Goal: Task Accomplishment & Management: Manage account settings

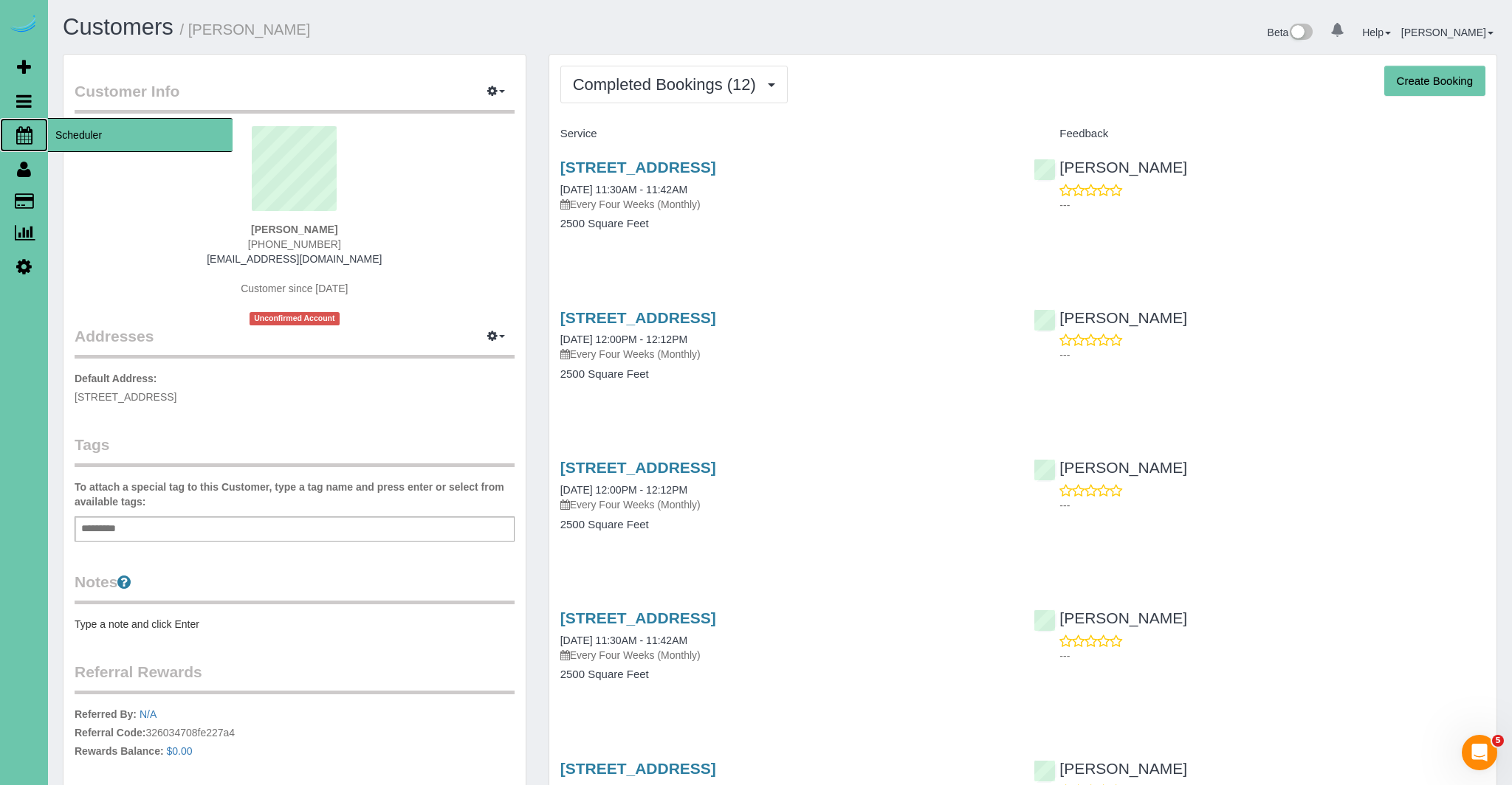
click at [28, 136] on icon at bounding box center [24, 135] width 16 height 18
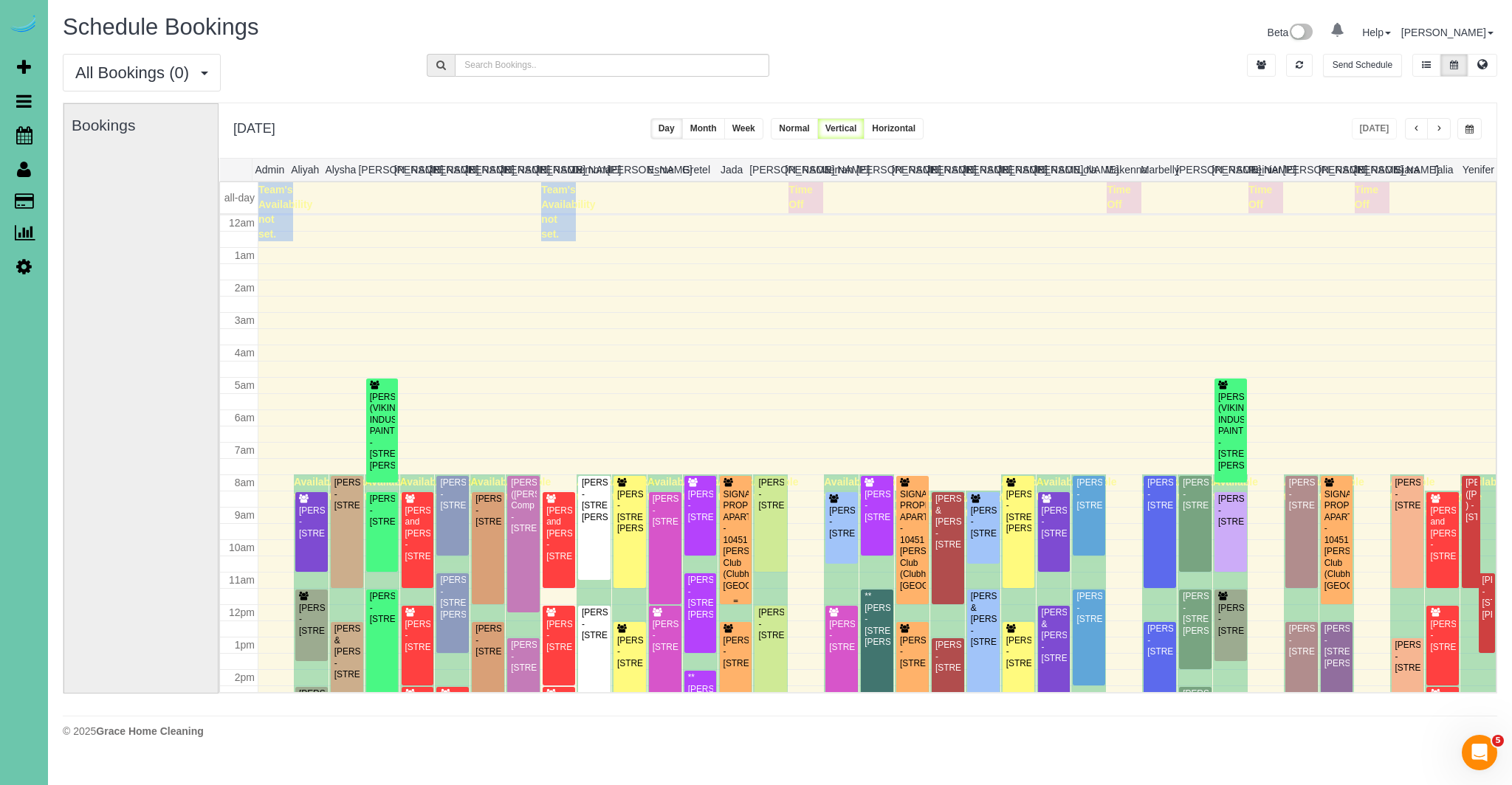
scroll to position [196, 0]
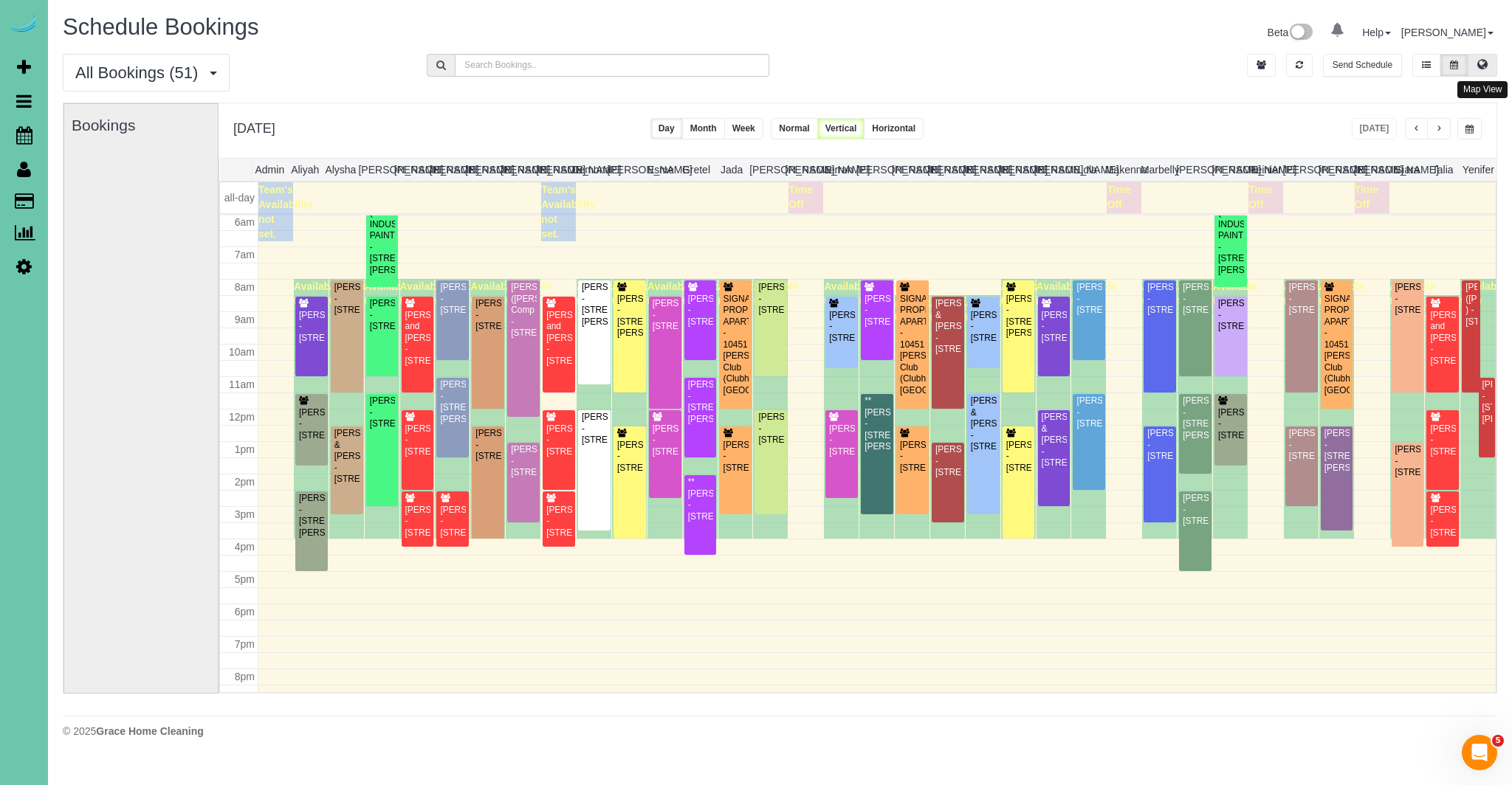
click at [1486, 68] on icon at bounding box center [1482, 63] width 10 height 9
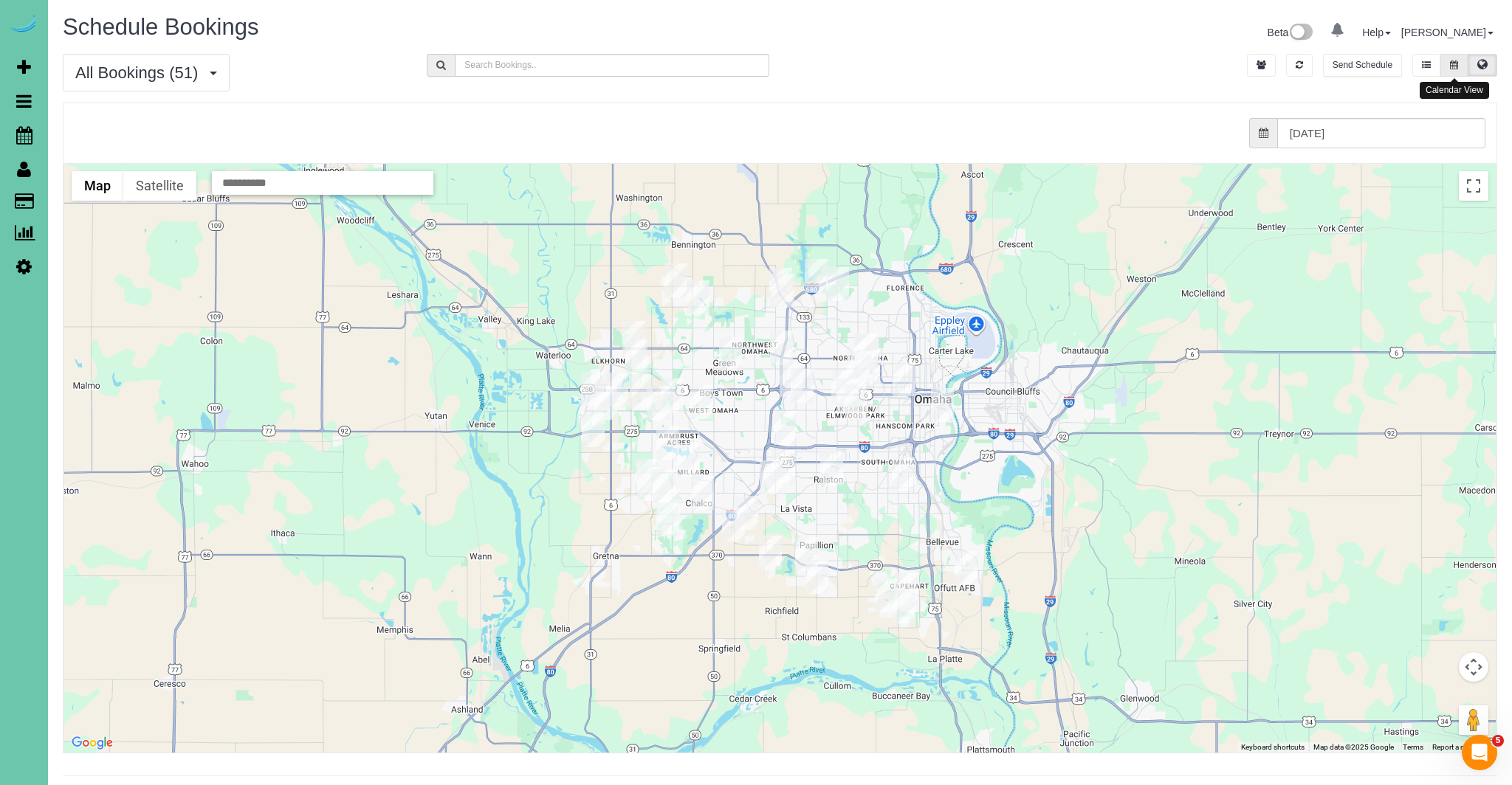
click at [1459, 67] on button at bounding box center [1454, 65] width 27 height 22
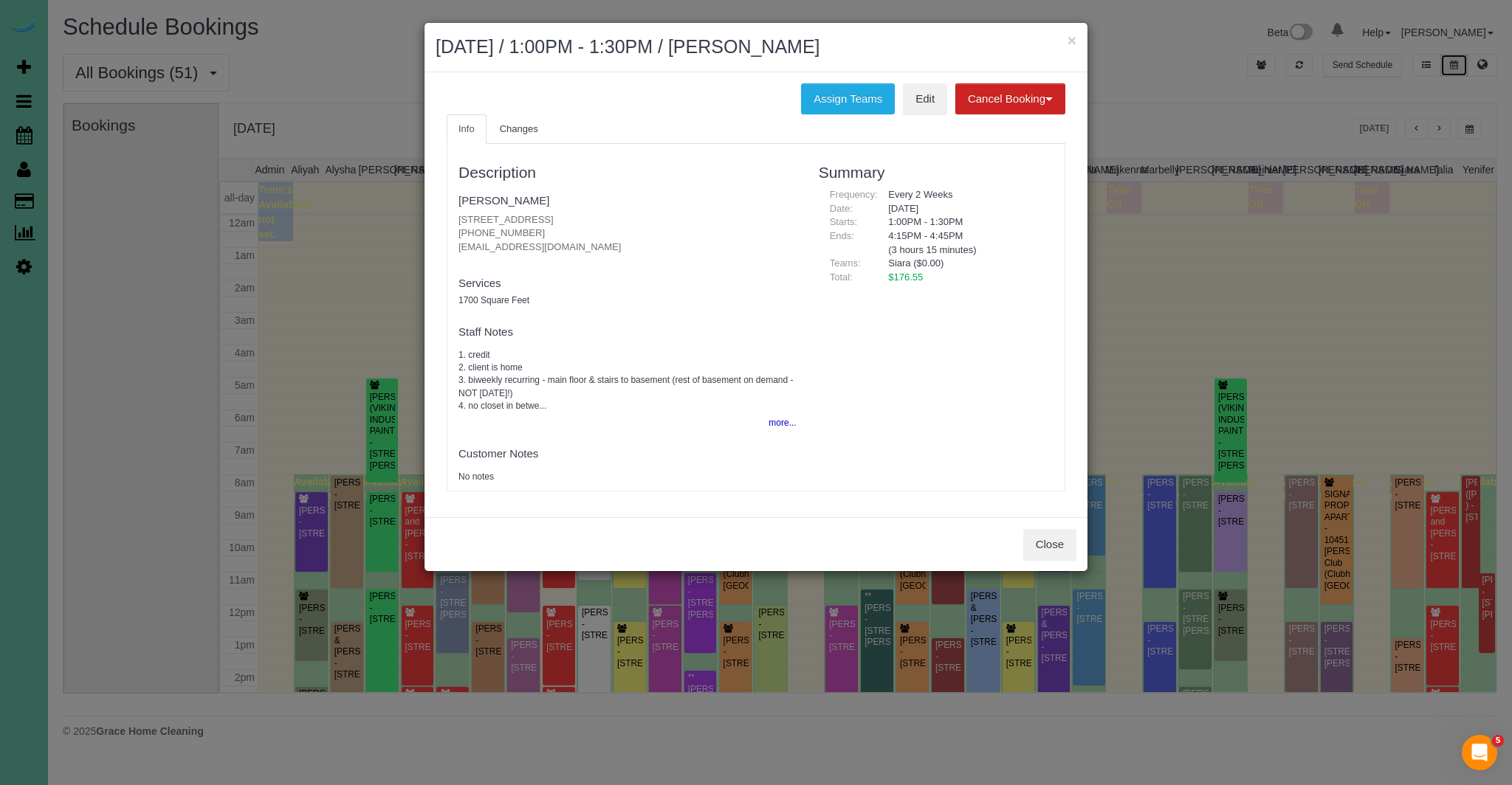
scroll to position [192, 0]
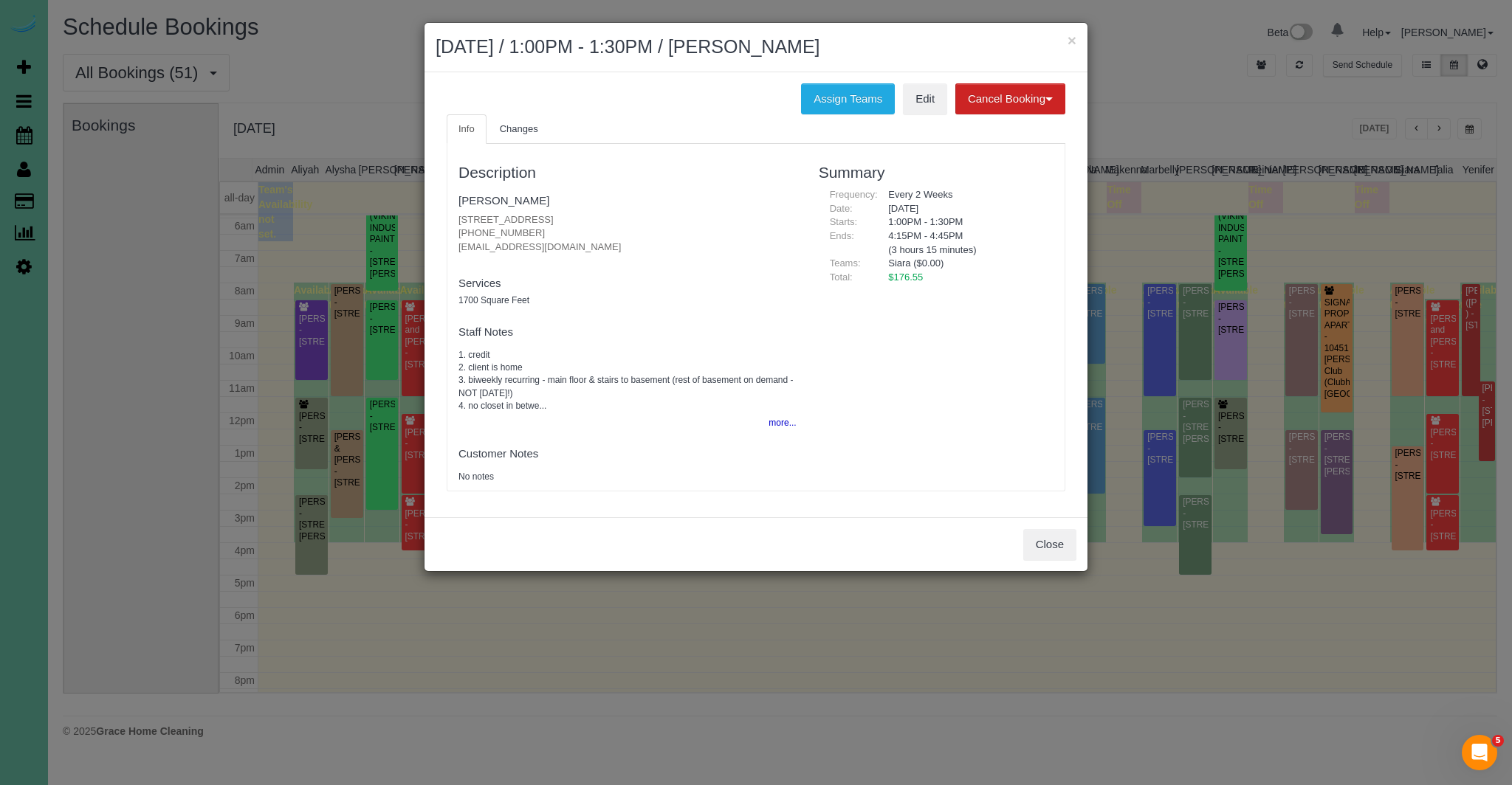
click at [1038, 560] on div "Close" at bounding box center [756, 543] width 663 height 54
click at [1042, 562] on div "Close" at bounding box center [756, 543] width 663 height 54
click at [1043, 561] on div "Close" at bounding box center [756, 543] width 663 height 54
click at [1053, 546] on button "Close" at bounding box center [1049, 544] width 53 height 31
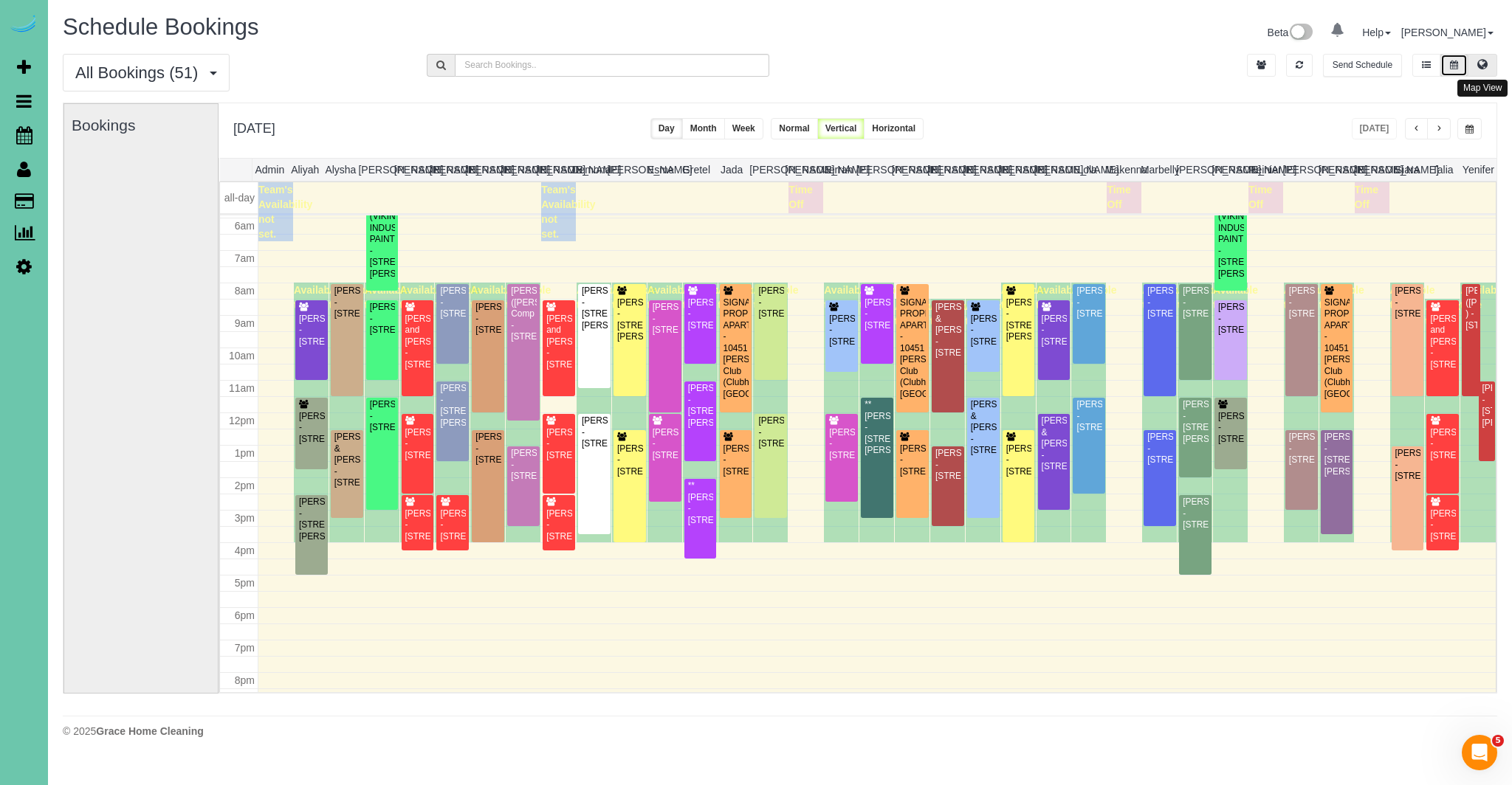
click at [1487, 65] on button at bounding box center [1482, 65] width 30 height 22
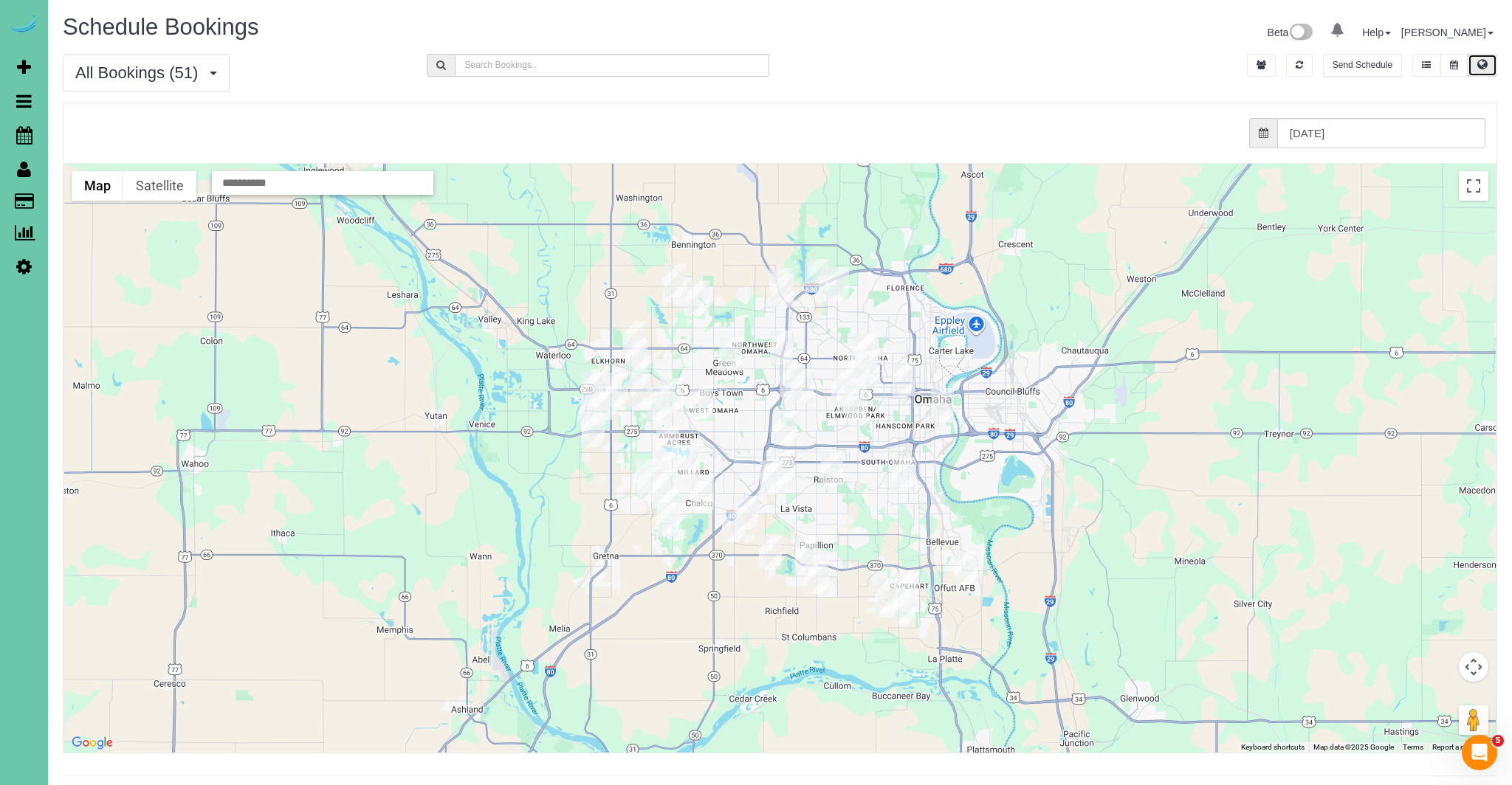
click at [691, 465] on img "10/07/2025 8:00AM - Patti Petersen - 15712 S Street, Omaha, NE 68135" at bounding box center [688, 460] width 22 height 34
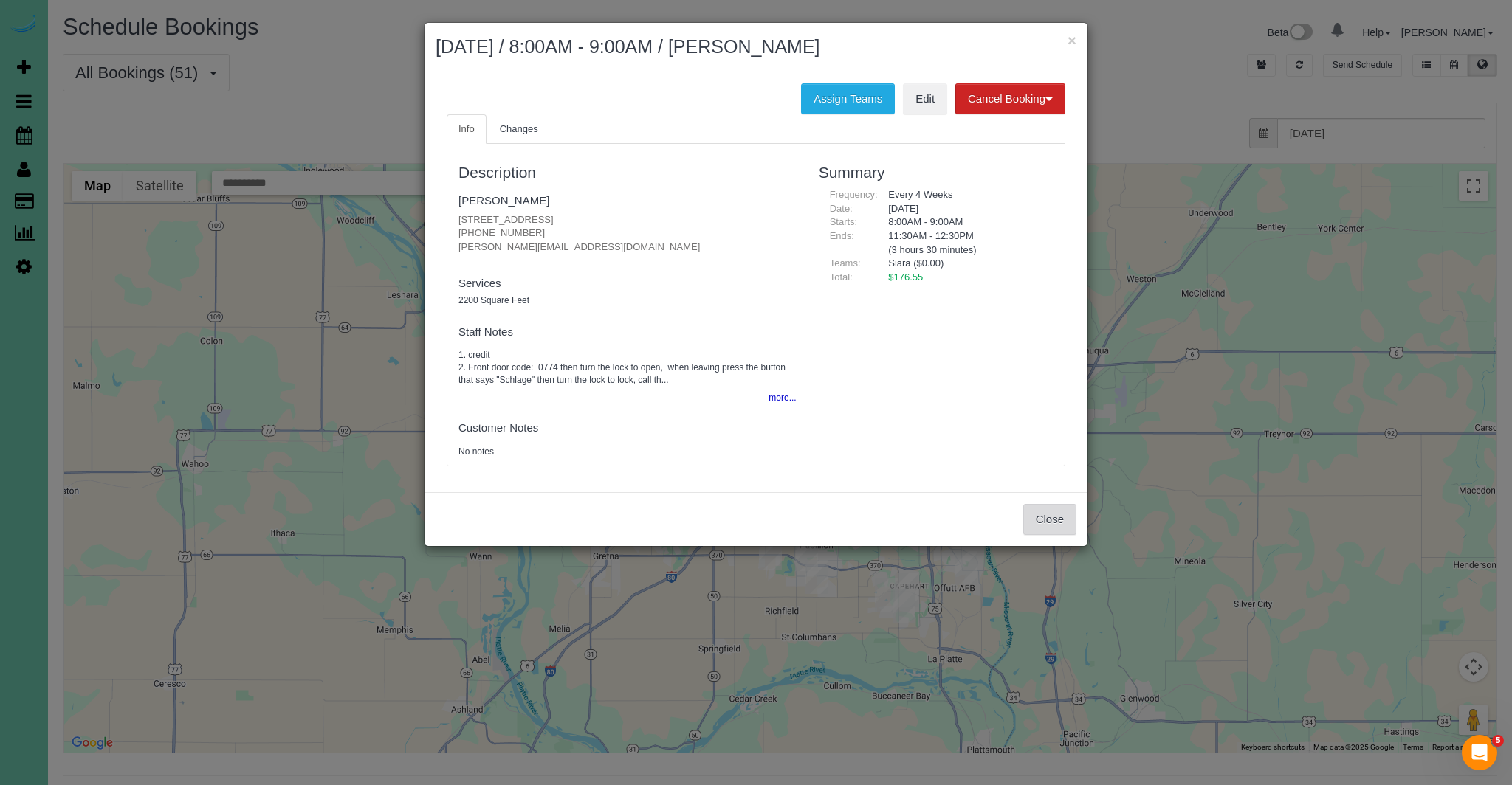
click at [1041, 515] on button "Close" at bounding box center [1049, 519] width 53 height 31
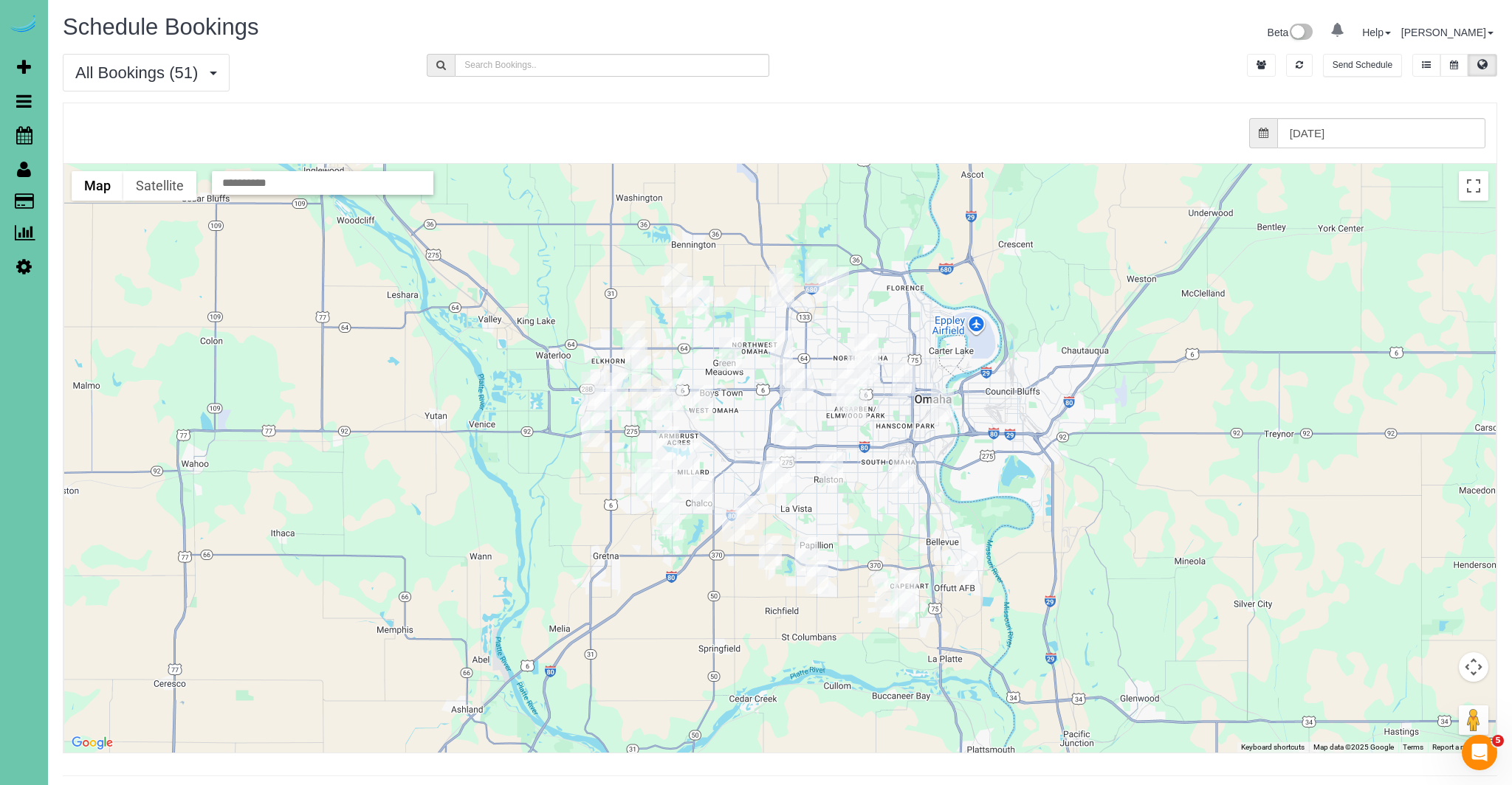
click at [675, 398] on img "10/07/2025 11:30AM - **Carrie Olson - 16754 Pierce Circle, Omaha, NE 68130" at bounding box center [672, 396] width 22 height 34
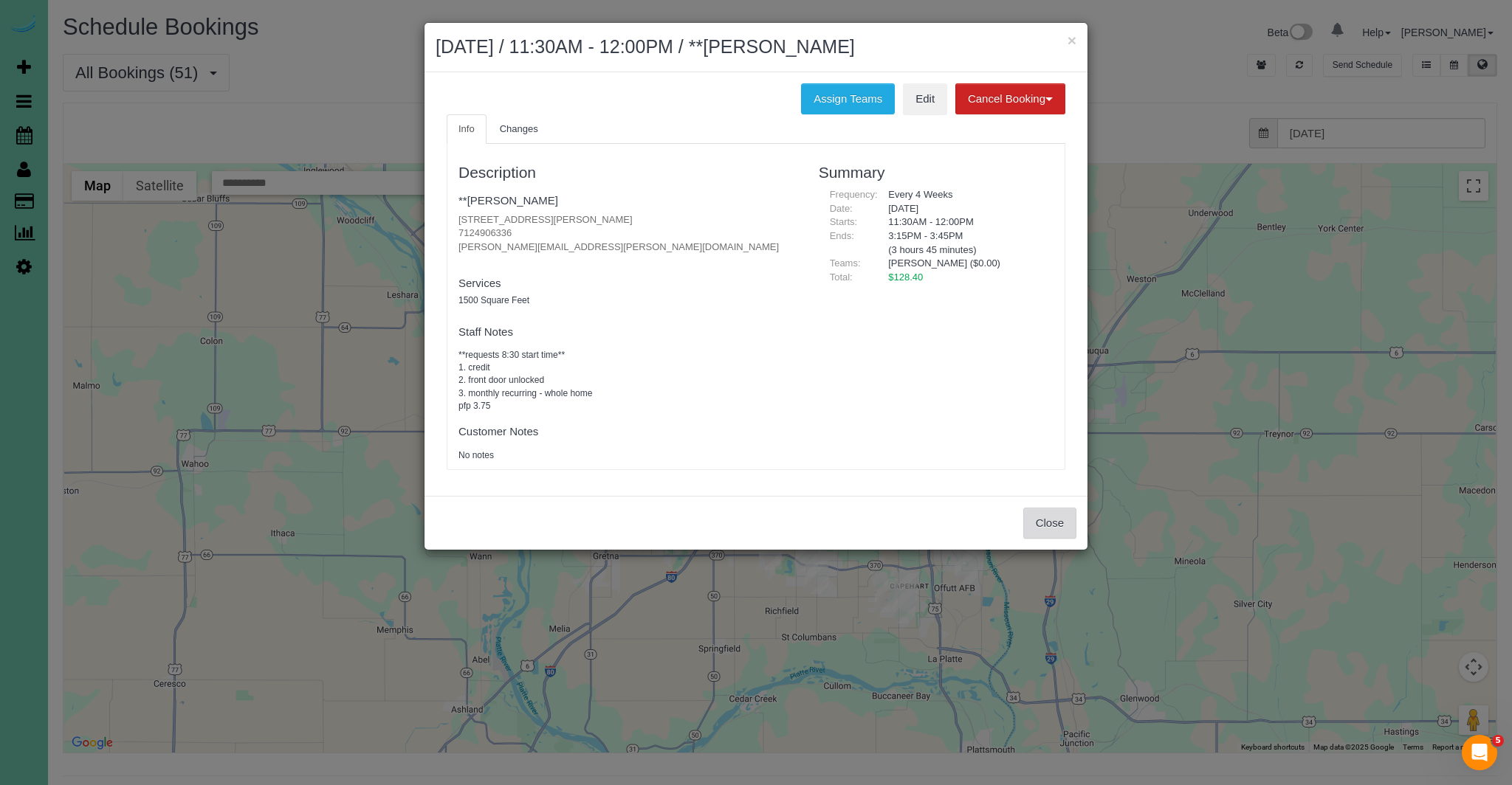
click at [1041, 525] on button "Close" at bounding box center [1049, 523] width 53 height 31
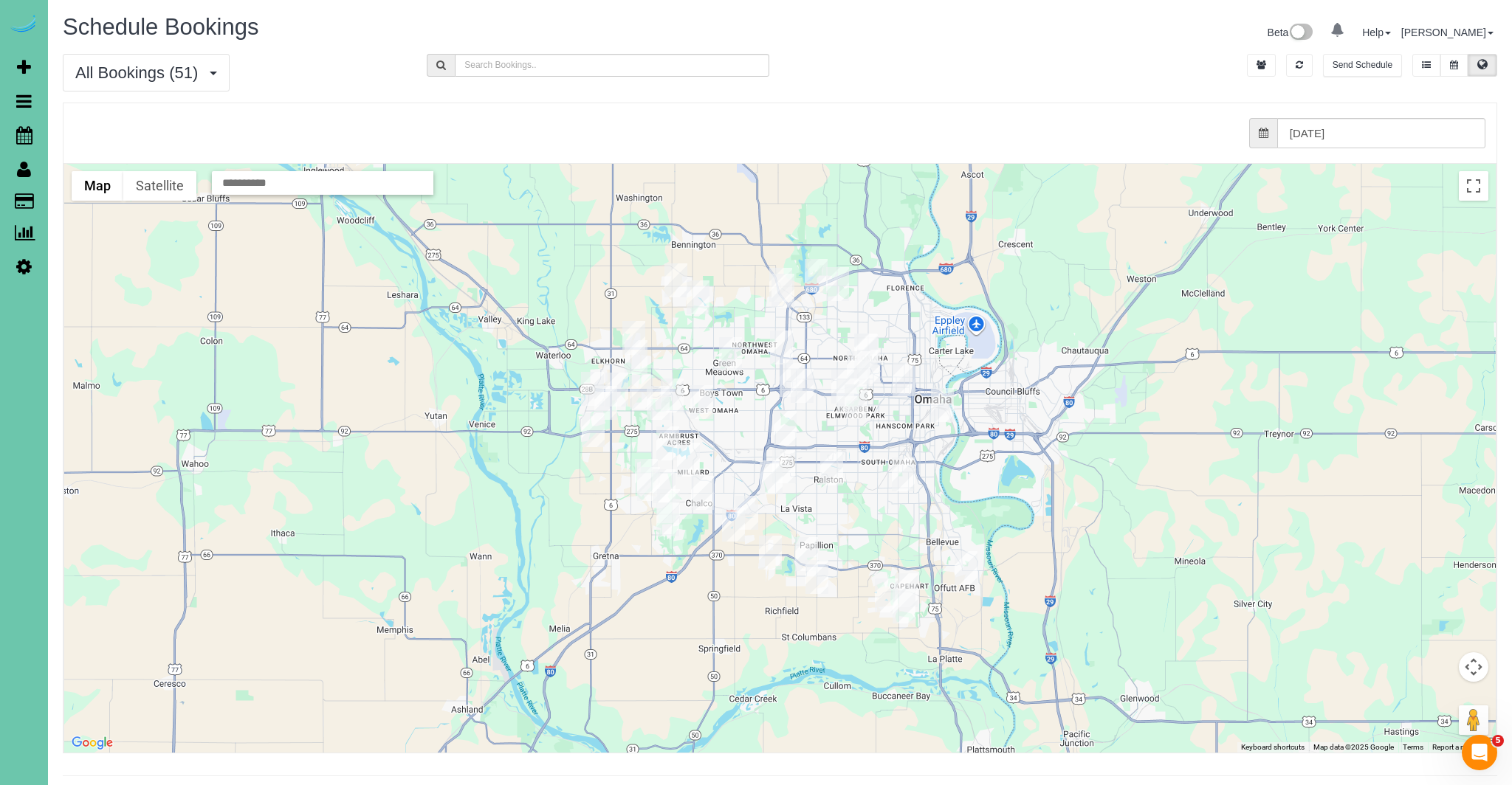
click at [638, 386] on img "10/07/2025 8:00AM - Tori McElligott - 911 S 185th St, Elkhorn, NE 68022" at bounding box center [641, 392] width 22 height 34
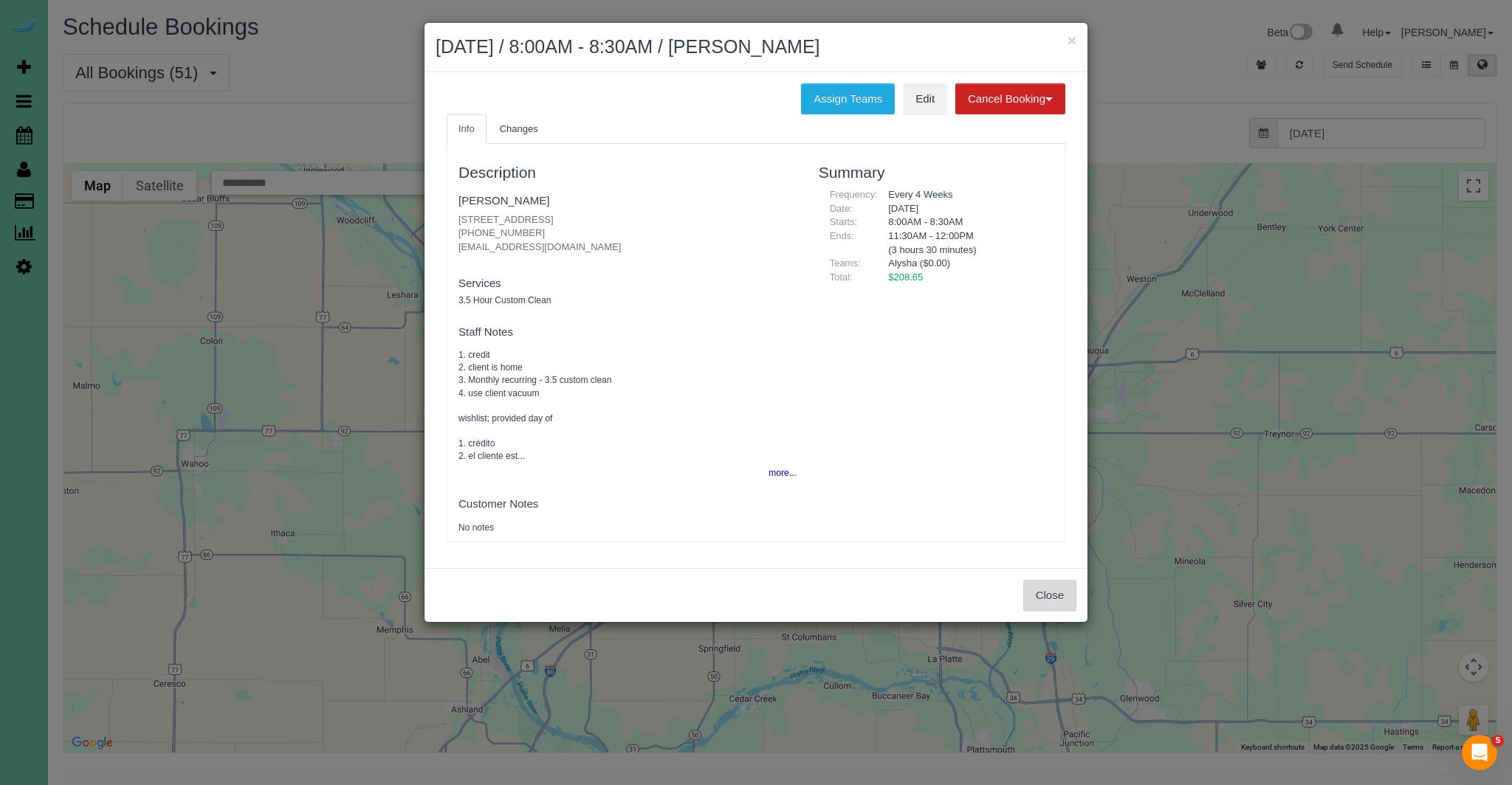
click at [1056, 599] on button "Close" at bounding box center [1049, 596] width 53 height 31
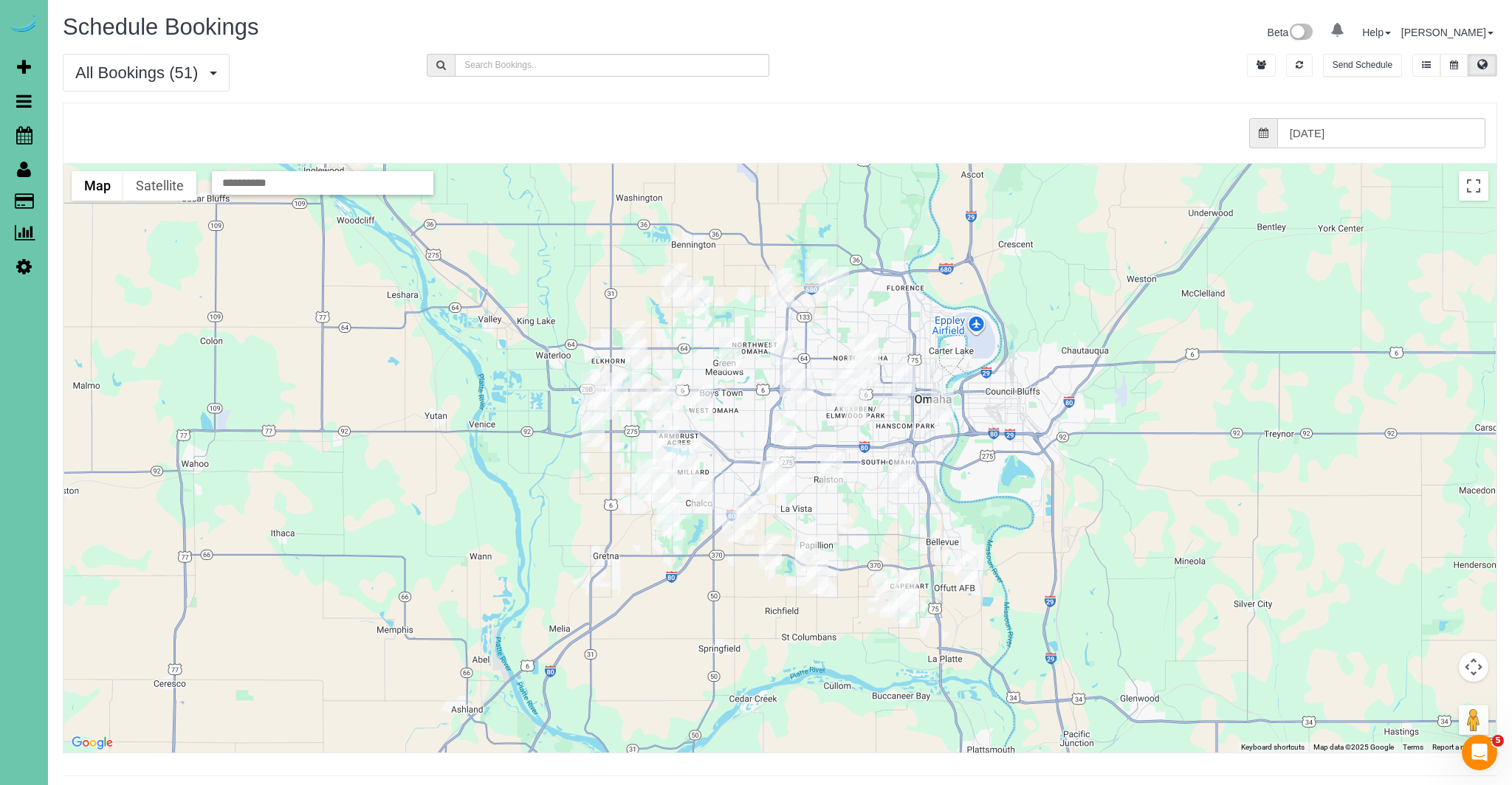
click at [638, 364] on img "10/07/2025 12:30PM - Deana Olsen - 18802 Honeysuckel Drive, Elkhorn, NE 68022" at bounding box center [636, 357] width 22 height 34
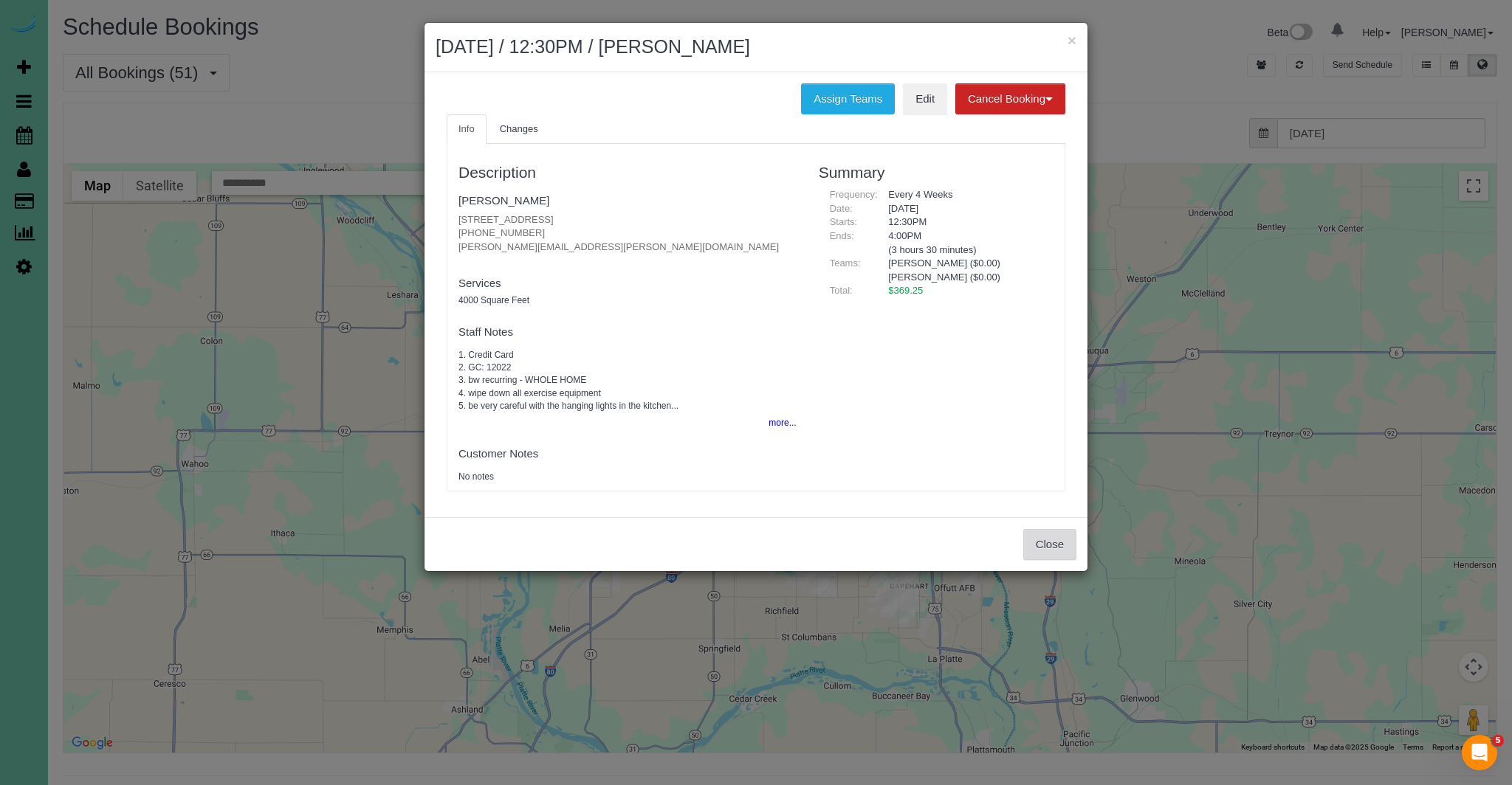
click at [1064, 553] on button "Close" at bounding box center [1049, 544] width 53 height 31
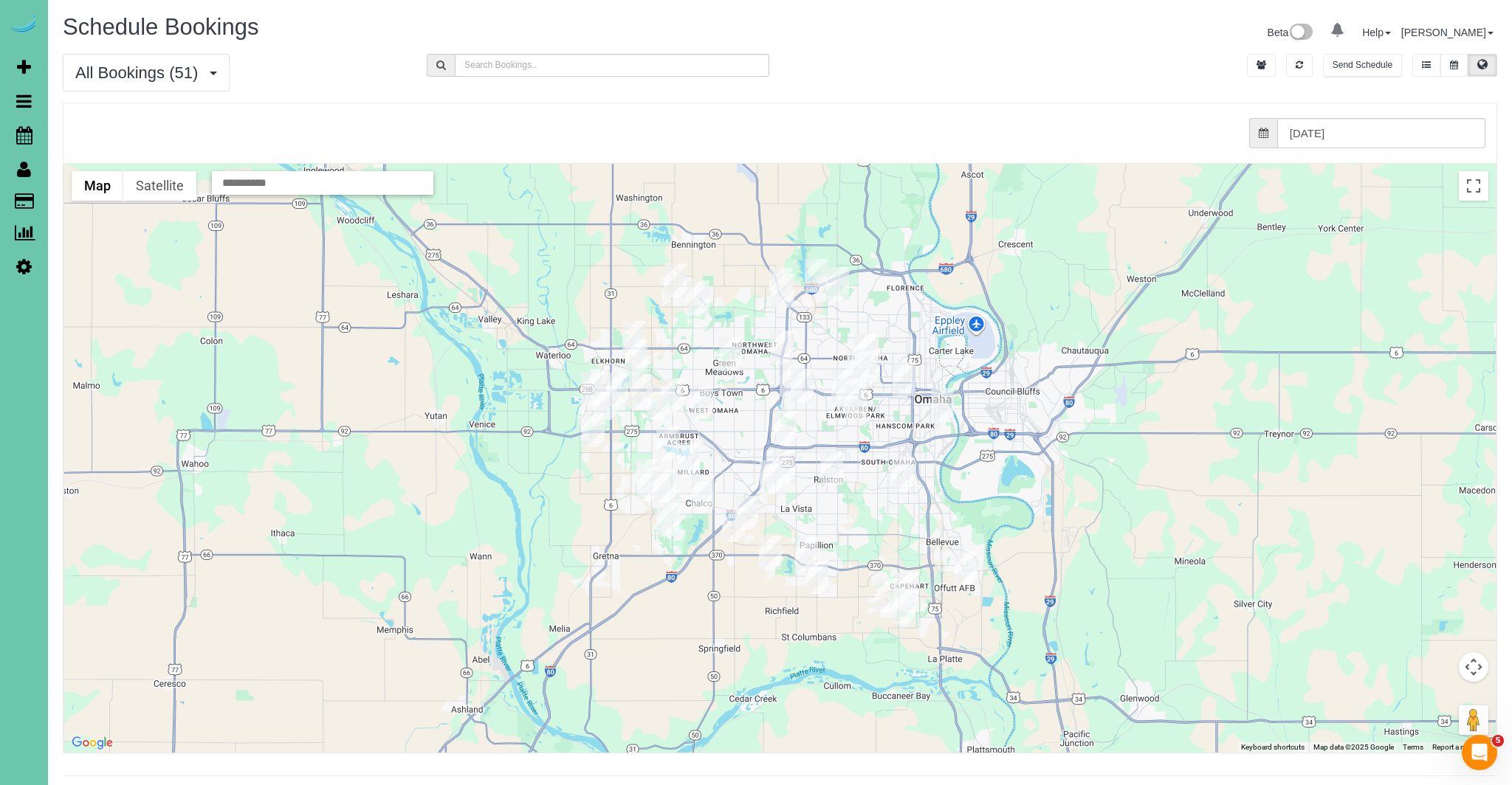
click at [699, 407] on img "10/07/2025 8:30AM - David & Krystal Cherney - 1728 S 150th St, Omaha, NE 68144" at bounding box center [702, 402] width 22 height 34
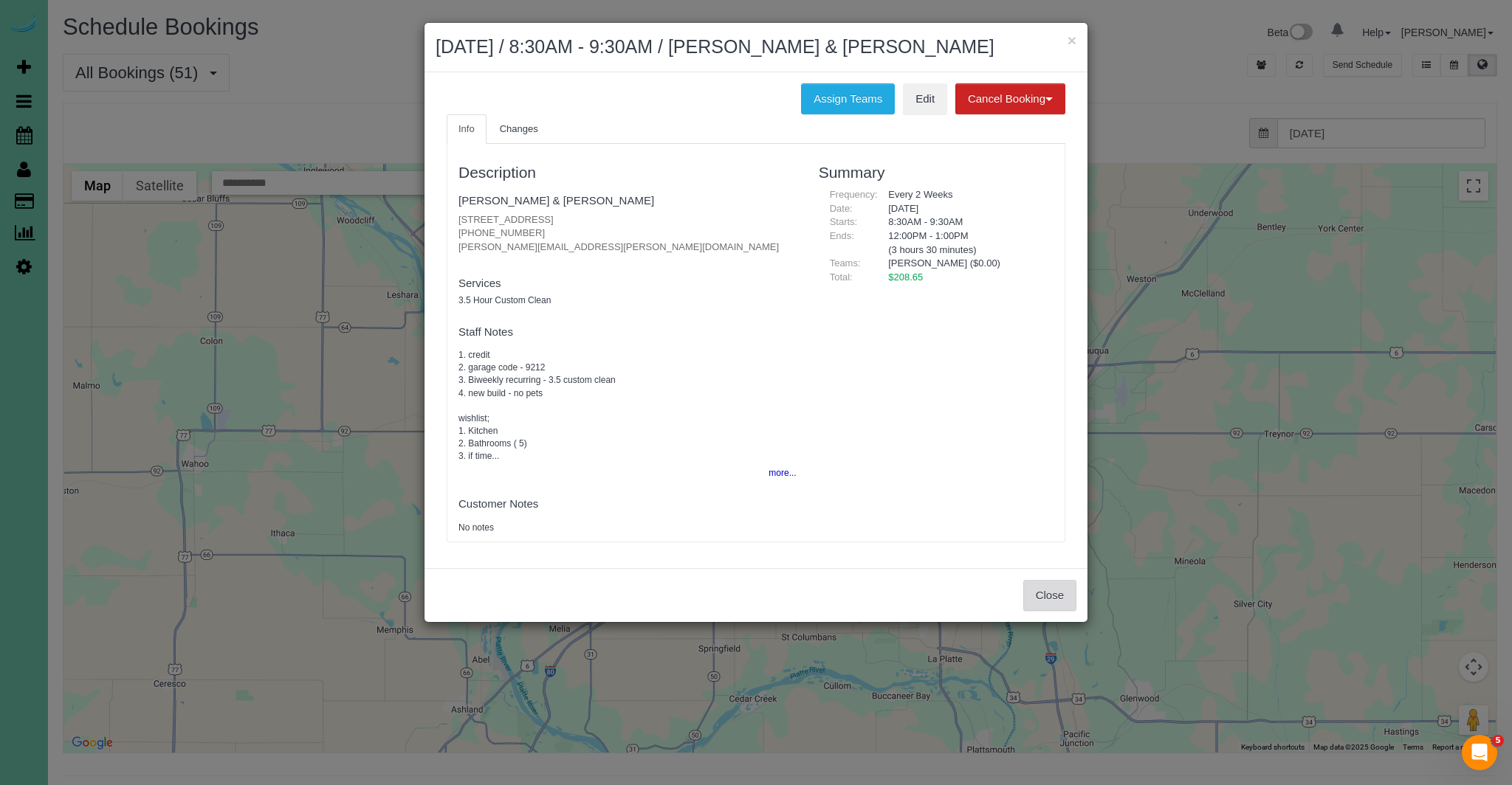
click at [1038, 591] on button "Close" at bounding box center [1049, 596] width 53 height 31
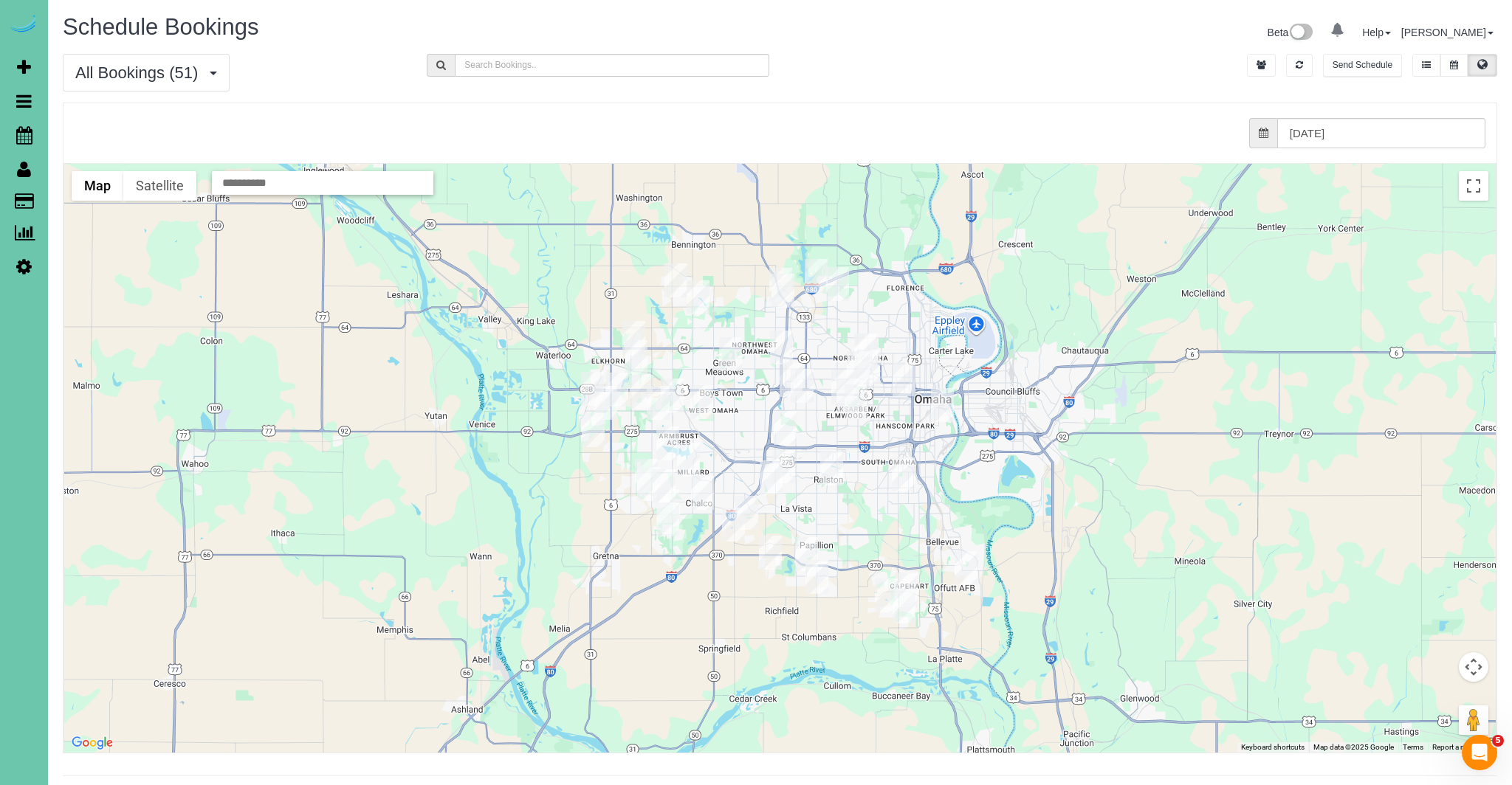
click at [622, 383] on img "10/07/2025 12:30PM - Kimberly Nolan - 20009 Leavenworth St, Elkhorn, NE 68022" at bounding box center [617, 389] width 22 height 34
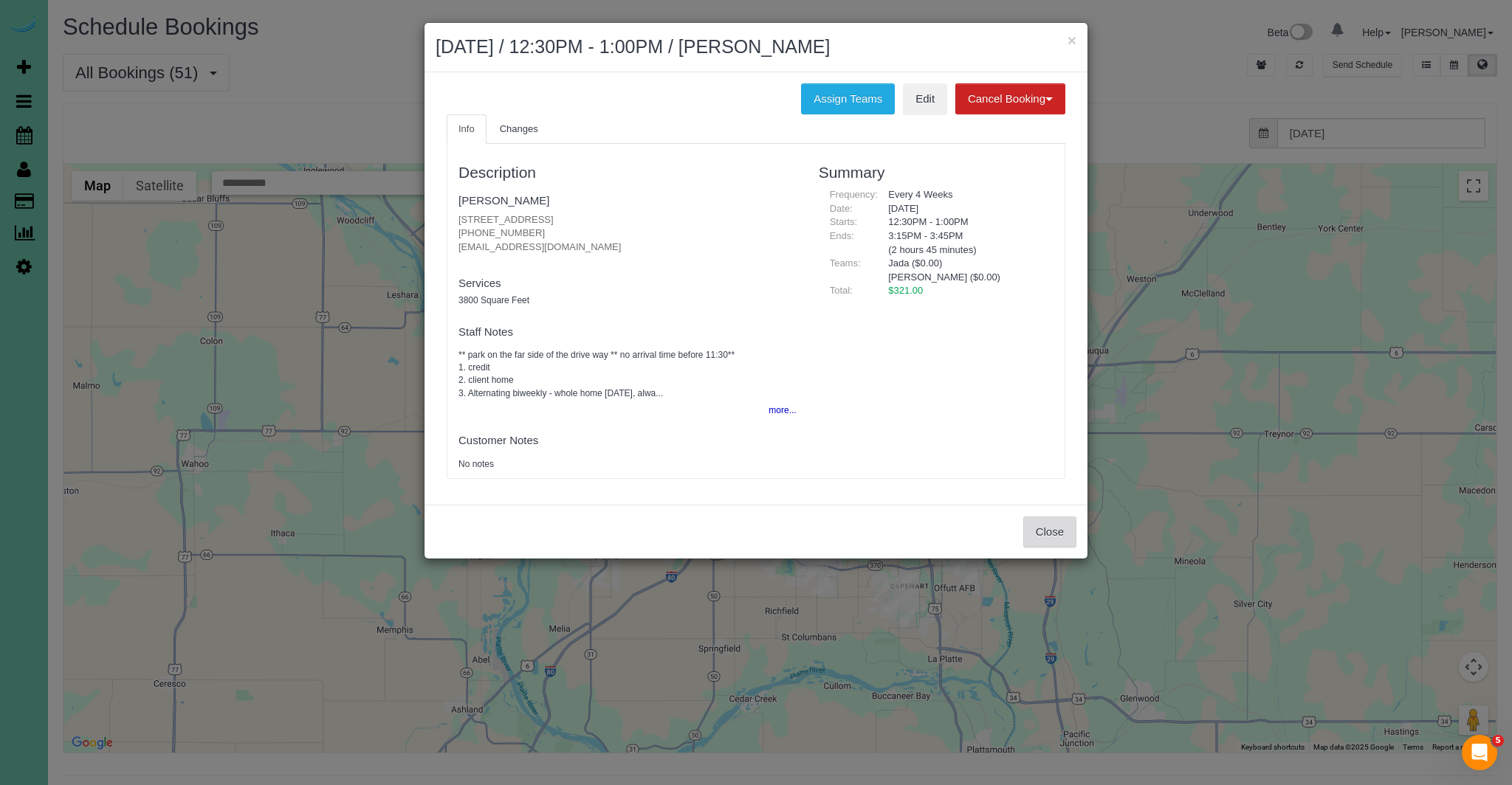
click at [1057, 537] on button "Close" at bounding box center [1049, 532] width 53 height 31
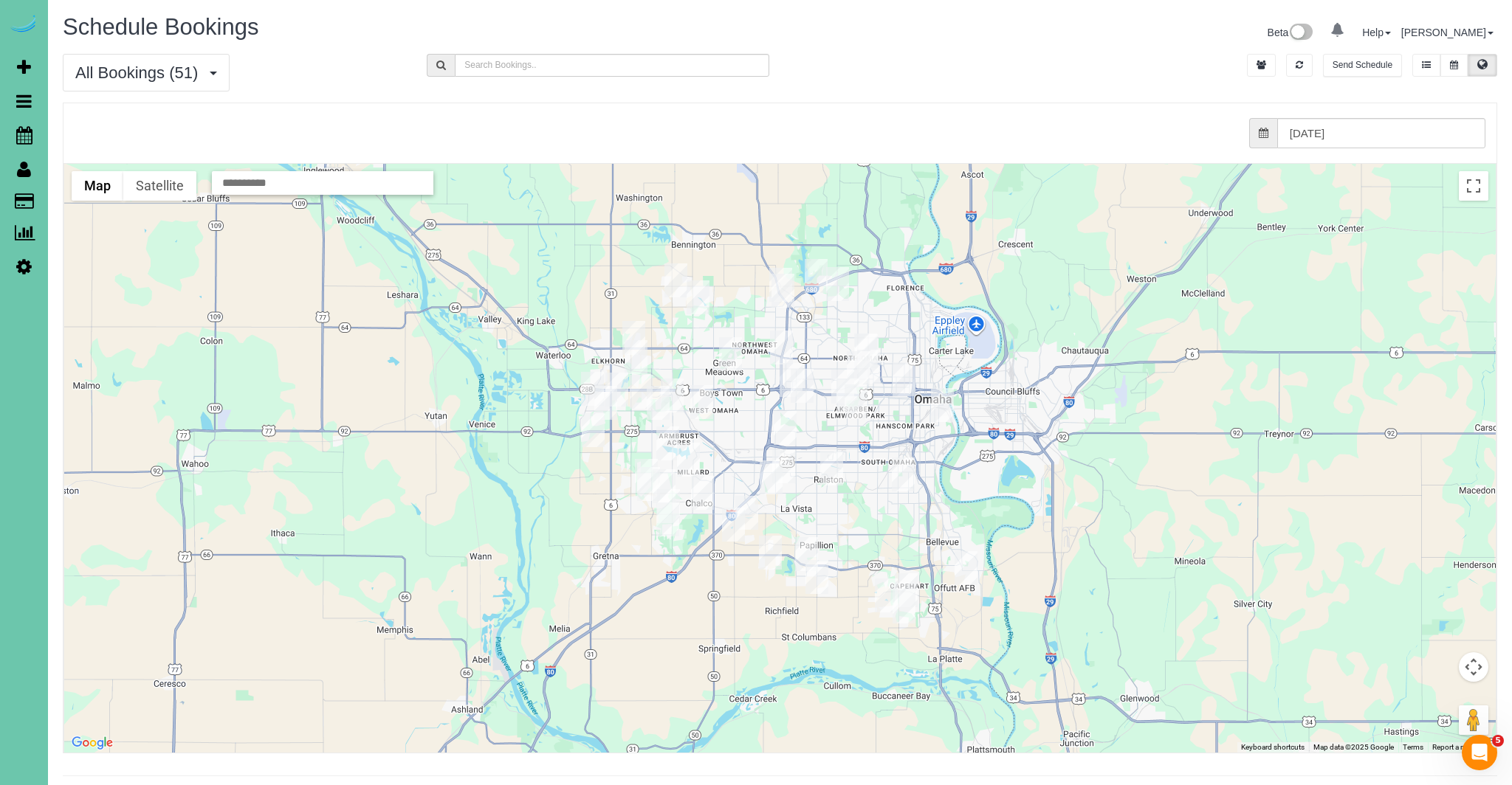
click at [609, 401] on img "10/07/2025 8:30AM - JoAnn Mitchell - 1615 Blue Sage Parkway, Elkhorn, NE 68022" at bounding box center [605, 403] width 22 height 34
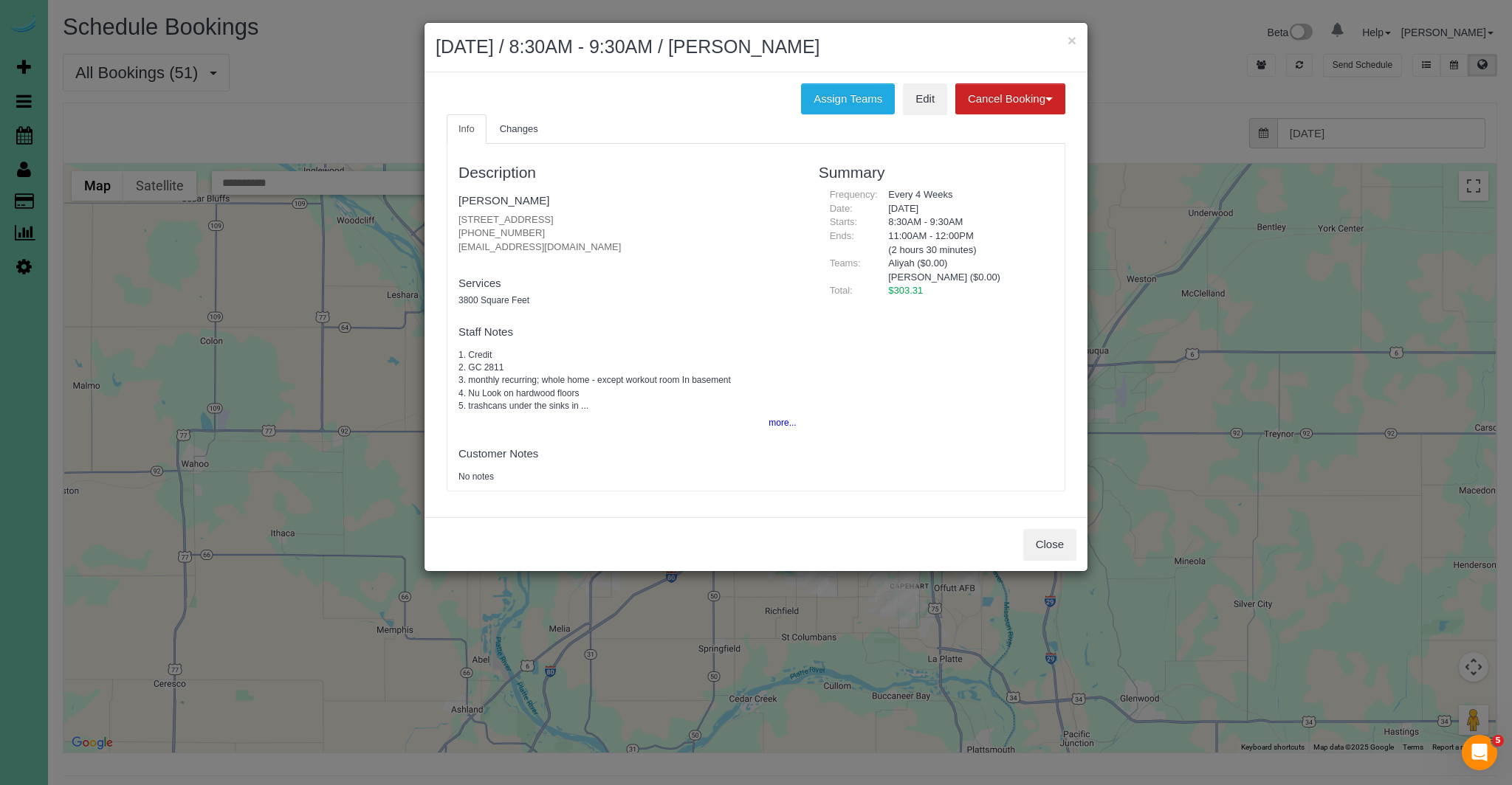
click at [1054, 564] on div "Close" at bounding box center [756, 543] width 663 height 54
click at [1053, 549] on button "Close" at bounding box center [1049, 544] width 53 height 31
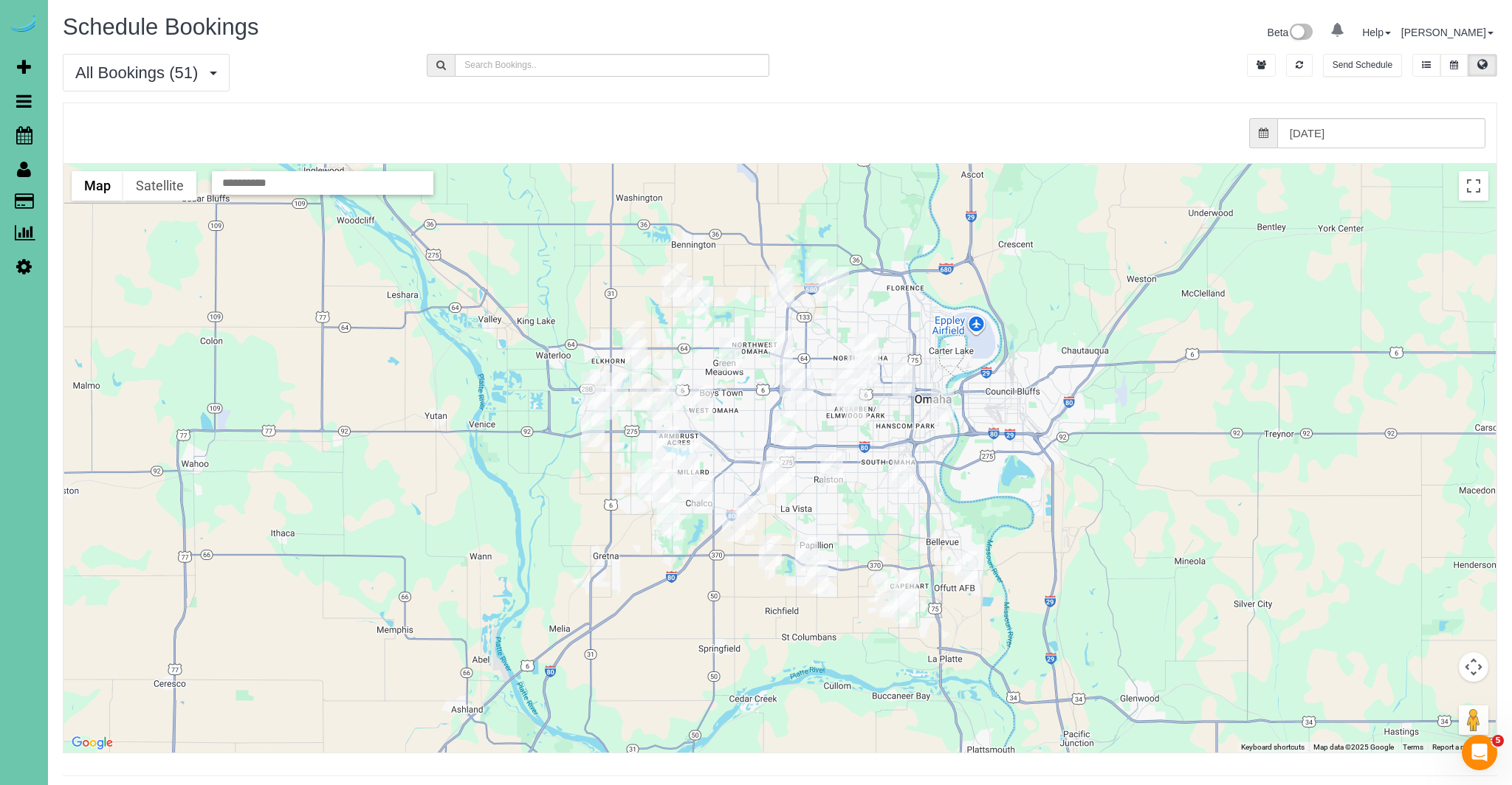
click at [590, 388] on img "10/07/2025 8:00AM - Amber Saltsgaver - 647 S 215th Street, Elkhorn, NE 68022" at bounding box center [592, 388] width 22 height 34
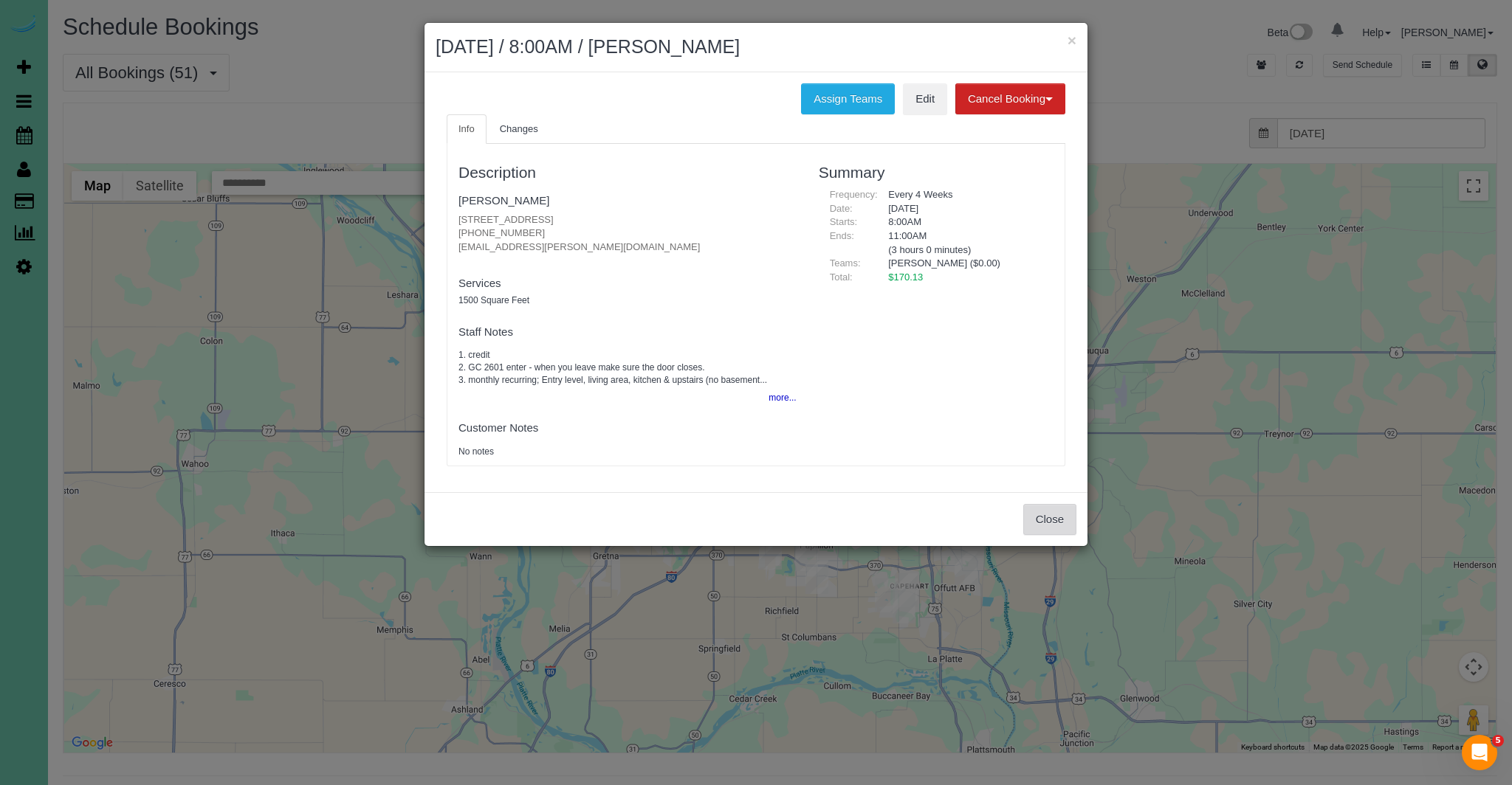
click at [1053, 518] on button "Close" at bounding box center [1049, 519] width 53 height 31
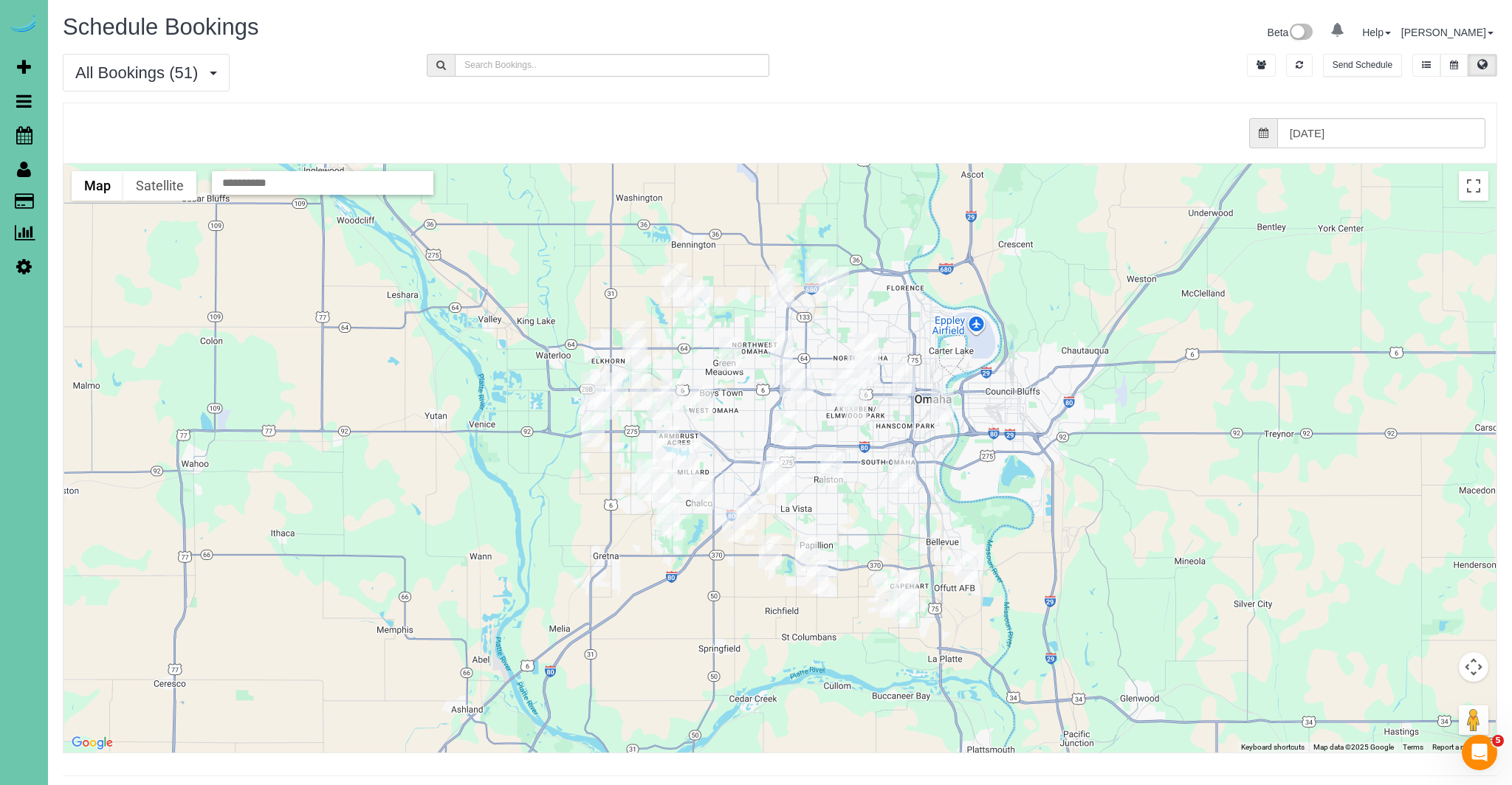
click at [610, 377] on img "10/07/2025 12:30PM - Kimberly Nolan - 20009 Leavenworth St, Elkhorn, NE 68022" at bounding box center [617, 389] width 22 height 34
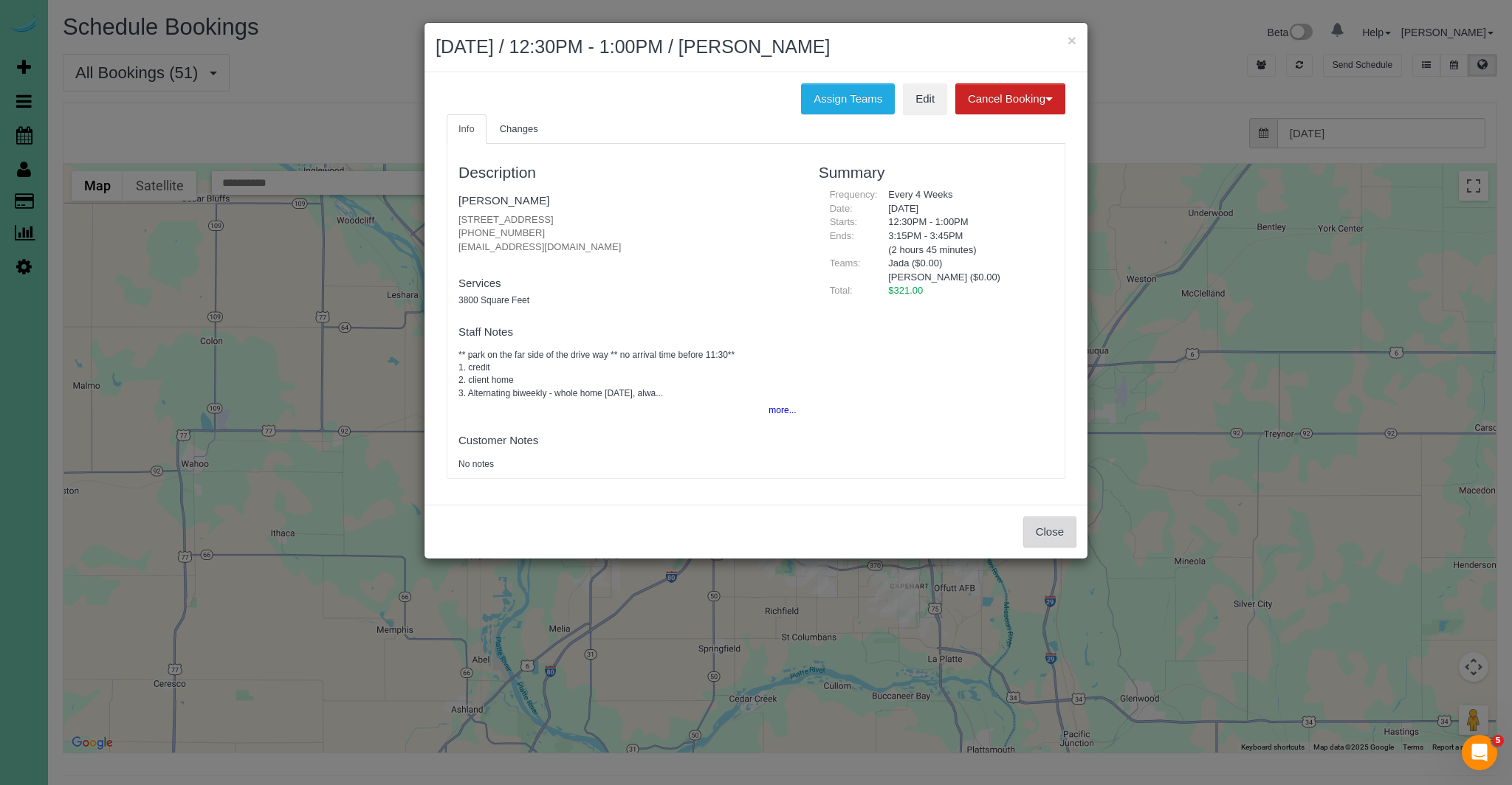
click at [1057, 538] on button "Close" at bounding box center [1049, 532] width 53 height 31
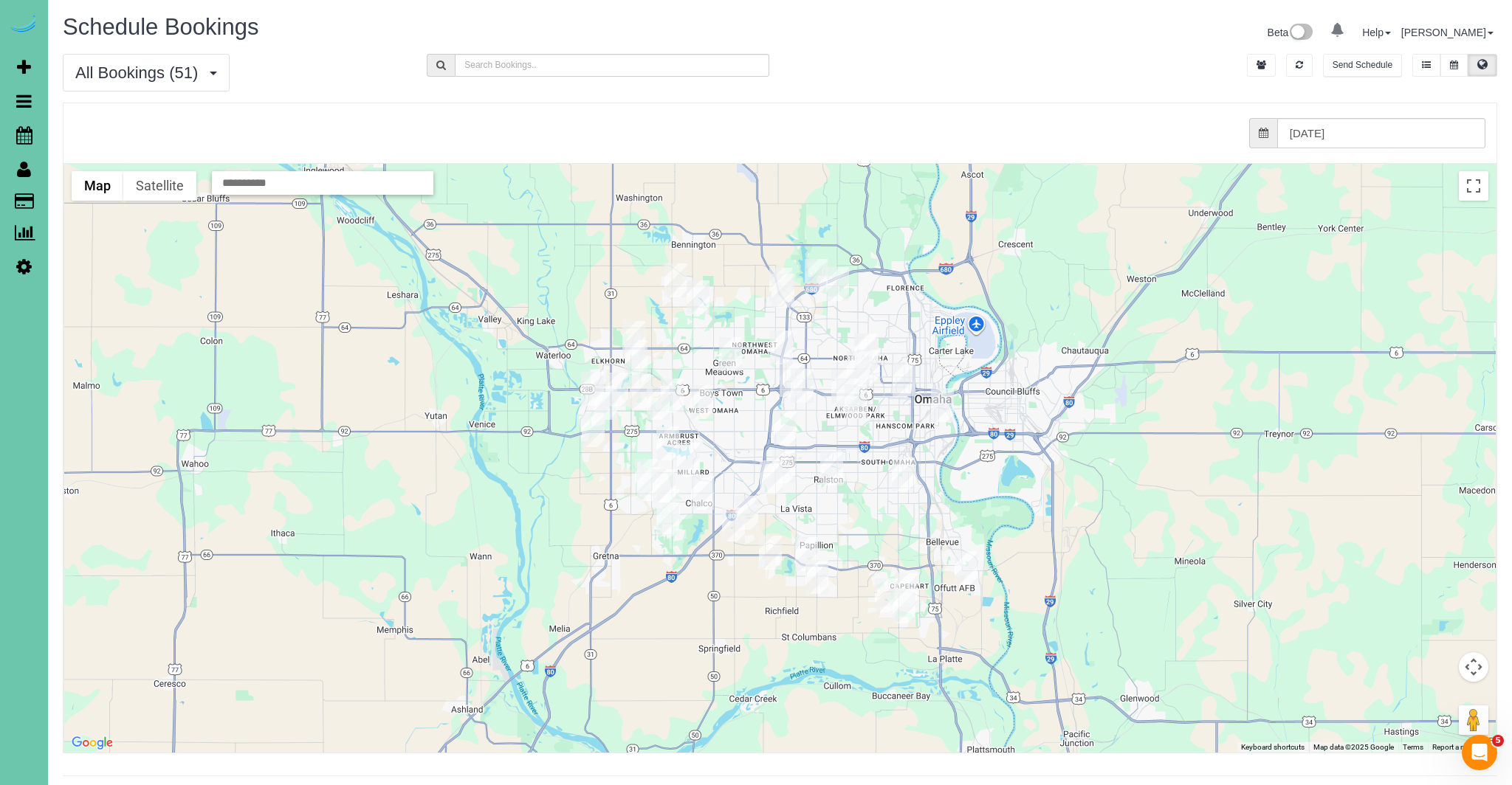
click at [902, 368] on img "10/07/2025 1:00PM - Ashley Scheffer - 200 S 31st Ave; Apt 4603, Omaha, NE 68131" at bounding box center [903, 379] width 22 height 34
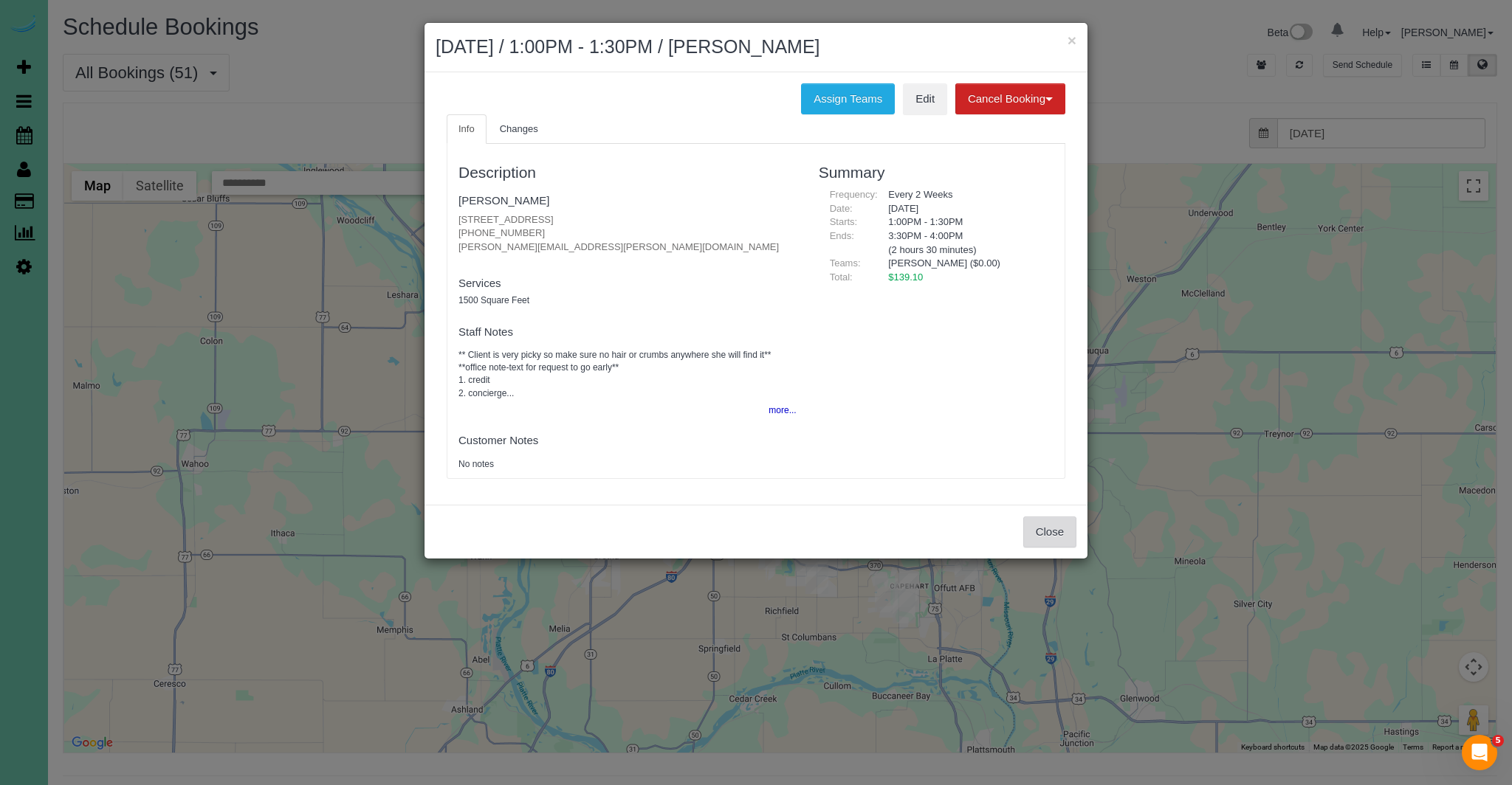
click at [1051, 539] on button "Close" at bounding box center [1049, 532] width 53 height 31
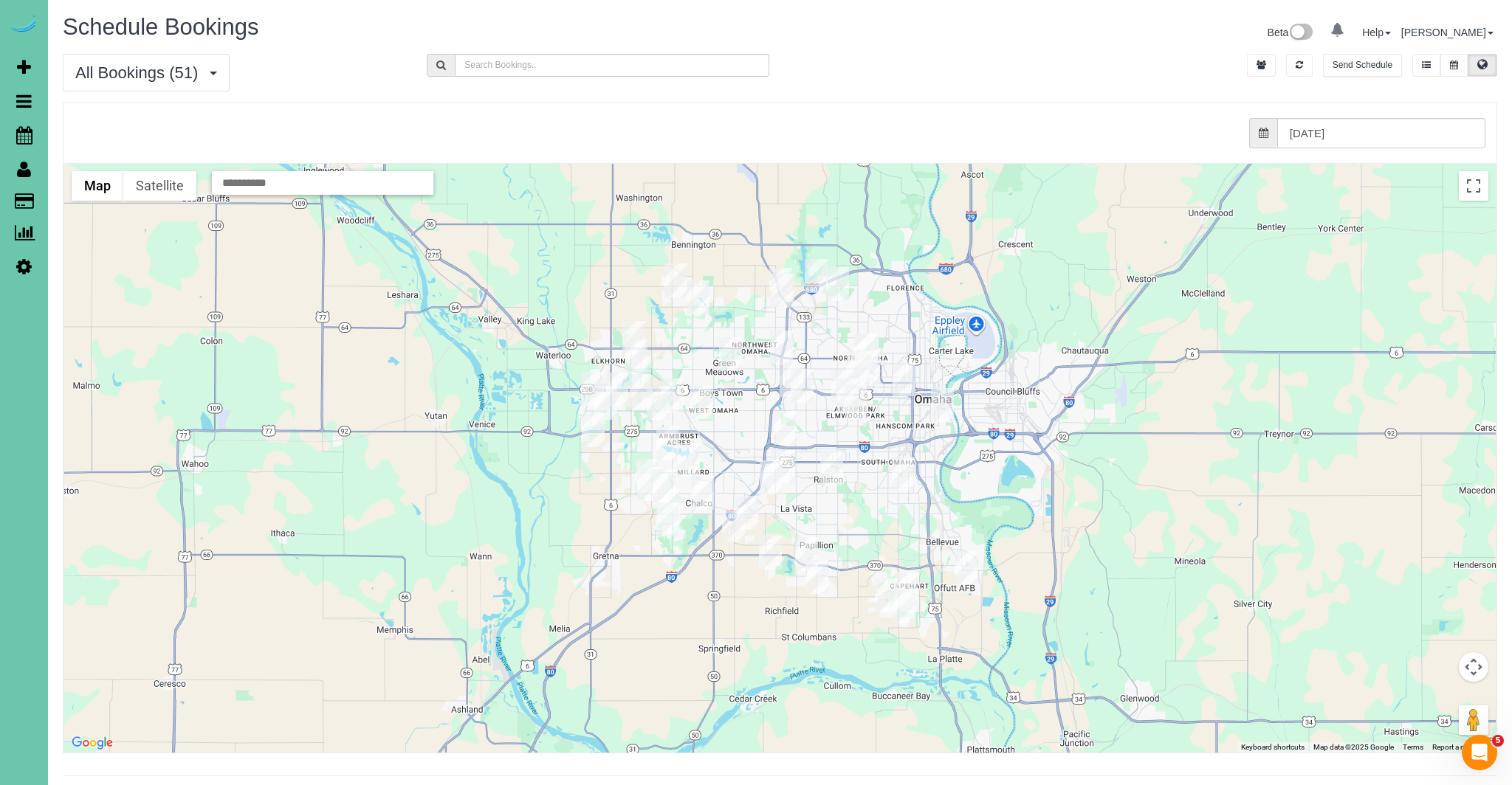
click at [666, 404] on img "10/07/2025 1:00PM - Janine Jarecki - 1715 S 176th St, Omaha, NE 68130" at bounding box center [658, 403] width 22 height 34
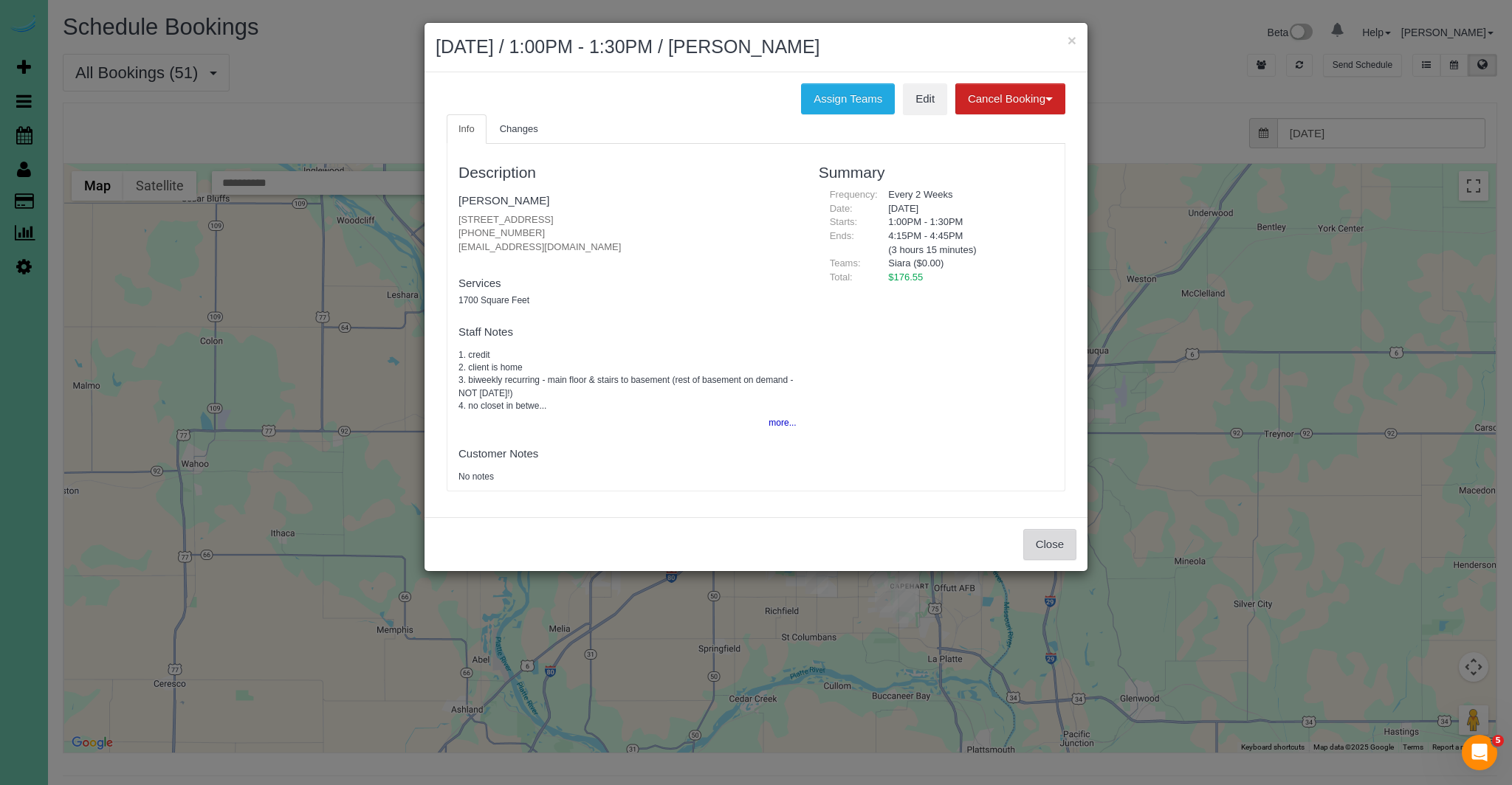
click at [1031, 537] on button "Close" at bounding box center [1049, 544] width 53 height 31
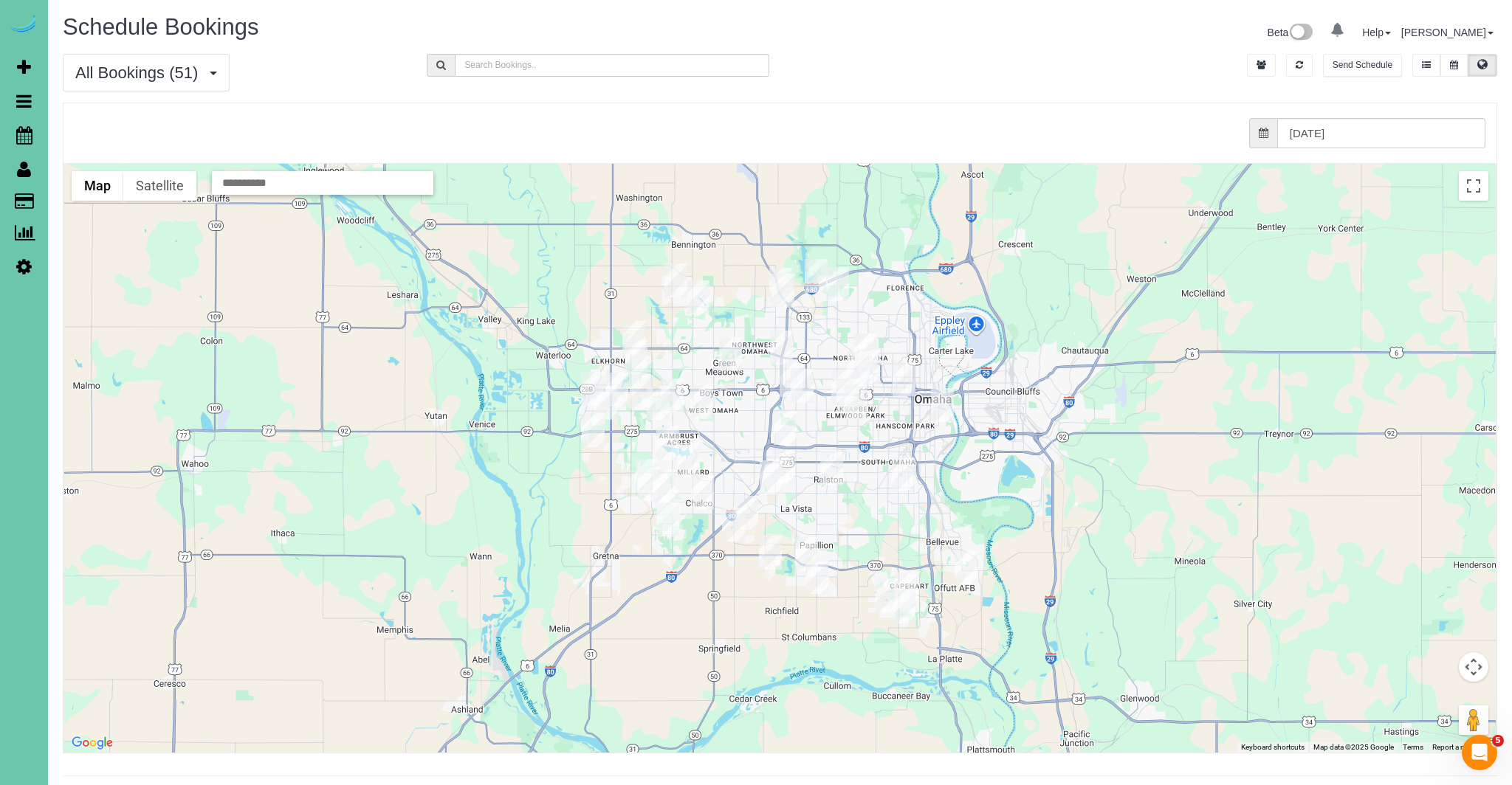
click at [672, 399] on img "10/07/2025 11:30AM - **Carrie Olson - 16754 Pierce Circle, Omaha, NE 68130" at bounding box center [672, 396] width 22 height 34
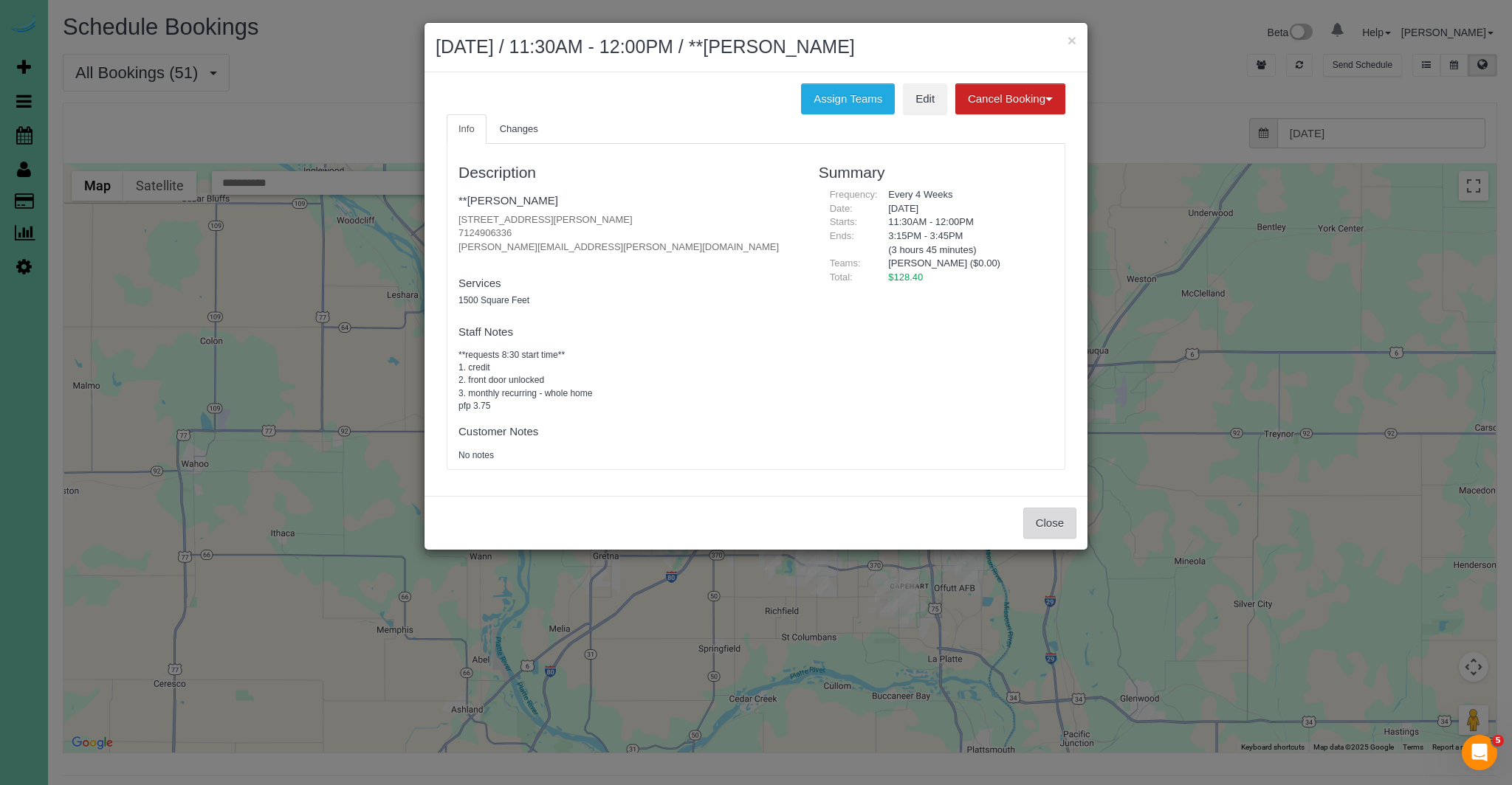
click at [1058, 527] on button "Close" at bounding box center [1049, 523] width 53 height 31
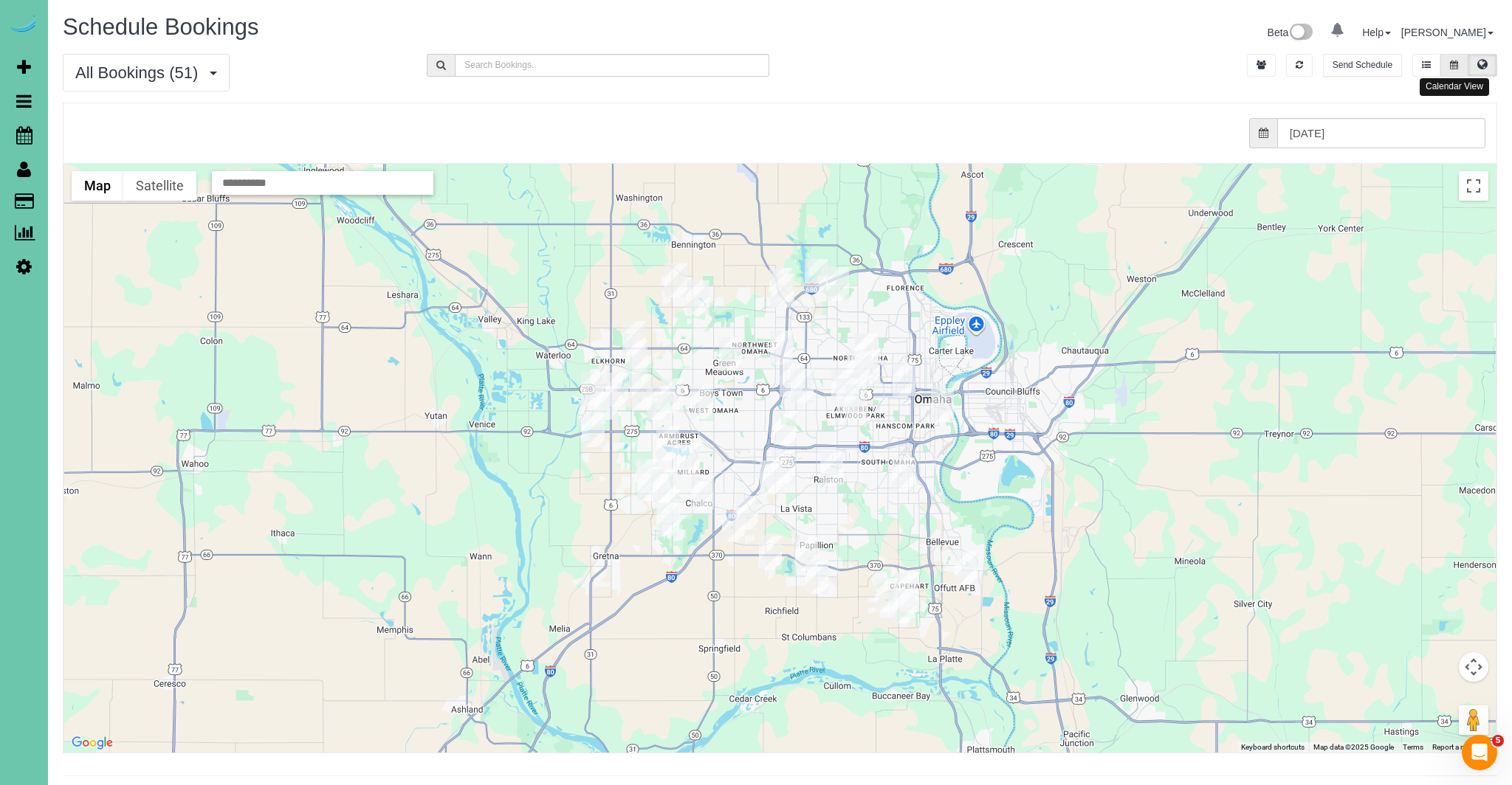
click at [1446, 68] on button at bounding box center [1454, 65] width 27 height 22
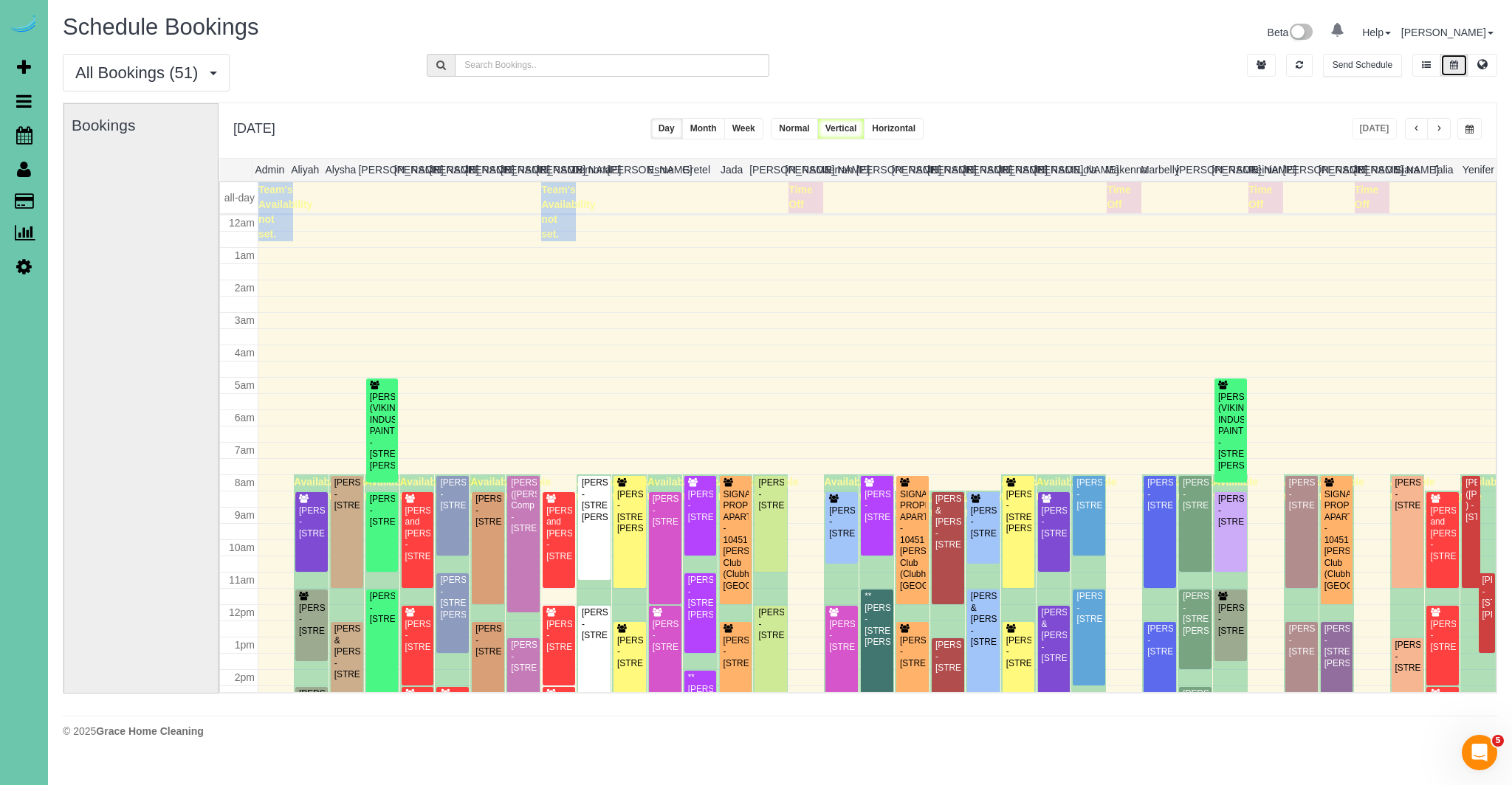
scroll to position [196, 0]
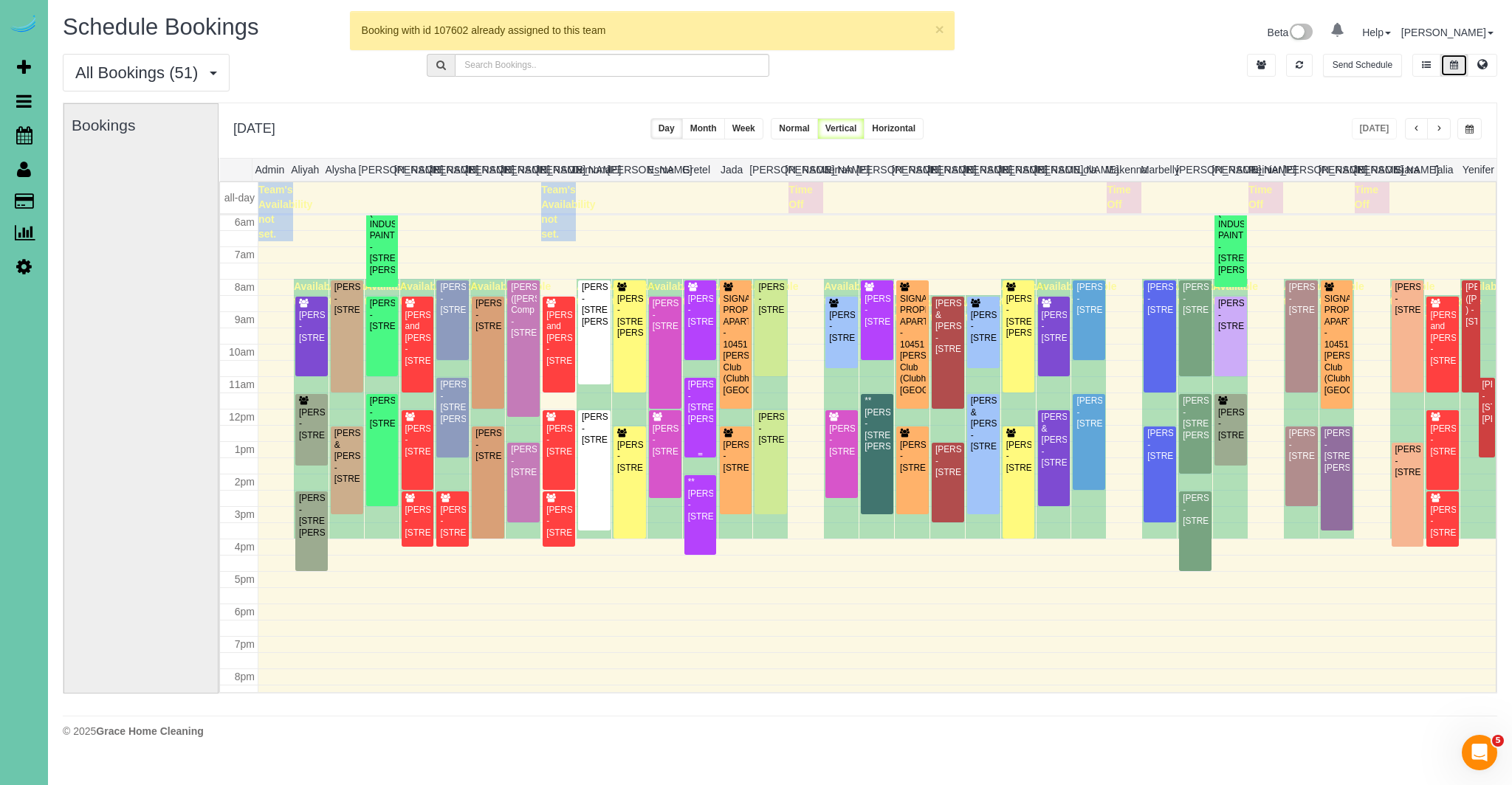
click at [693, 401] on div "[PERSON_NAME] - [STREET_ADDRESS][PERSON_NAME]" at bounding box center [700, 402] width 26 height 46
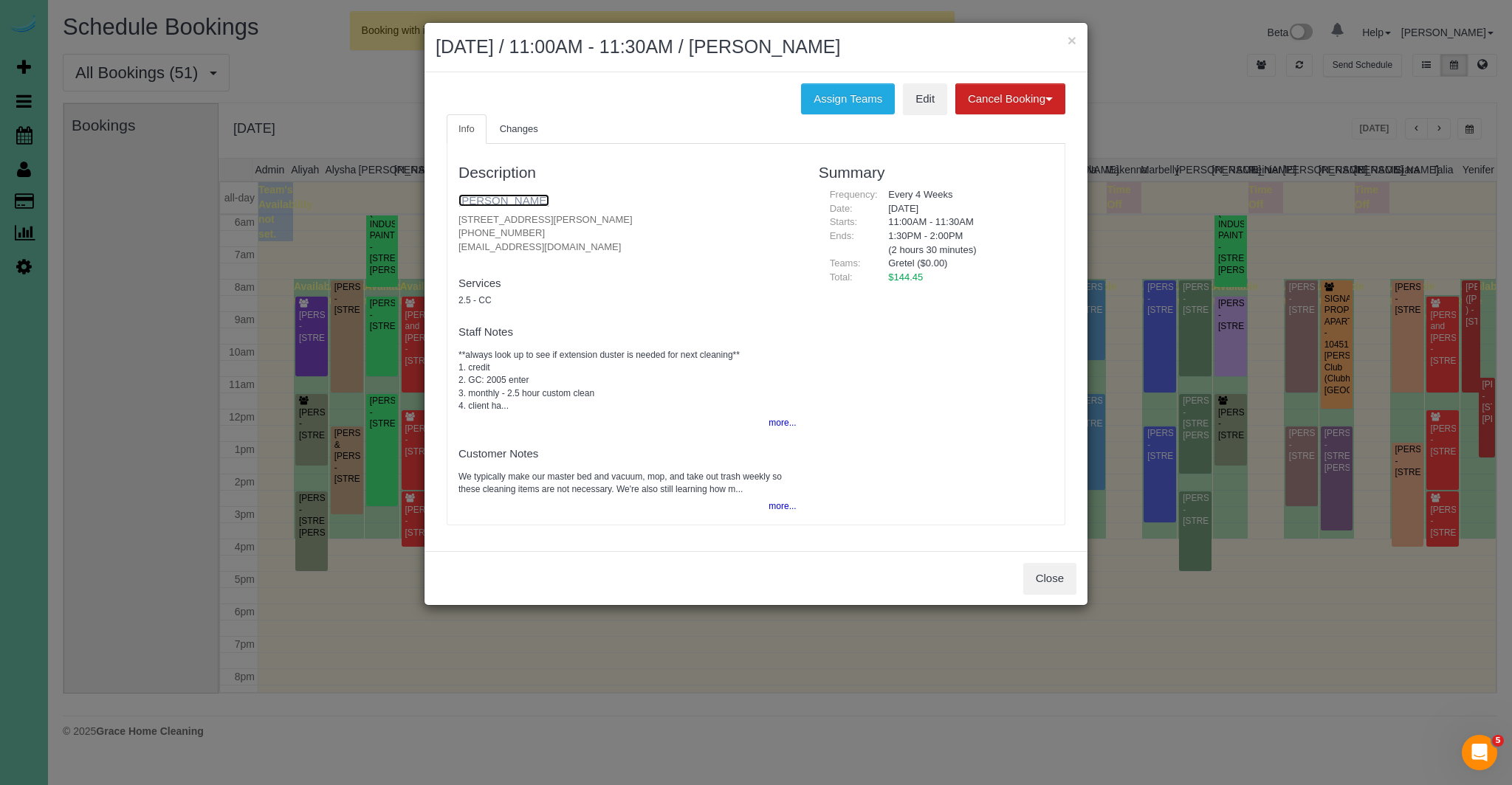
click at [517, 197] on link "[PERSON_NAME]" at bounding box center [503, 201] width 91 height 13
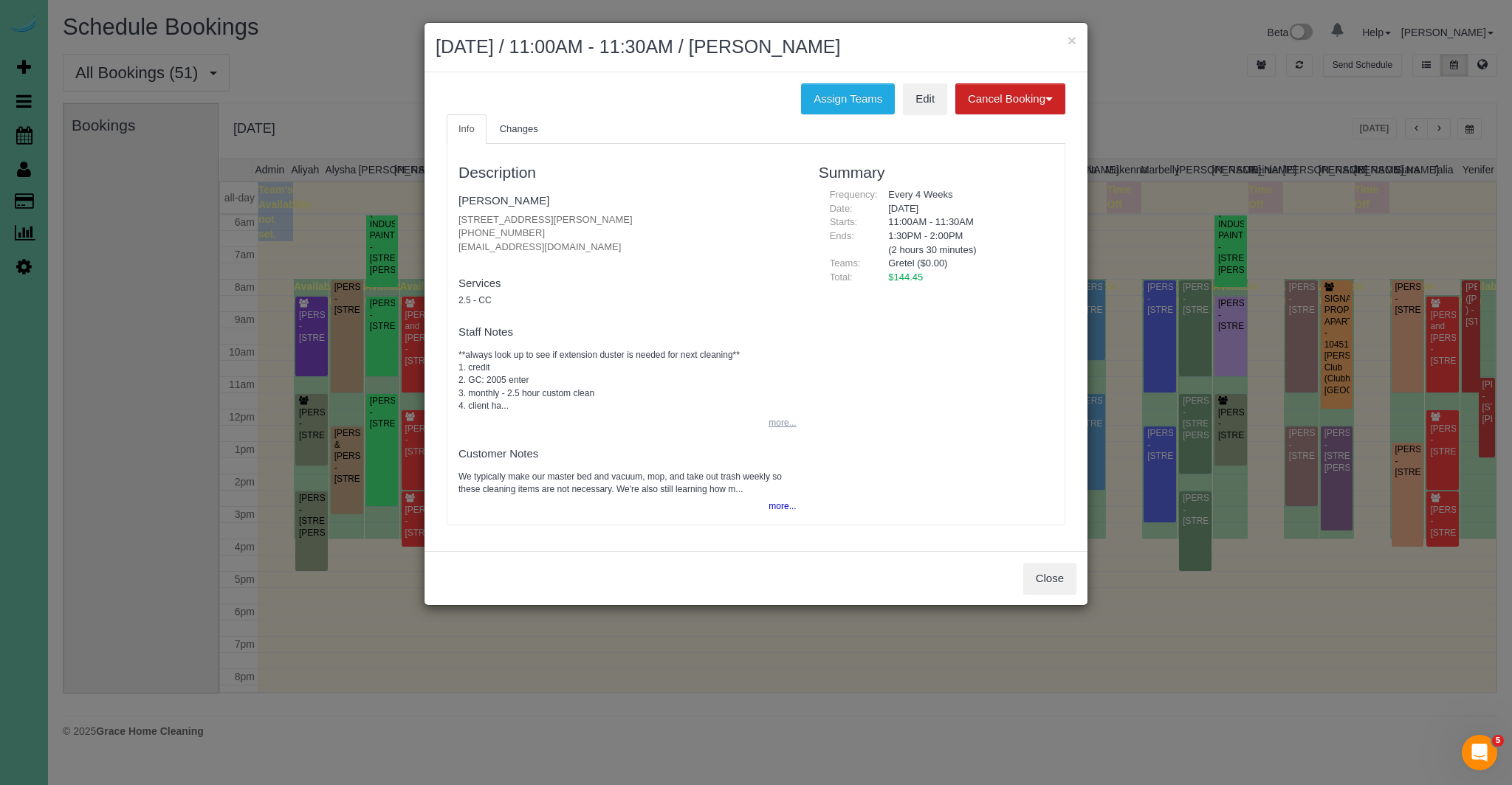
click at [774, 423] on button "more..." at bounding box center [777, 423] width 36 height 22
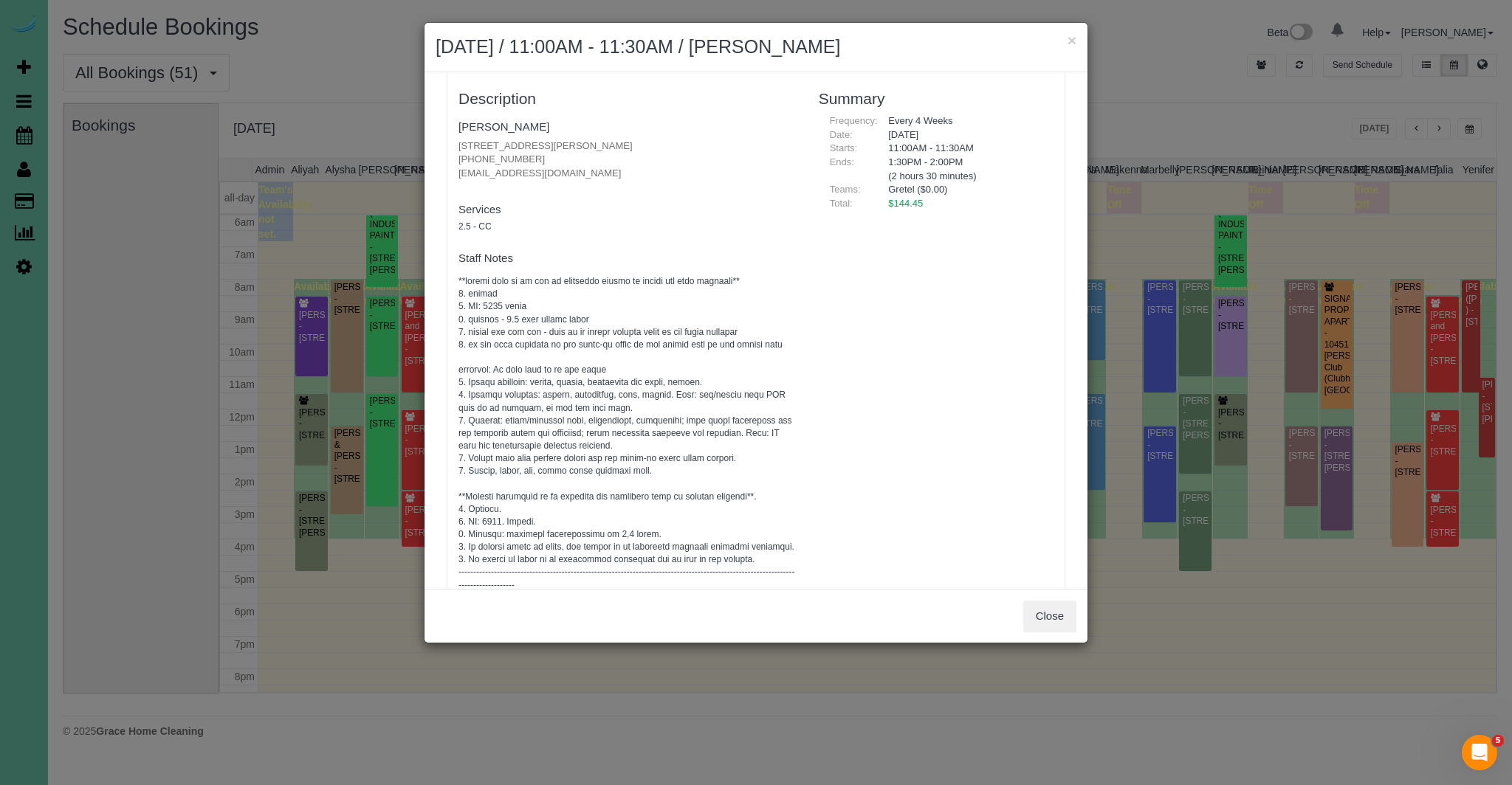
scroll to position [0, 0]
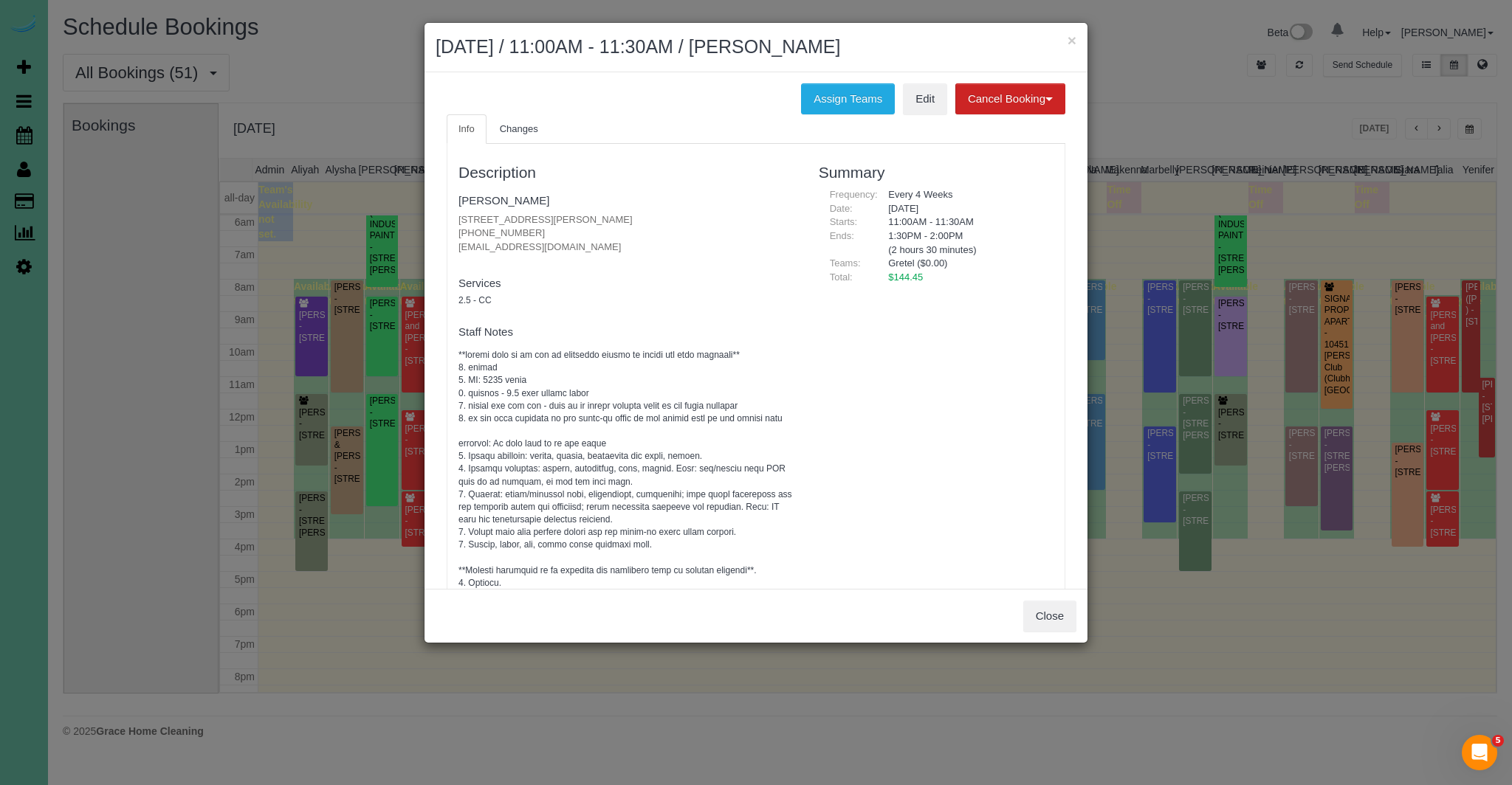
drag, startPoint x: 483, startPoint y: 215, endPoint x: 628, endPoint y: 218, distance: 145.0
click at [628, 218] on div "Description [PERSON_NAME] [STREET_ADDRESS][PERSON_NAME] [PHONE_NUMBER] [EMAIL_A…" at bounding box center [627, 530] width 361 height 759
copy p "[STREET_ADDRESS][PERSON_NAME]"
click at [1070, 39] on button "×" at bounding box center [1071, 39] width 9 height 15
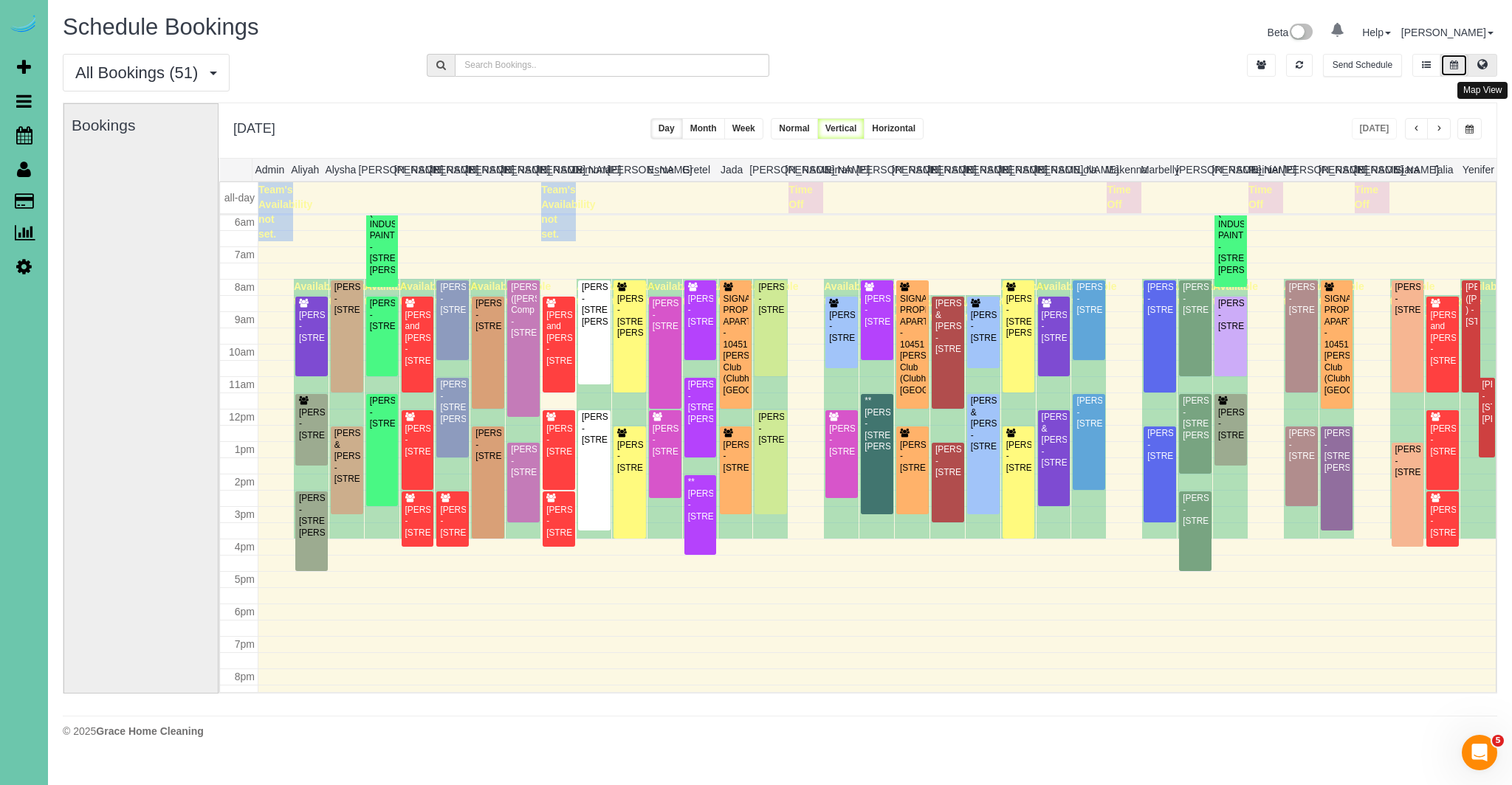
click at [1481, 59] on icon at bounding box center [1482, 63] width 10 height 9
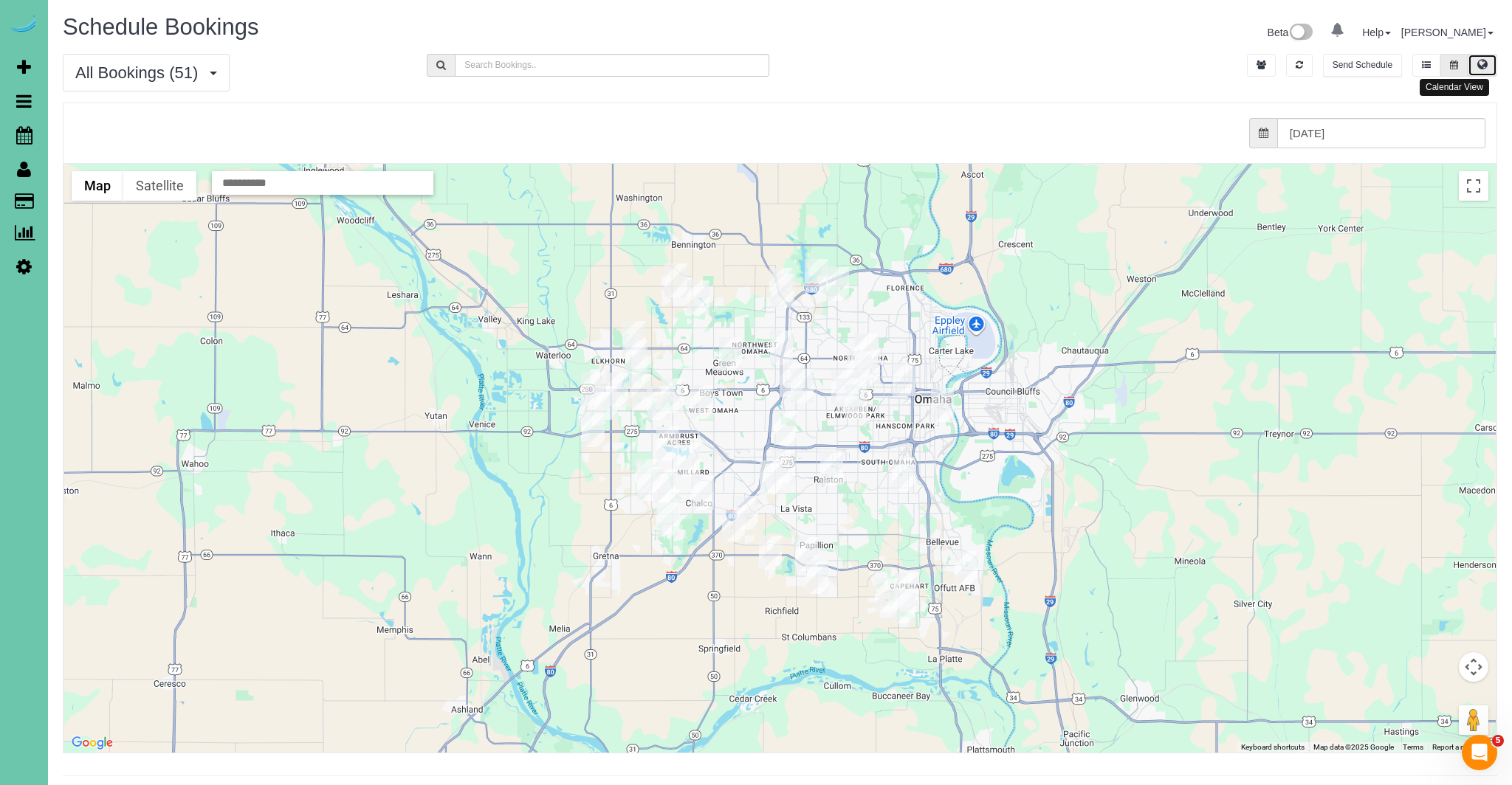
click at [1457, 64] on icon at bounding box center [1453, 64] width 8 height 9
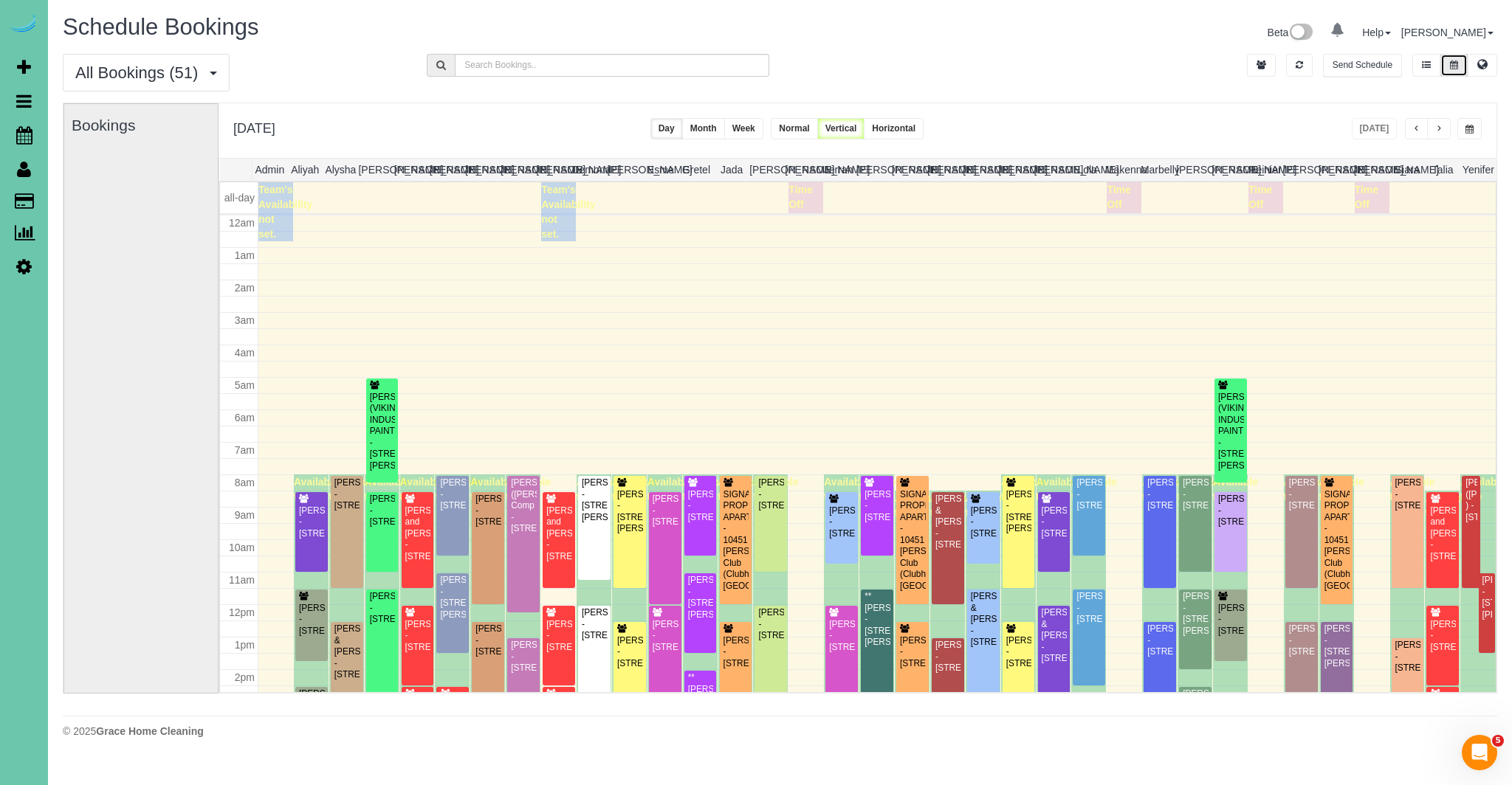
scroll to position [196, 0]
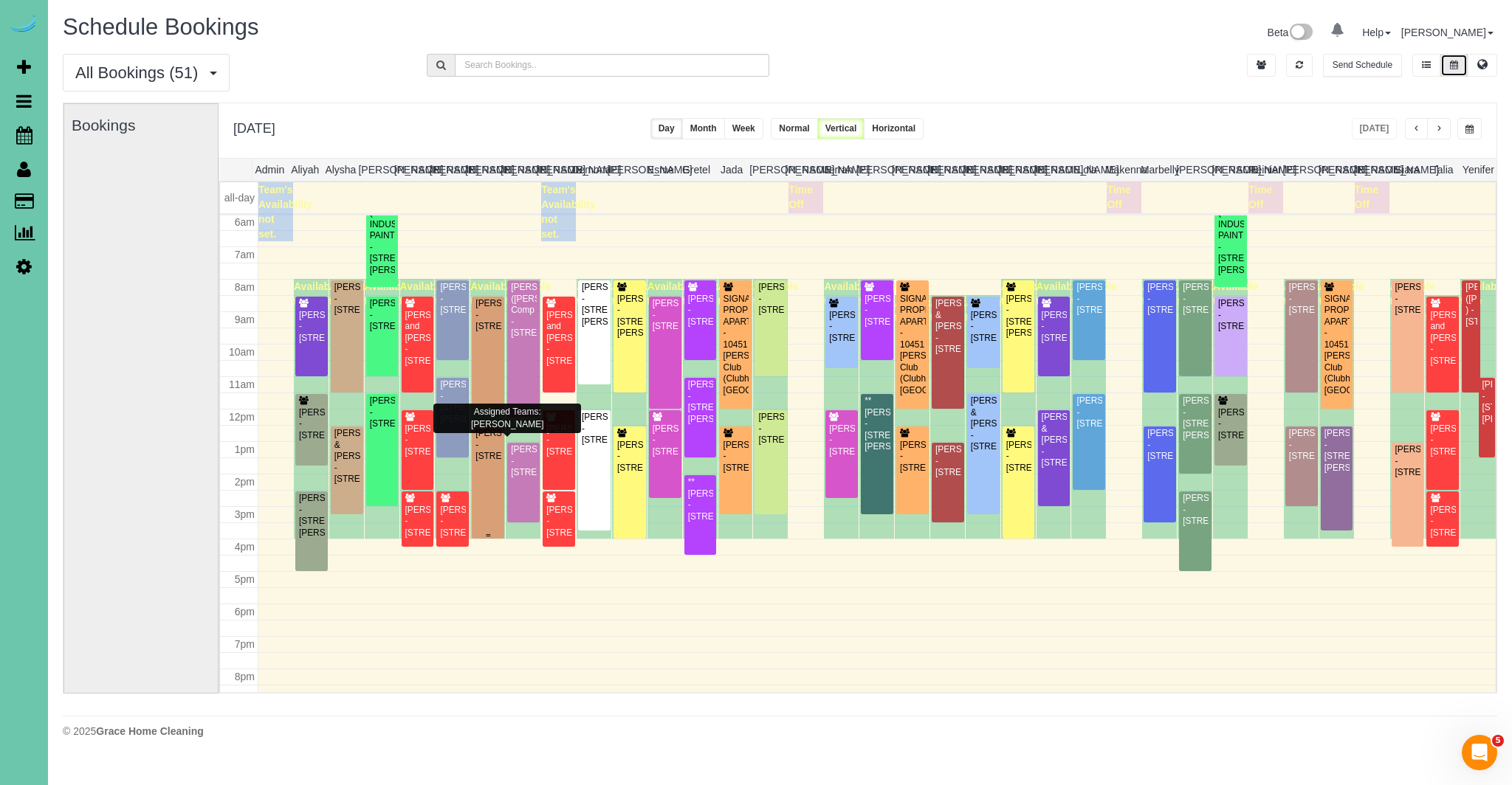
click at [496, 462] on div "[PERSON_NAME] - [STREET_ADDRESS]" at bounding box center [487, 445] width 26 height 34
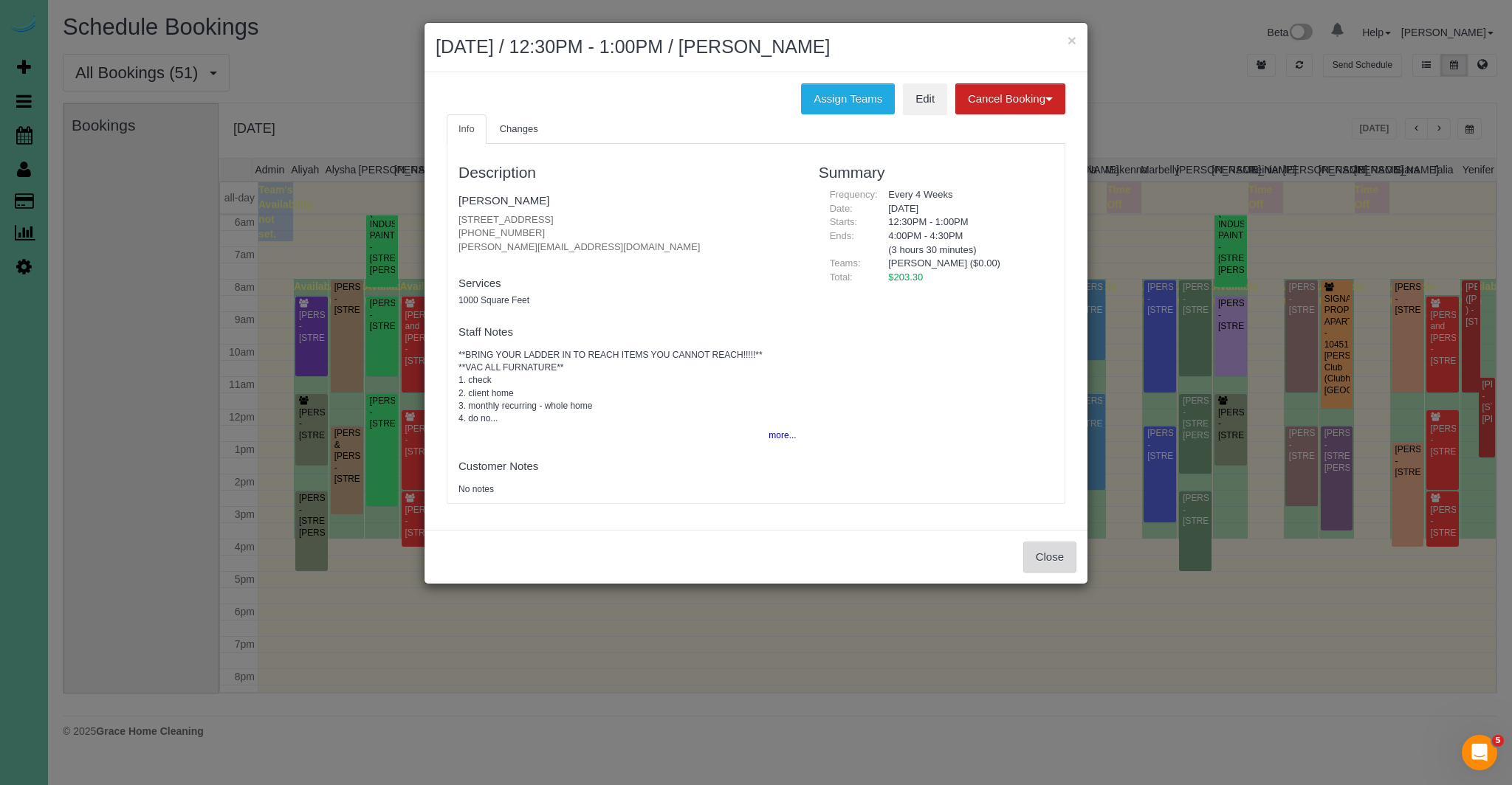
click at [1055, 563] on button "Close" at bounding box center [1049, 557] width 53 height 31
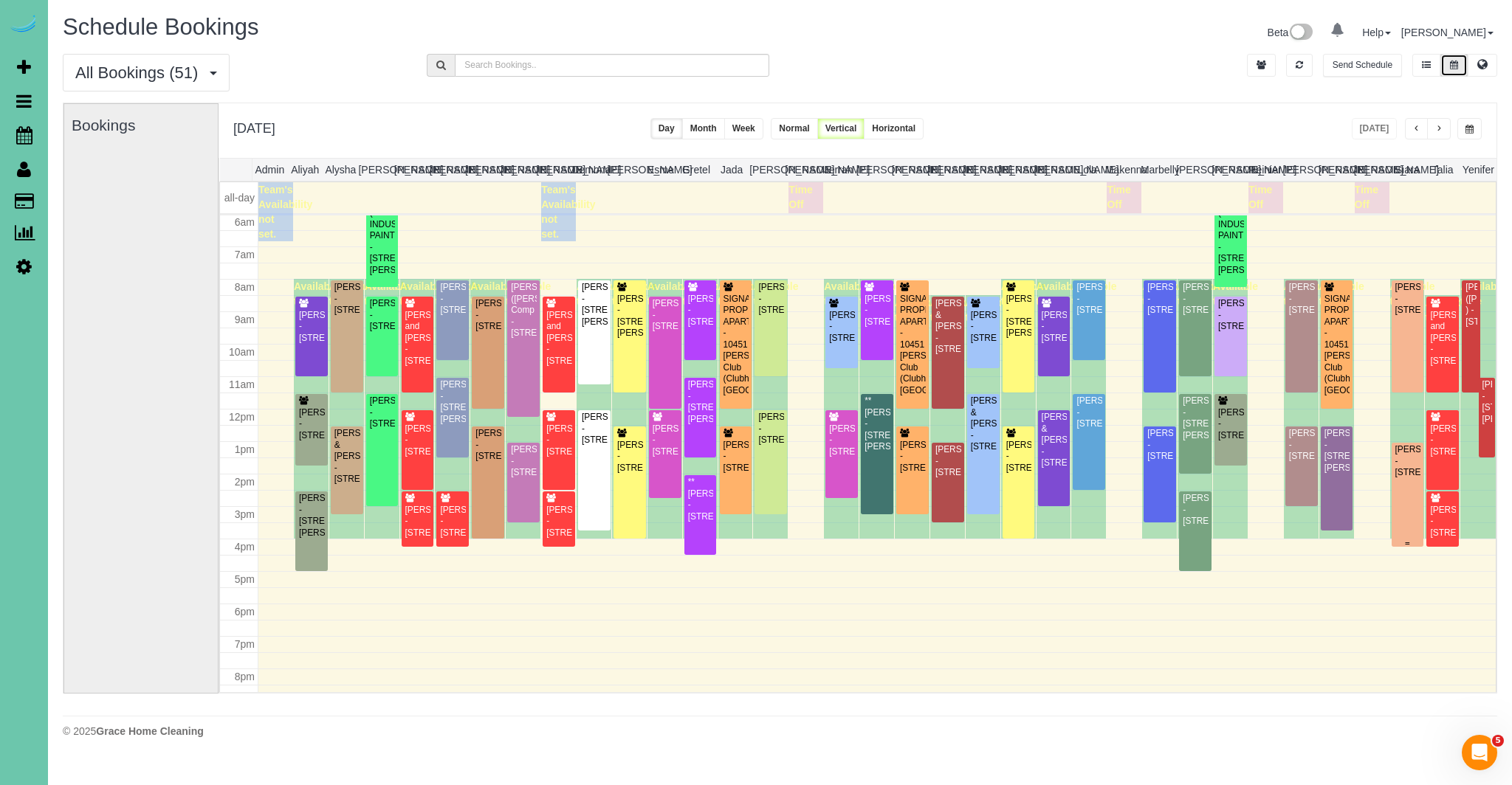
click at [1412, 473] on div "[PERSON_NAME] - [STREET_ADDRESS]" at bounding box center [1408, 461] width 26 height 34
click at [1412, 473] on body "0 Beta Your Notifications You have 0 alerts Add Booking Bookings Active Booking…" at bounding box center [756, 392] width 1512 height 785
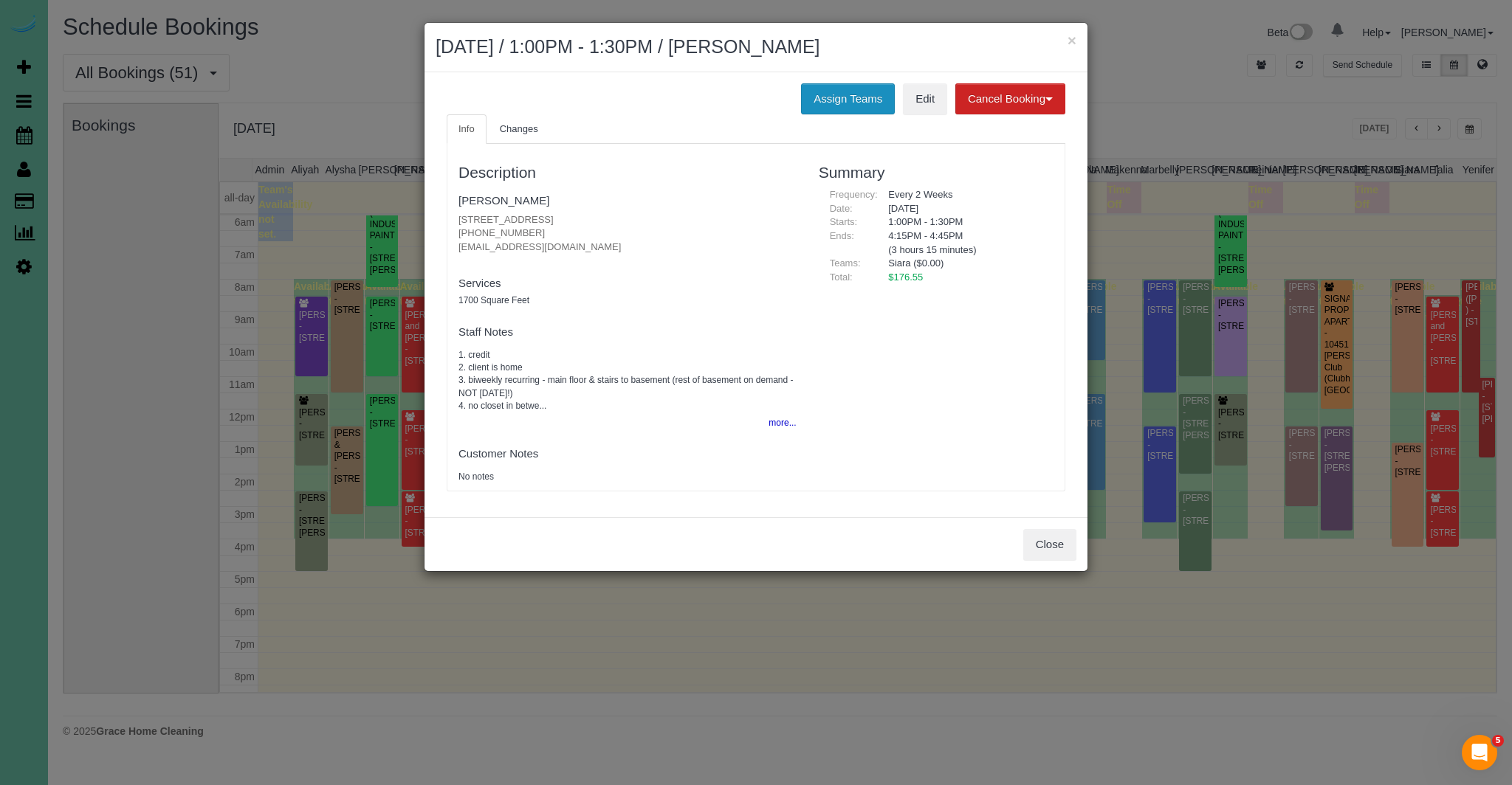
click at [855, 105] on button "Assign Teams" at bounding box center [847, 99] width 94 height 31
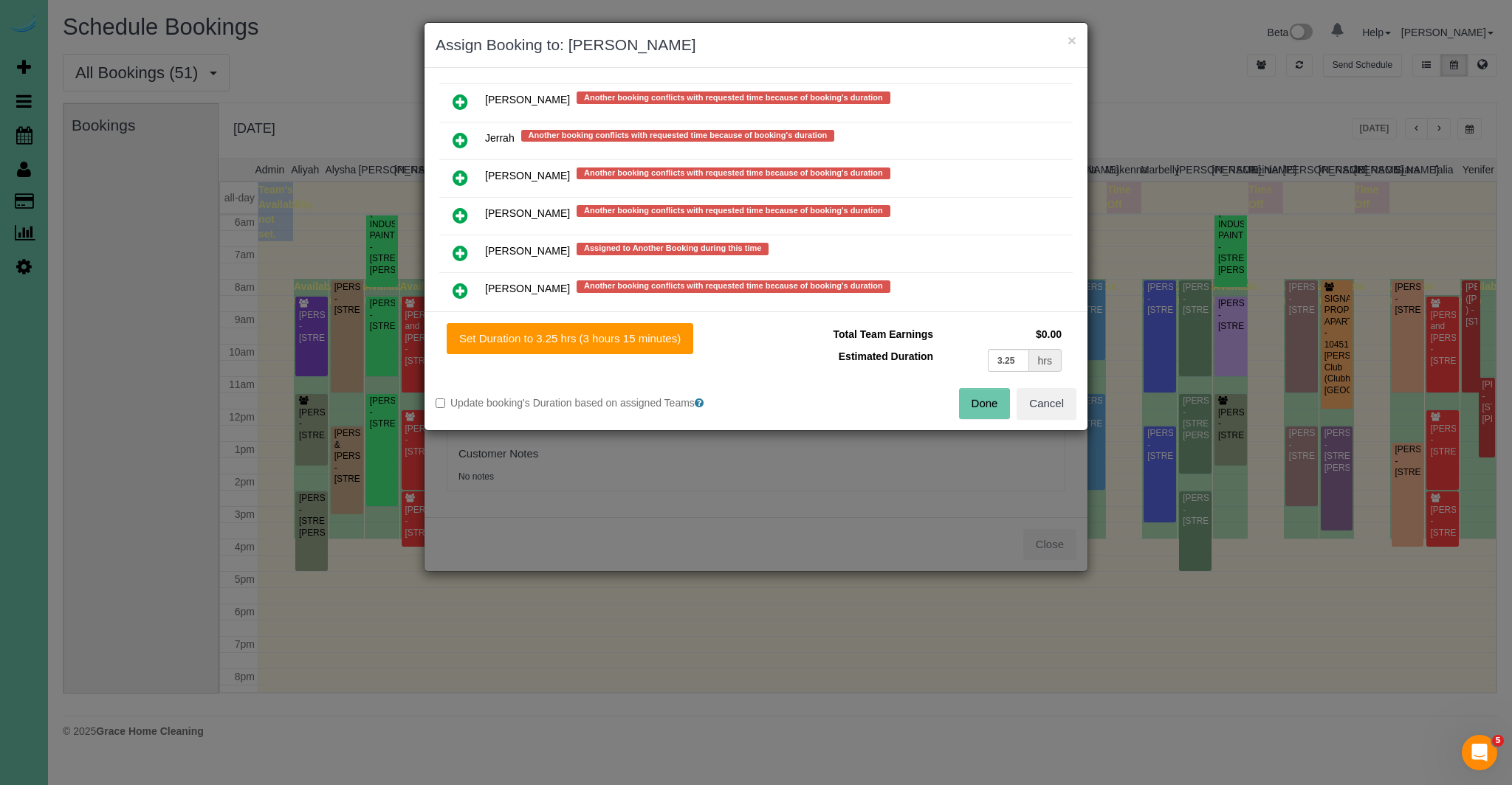
click at [458, 169] on icon at bounding box center [460, 178] width 15 height 18
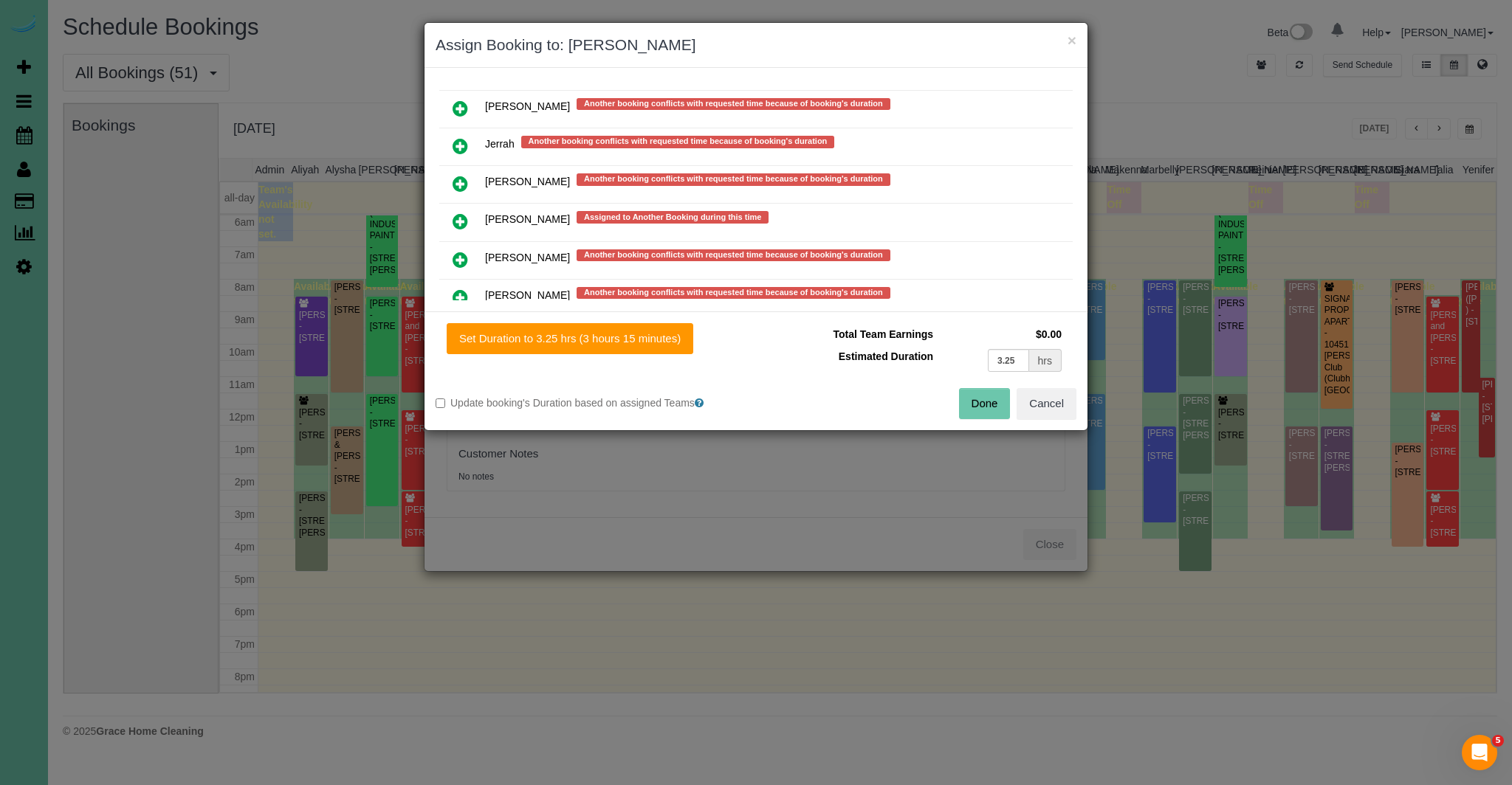
click at [984, 396] on button "Done" at bounding box center [984, 404] width 51 height 31
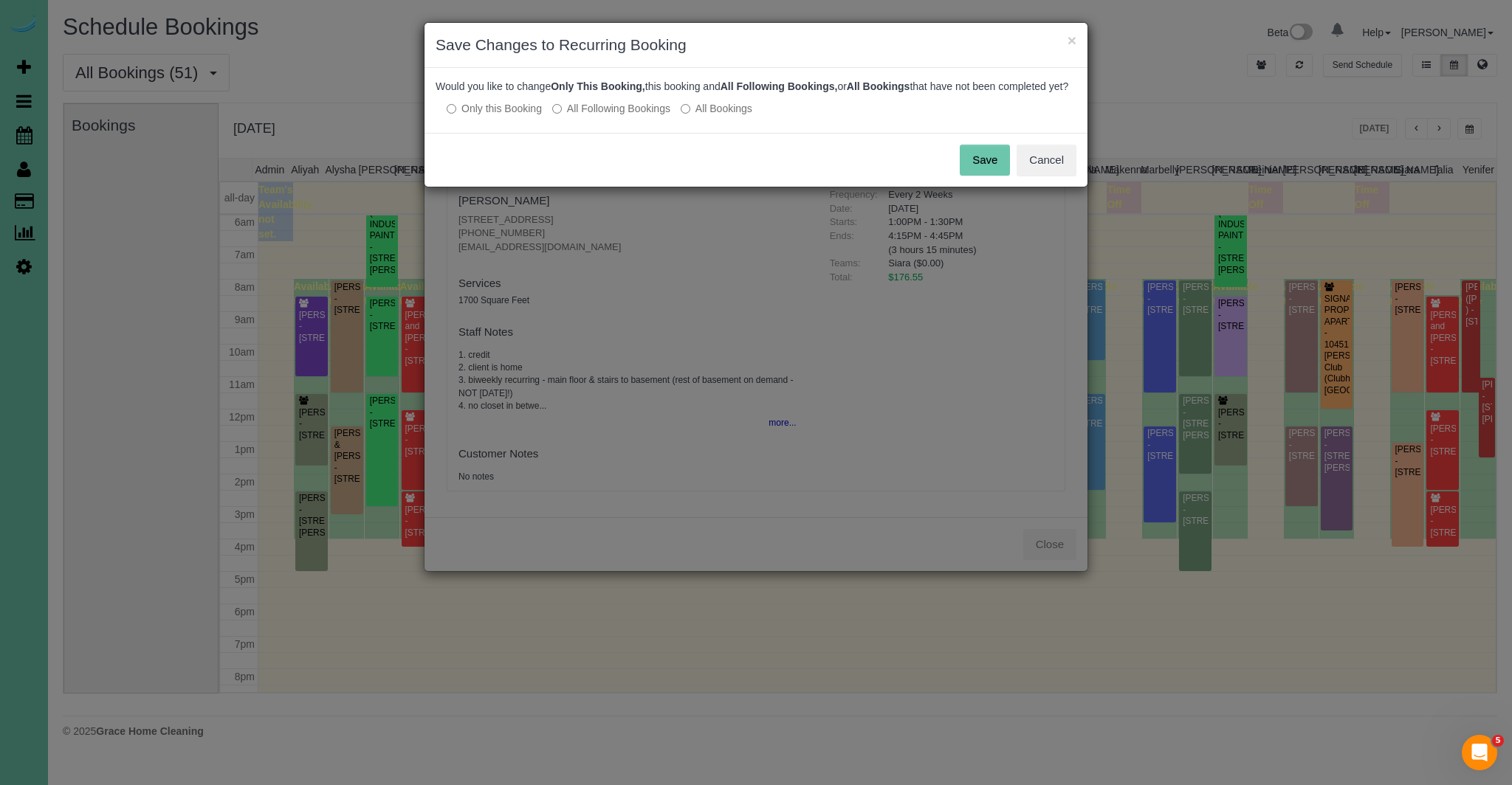
click at [992, 170] on button "Save" at bounding box center [984, 160] width 51 height 31
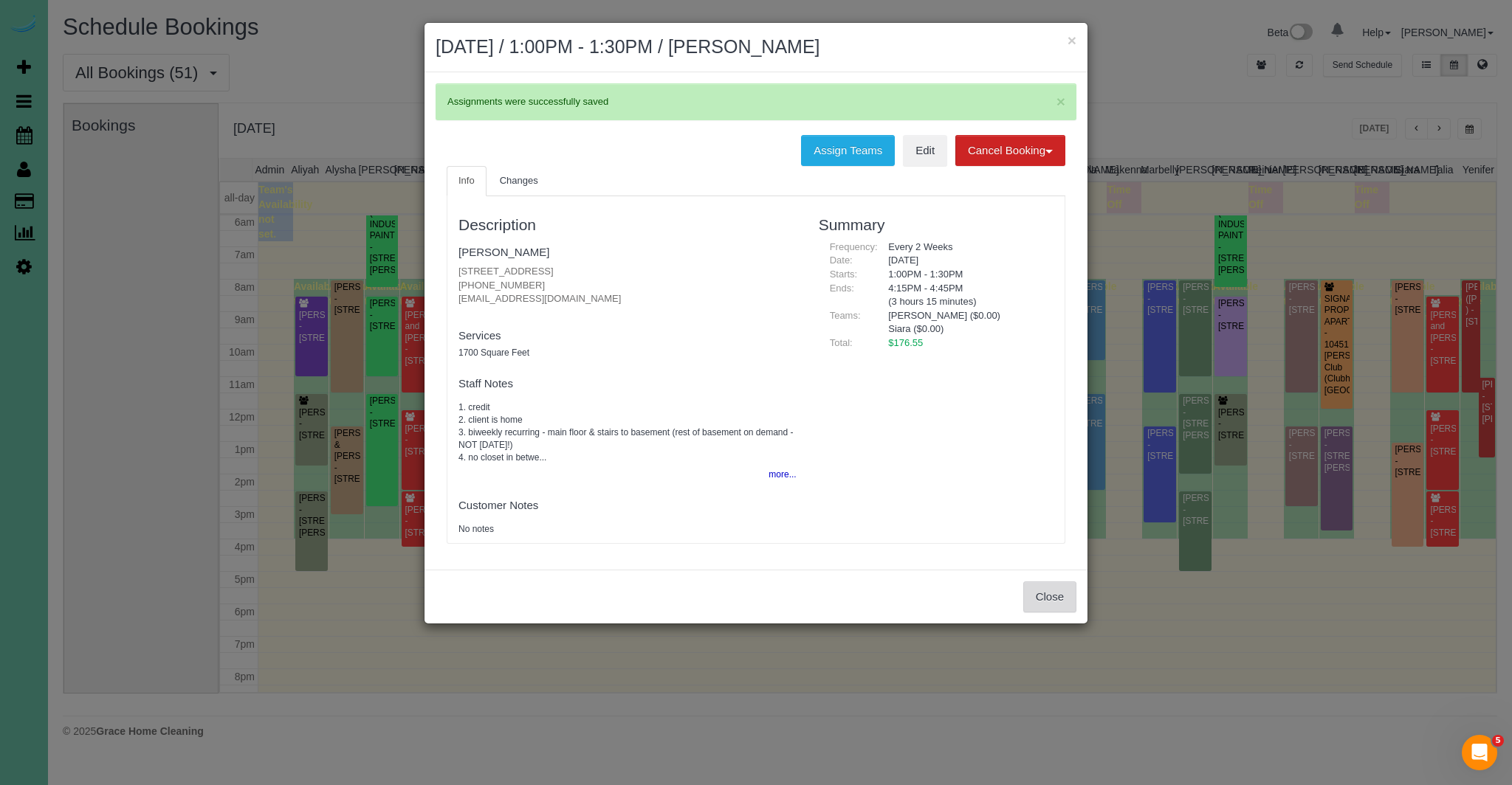
click at [1050, 599] on button "Close" at bounding box center [1049, 596] width 53 height 31
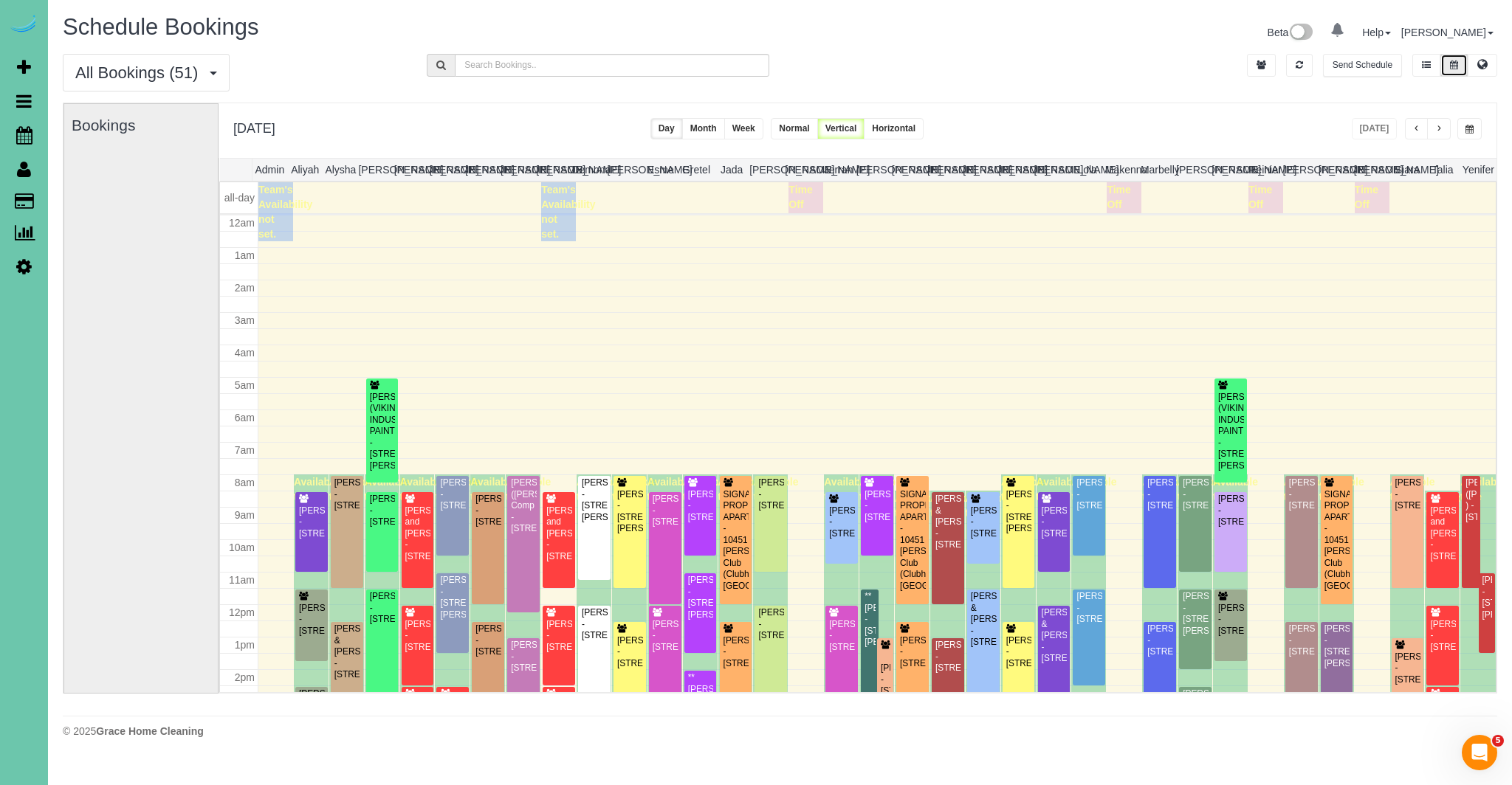
scroll to position [196, 0]
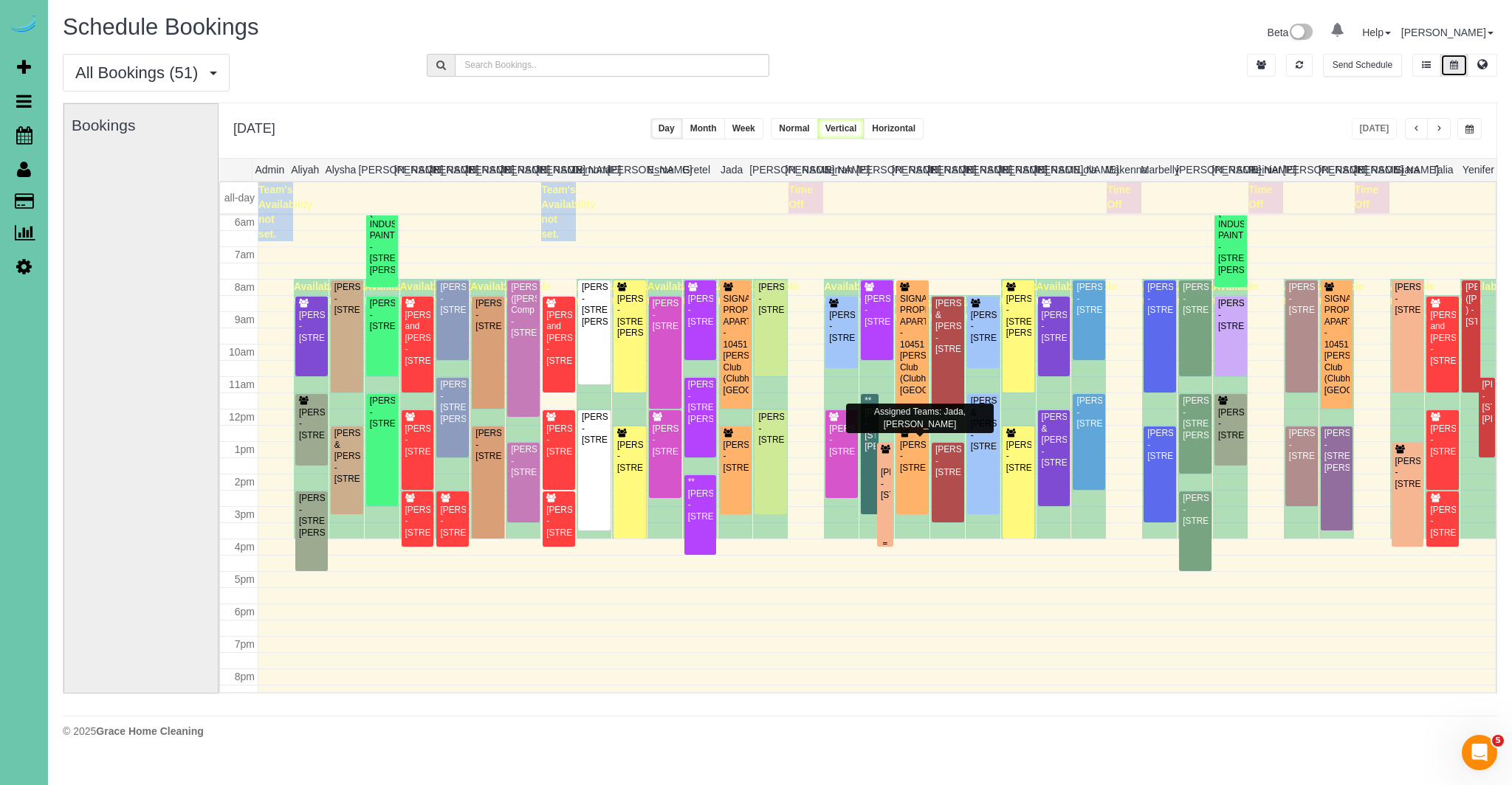
click at [886, 501] on div "[PERSON_NAME] - [STREET_ADDRESS]" at bounding box center [885, 484] width 10 height 34
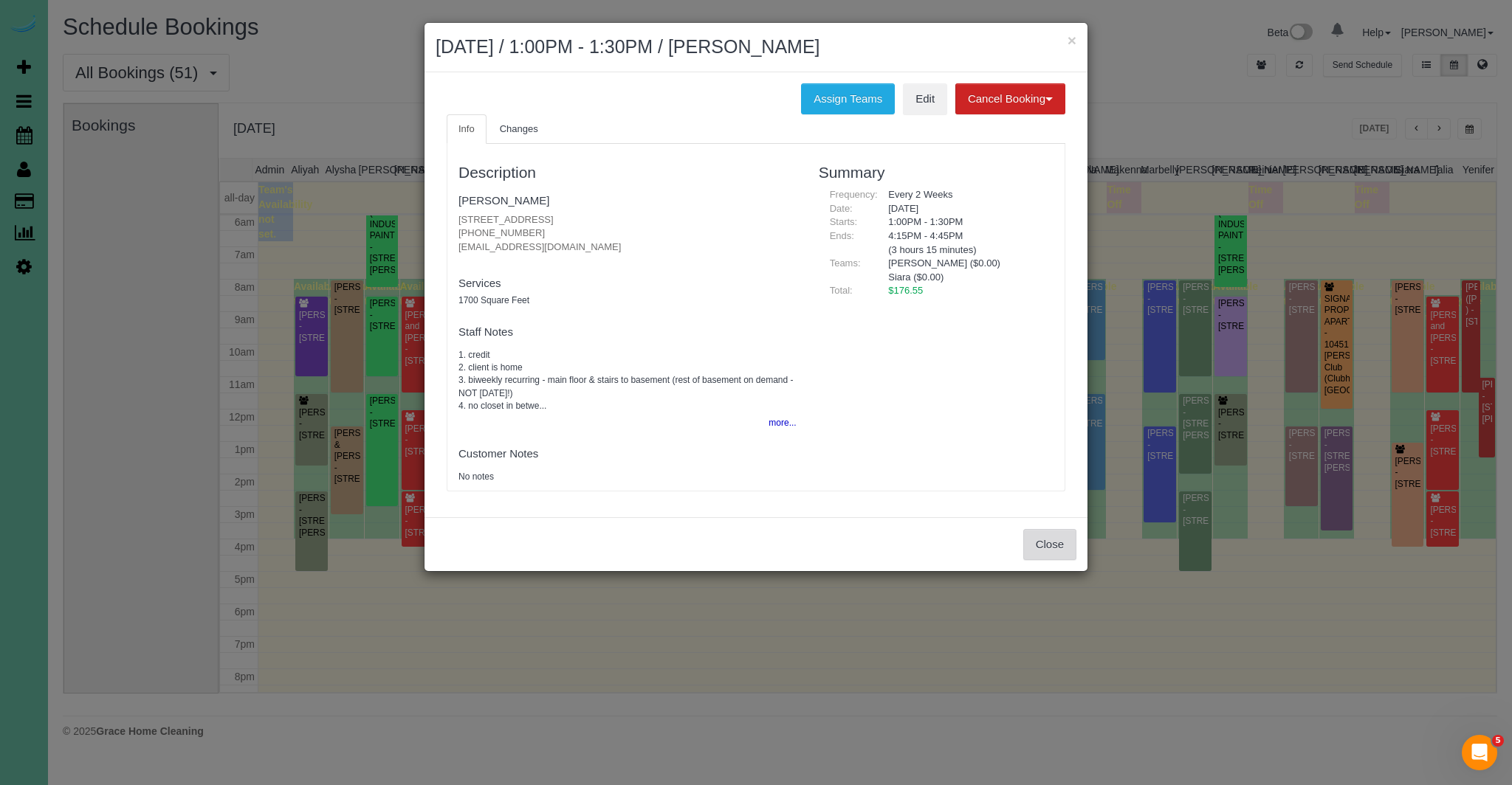
click at [1043, 543] on button "Close" at bounding box center [1049, 544] width 53 height 31
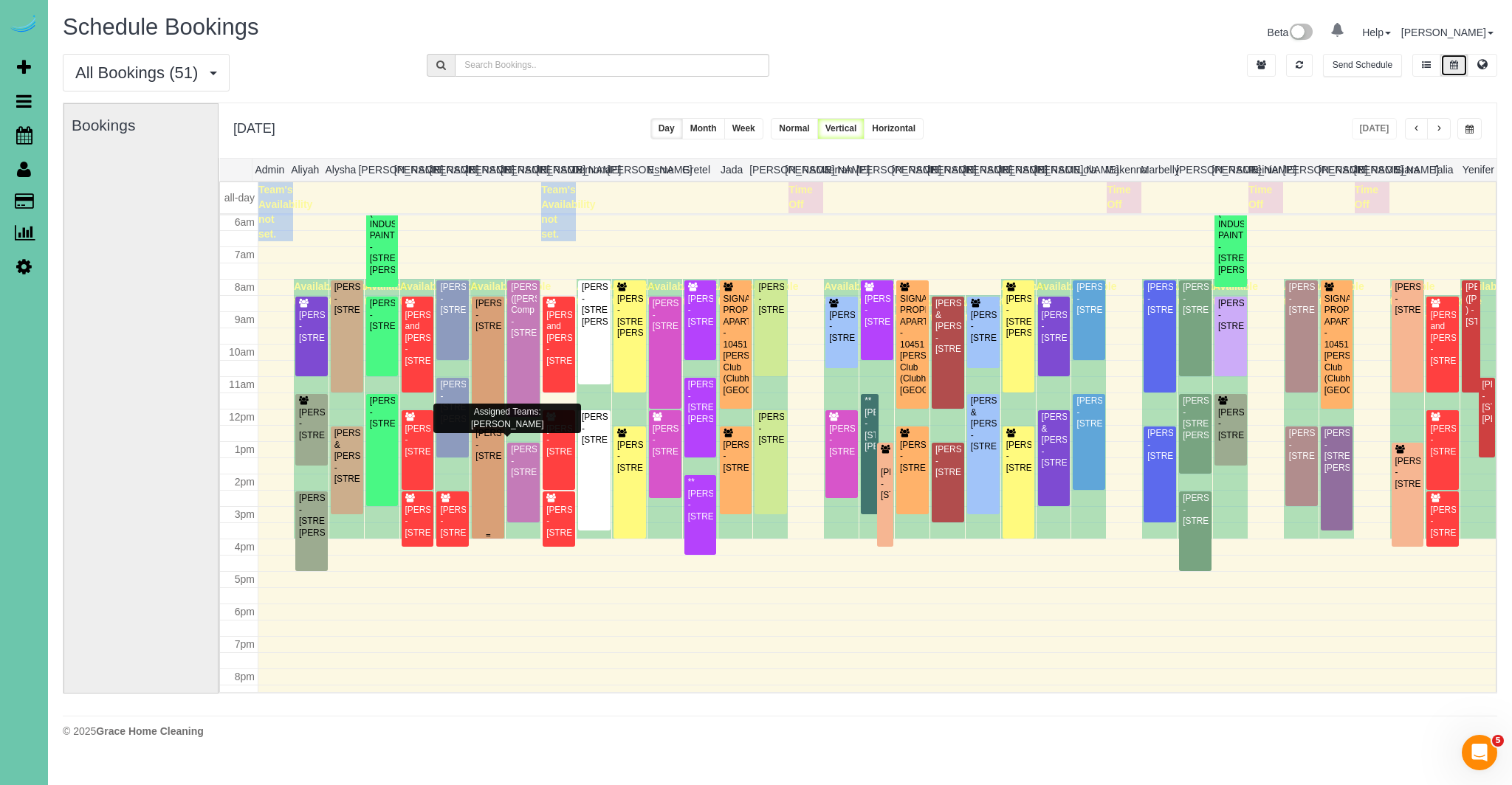
click at [497, 462] on div "[PERSON_NAME] - [STREET_ADDRESS]" at bounding box center [487, 445] width 26 height 34
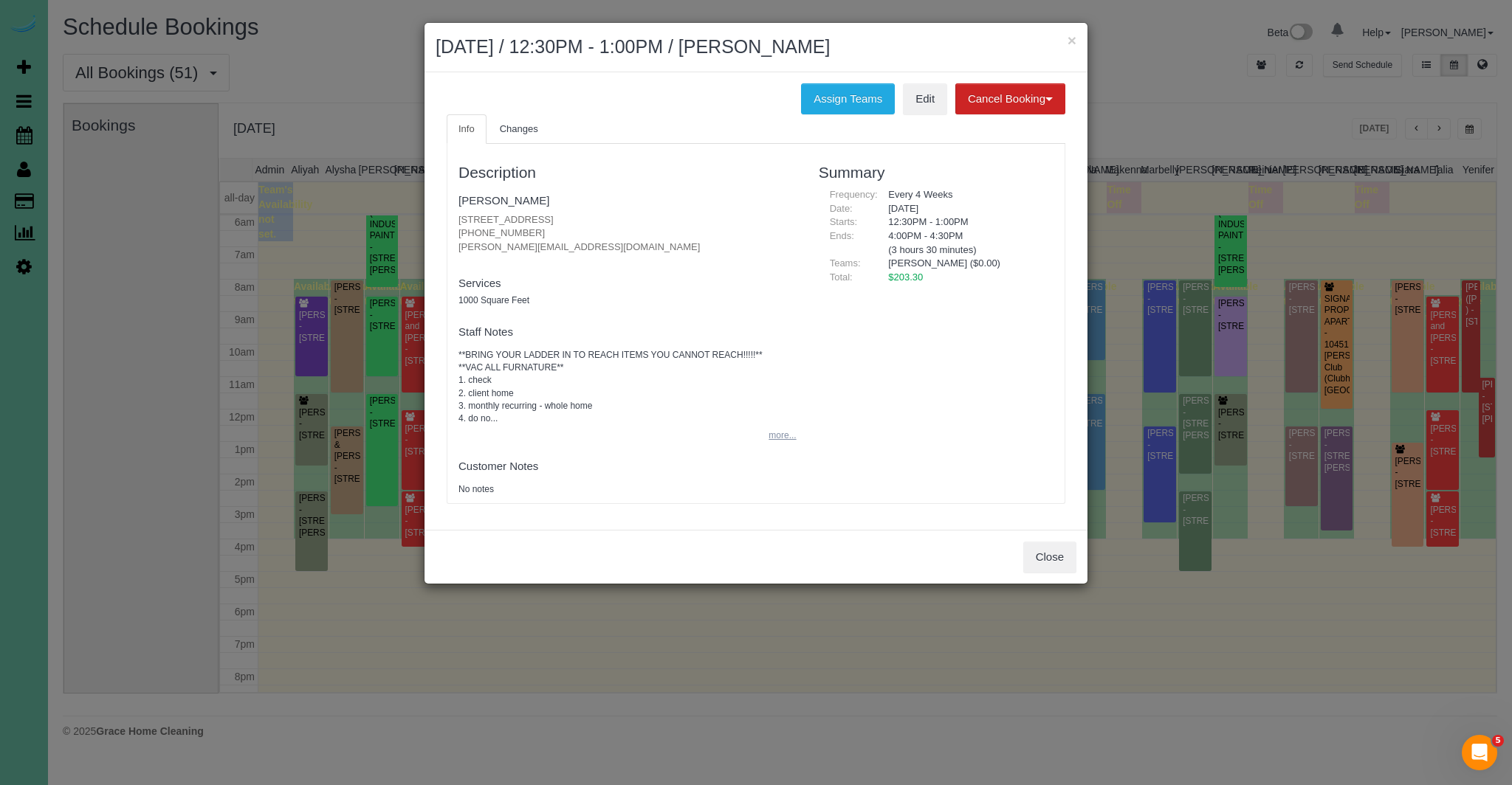
click at [785, 439] on button "more..." at bounding box center [777, 436] width 36 height 22
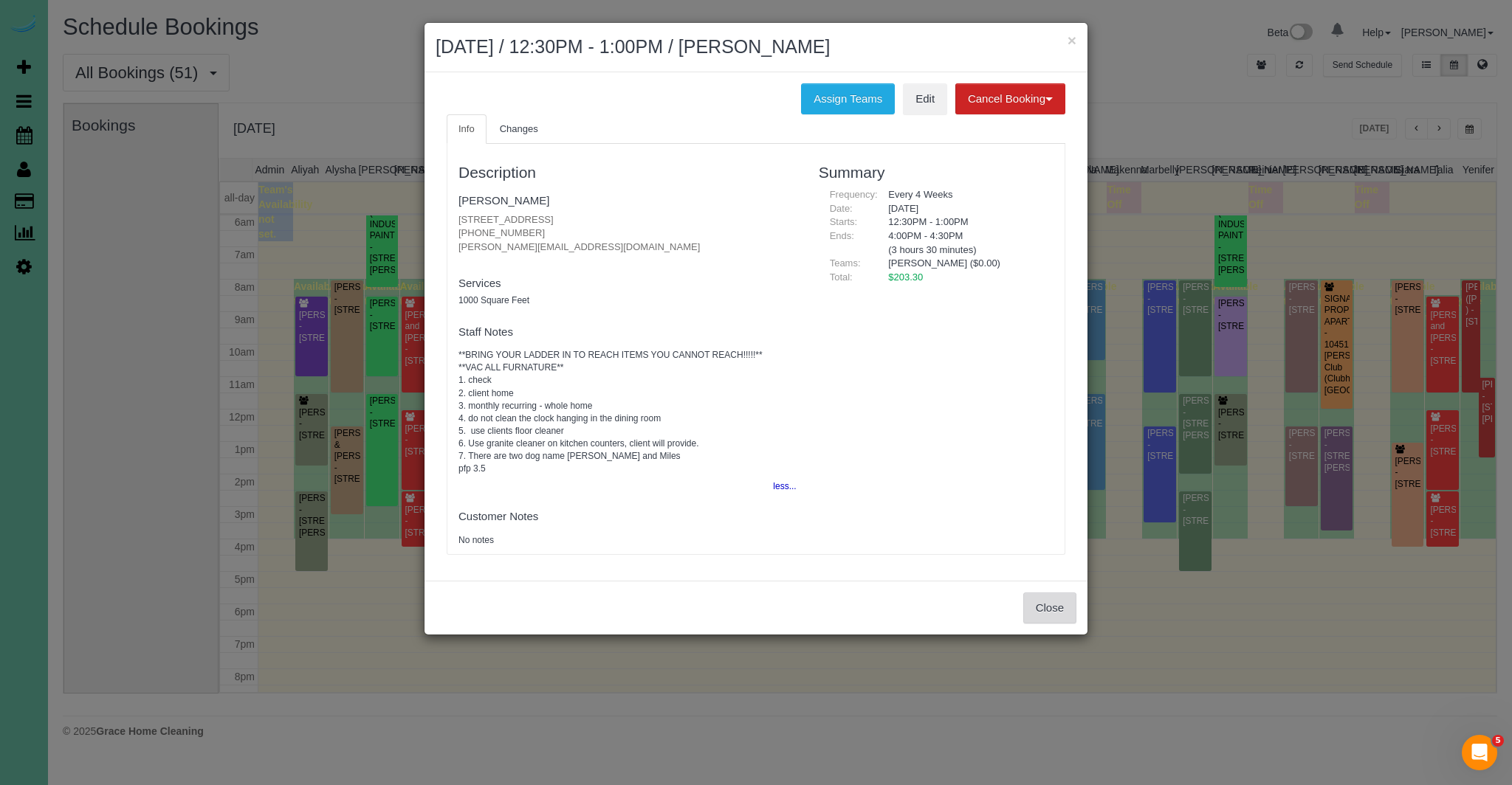
click at [1066, 614] on button "Close" at bounding box center [1049, 608] width 53 height 31
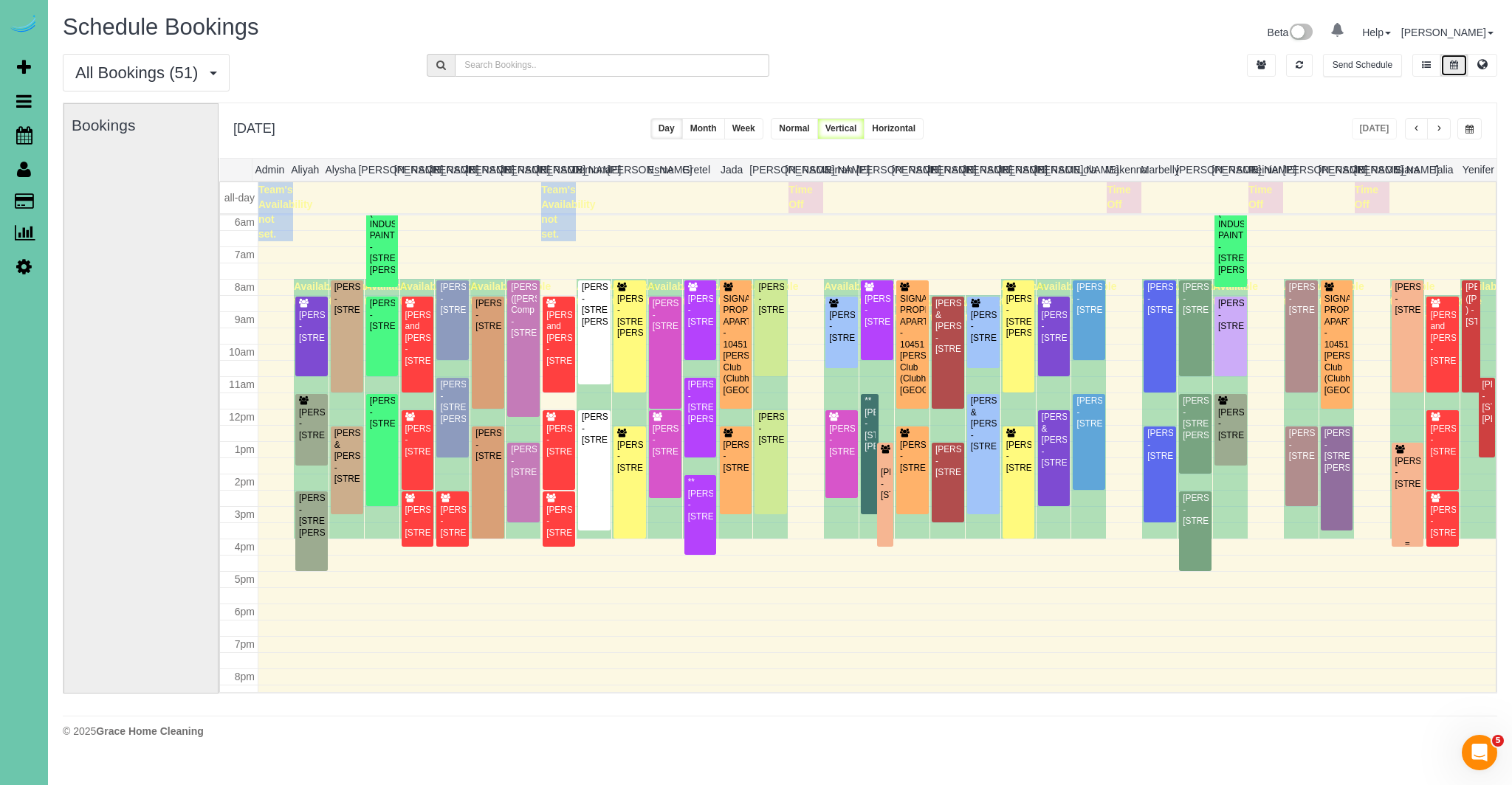
click at [1395, 480] on div "[PERSON_NAME] - [STREET_ADDRESS]" at bounding box center [1408, 473] width 26 height 34
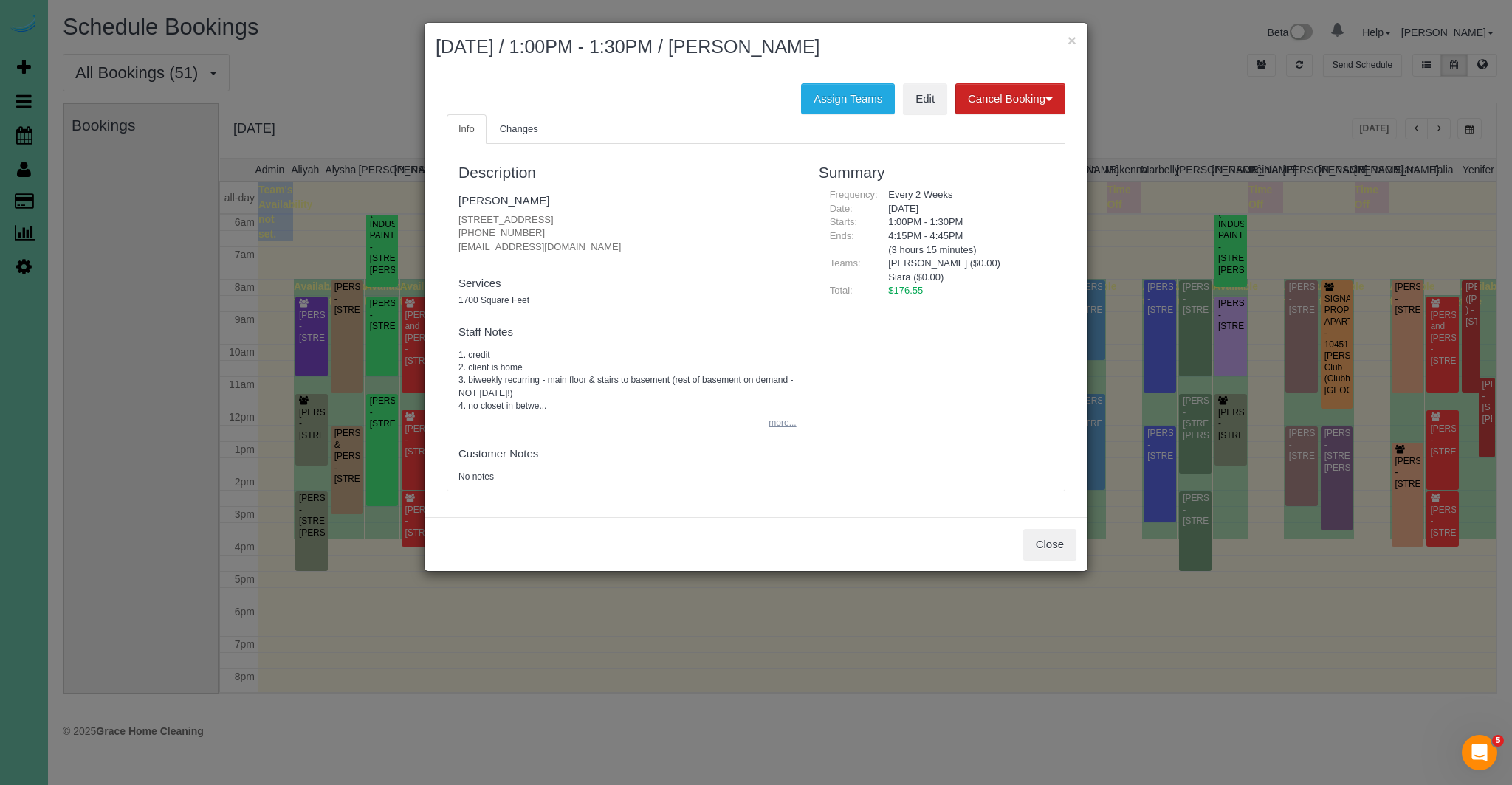
click at [793, 425] on button "more..." at bounding box center [777, 423] width 36 height 22
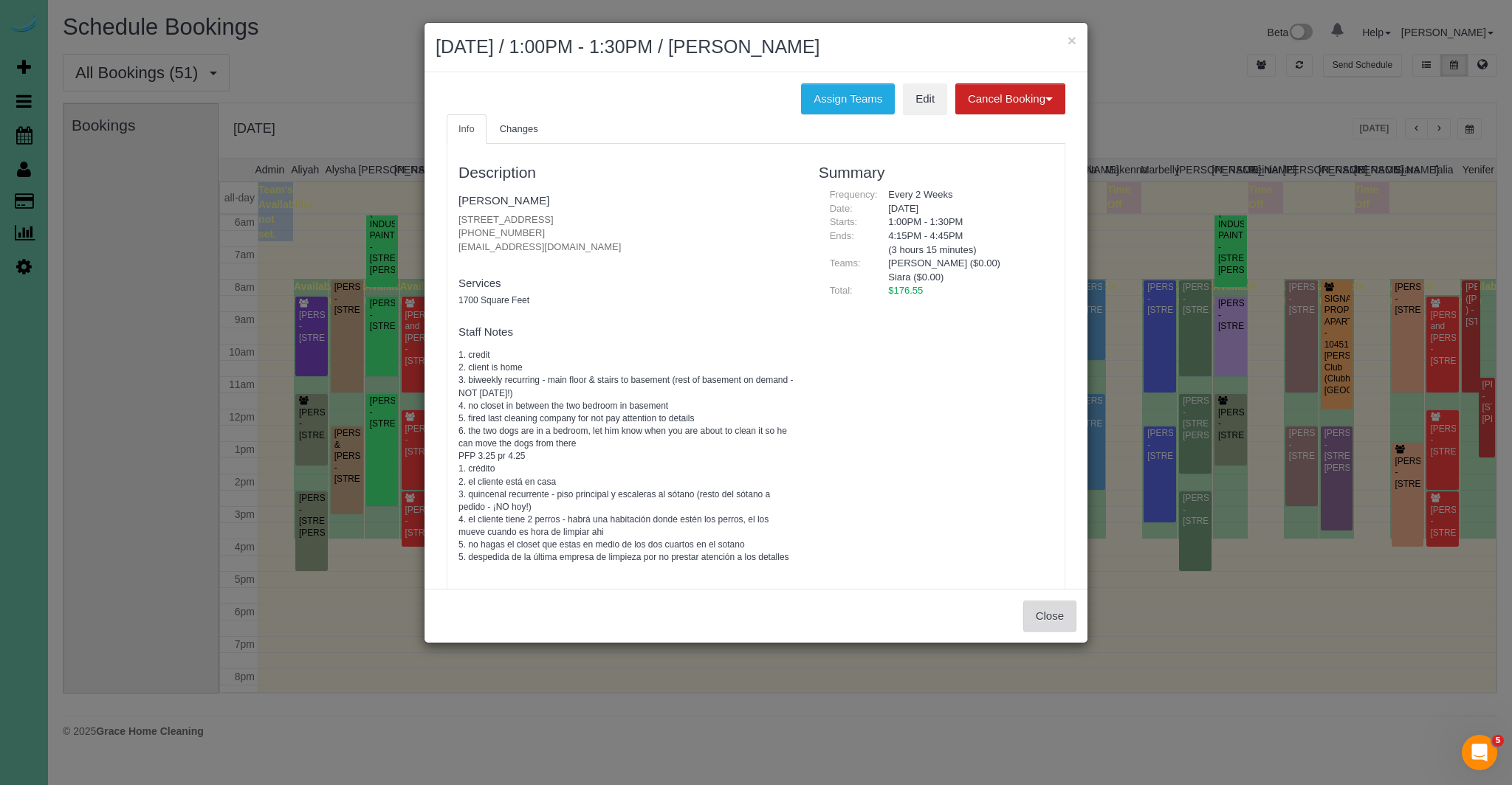
click at [1057, 619] on button "Close" at bounding box center [1049, 616] width 53 height 31
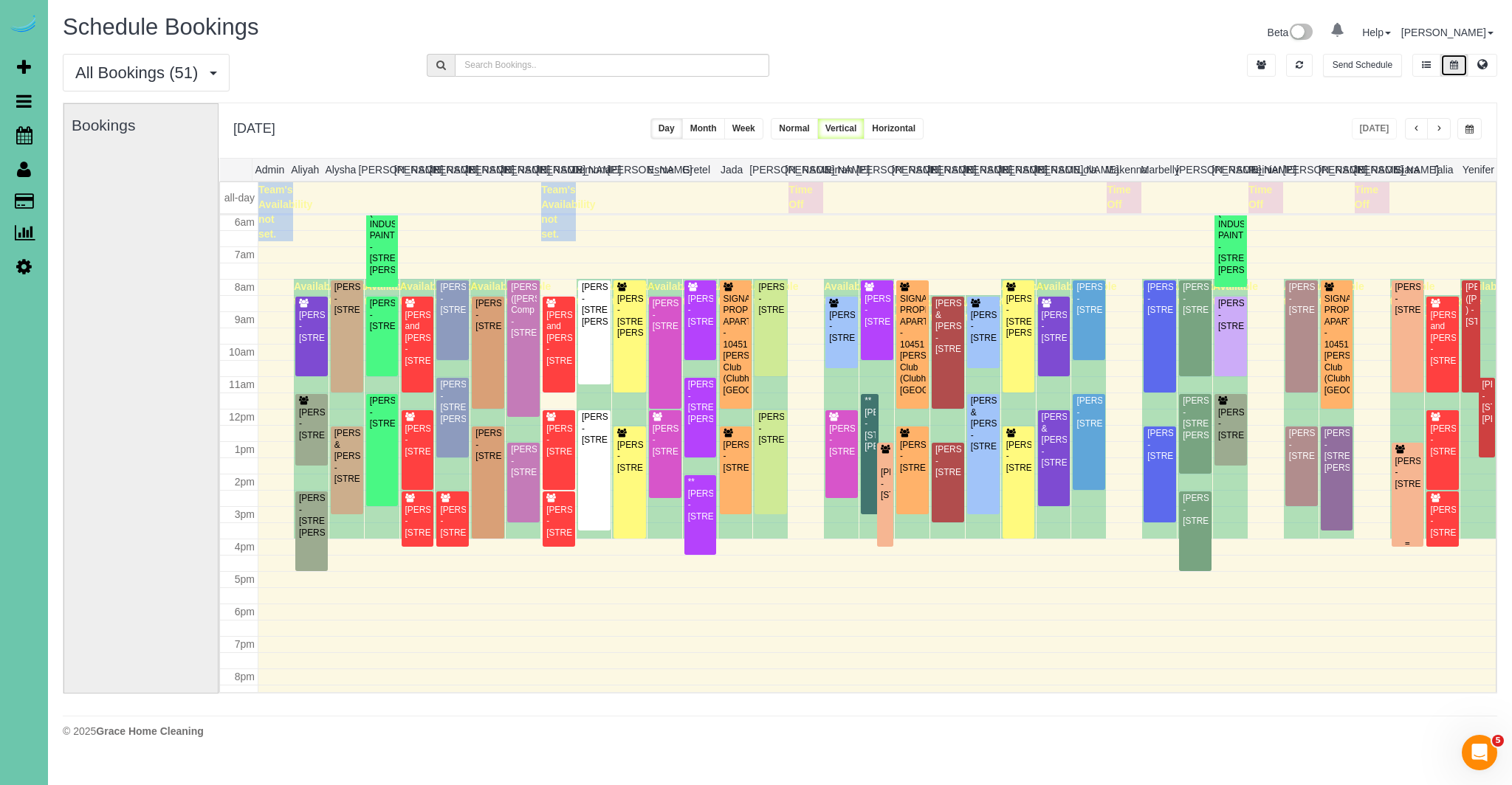
click at [1413, 475] on div "[PERSON_NAME] - [STREET_ADDRESS]" at bounding box center [1408, 473] width 26 height 34
click at [1413, 475] on body "0 Beta Your Notifications You have 0 alerts Add Booking Bookings Active Booking…" at bounding box center [756, 392] width 1512 height 785
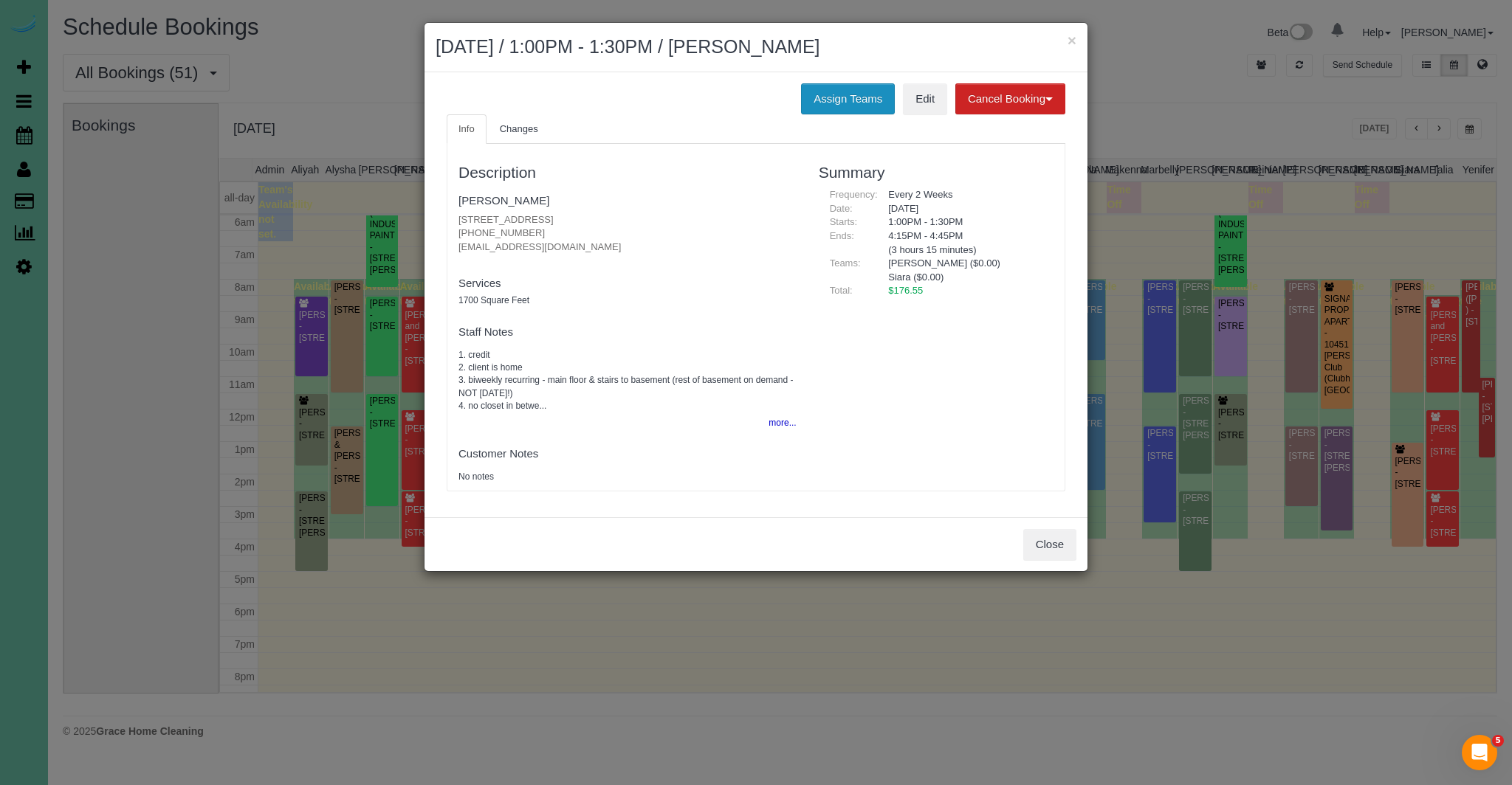
click at [863, 92] on button "Assign Teams" at bounding box center [847, 99] width 94 height 31
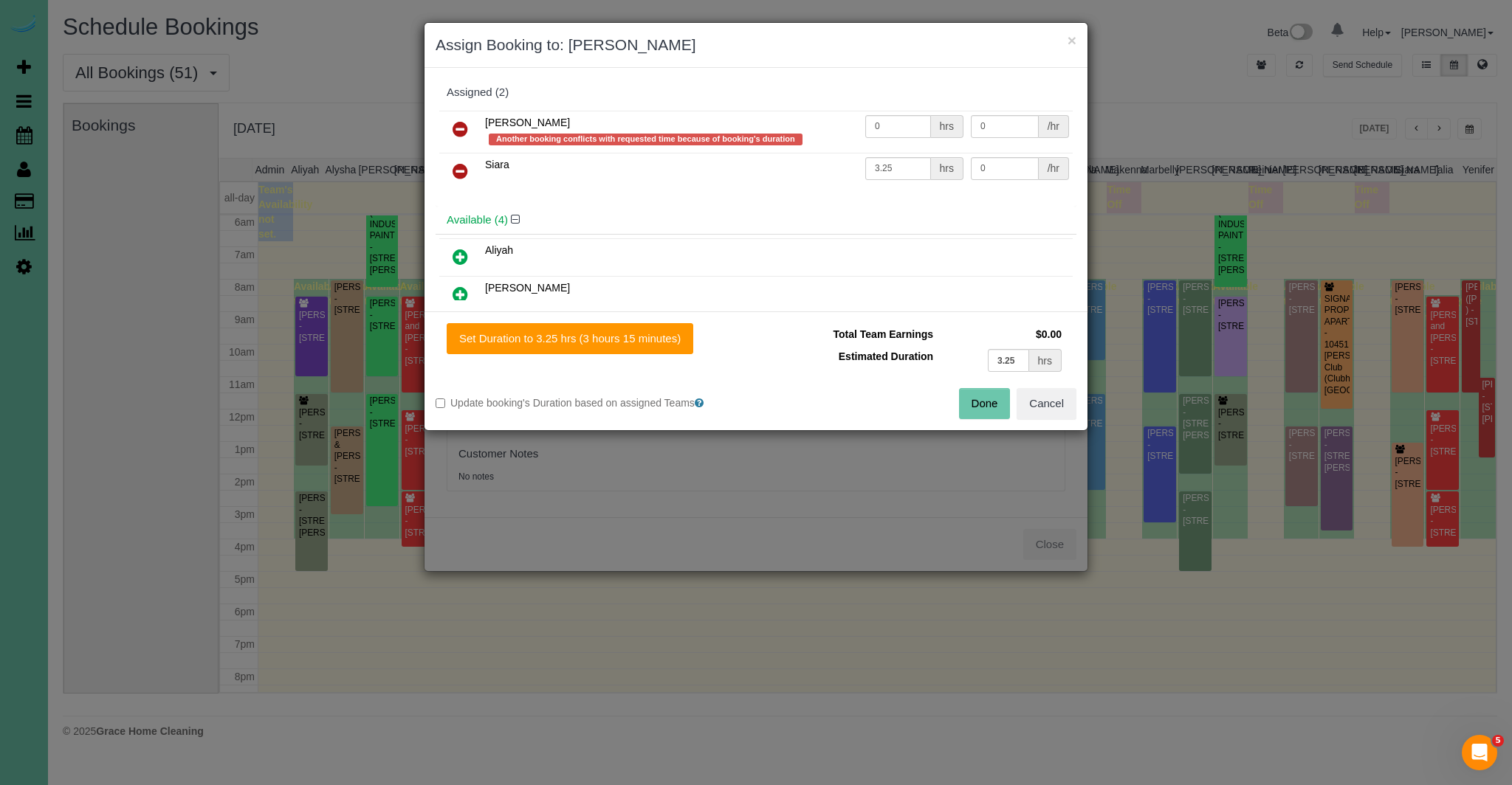
click at [458, 128] on icon at bounding box center [460, 129] width 15 height 18
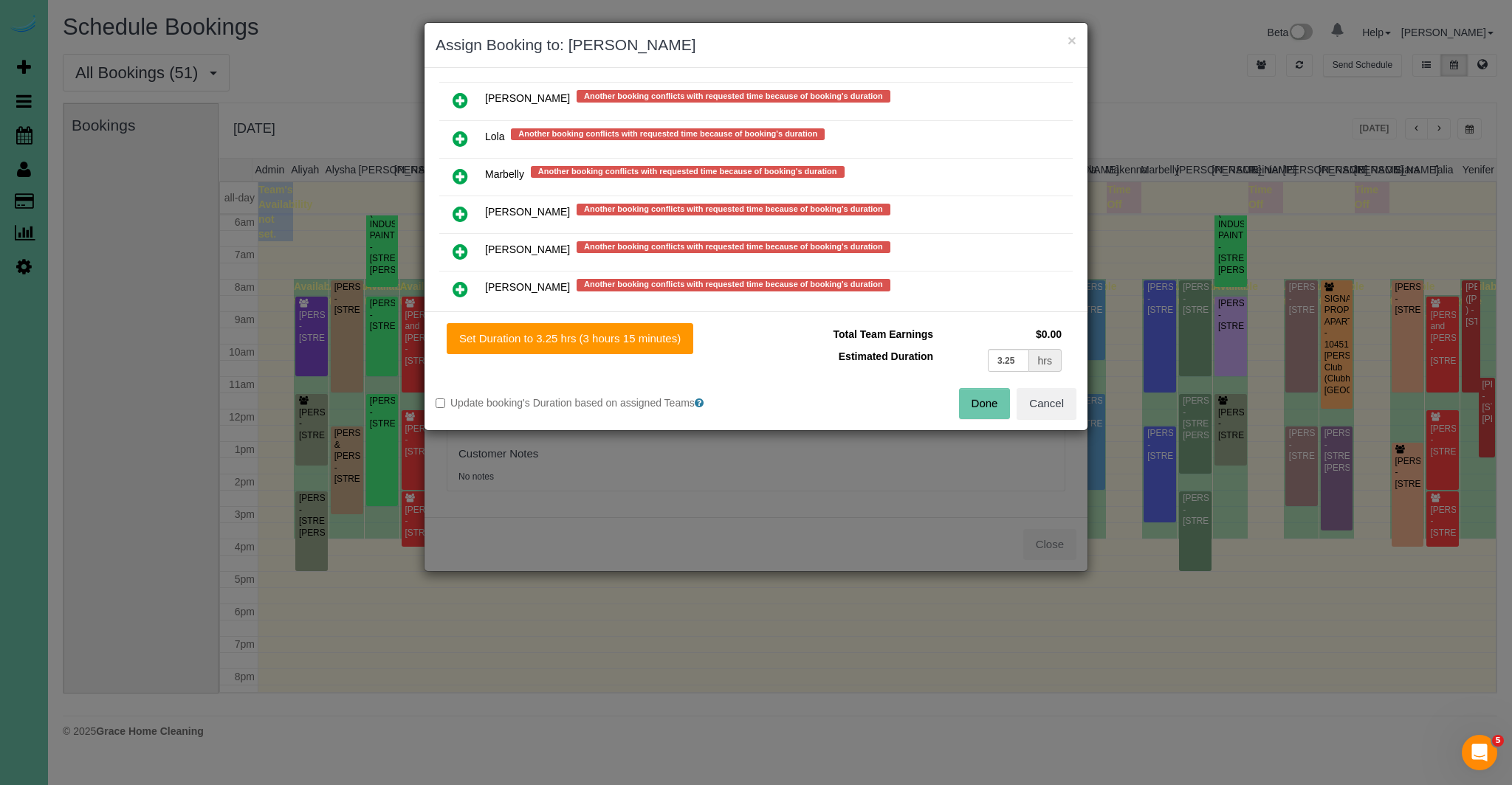
scroll to position [1234, 0]
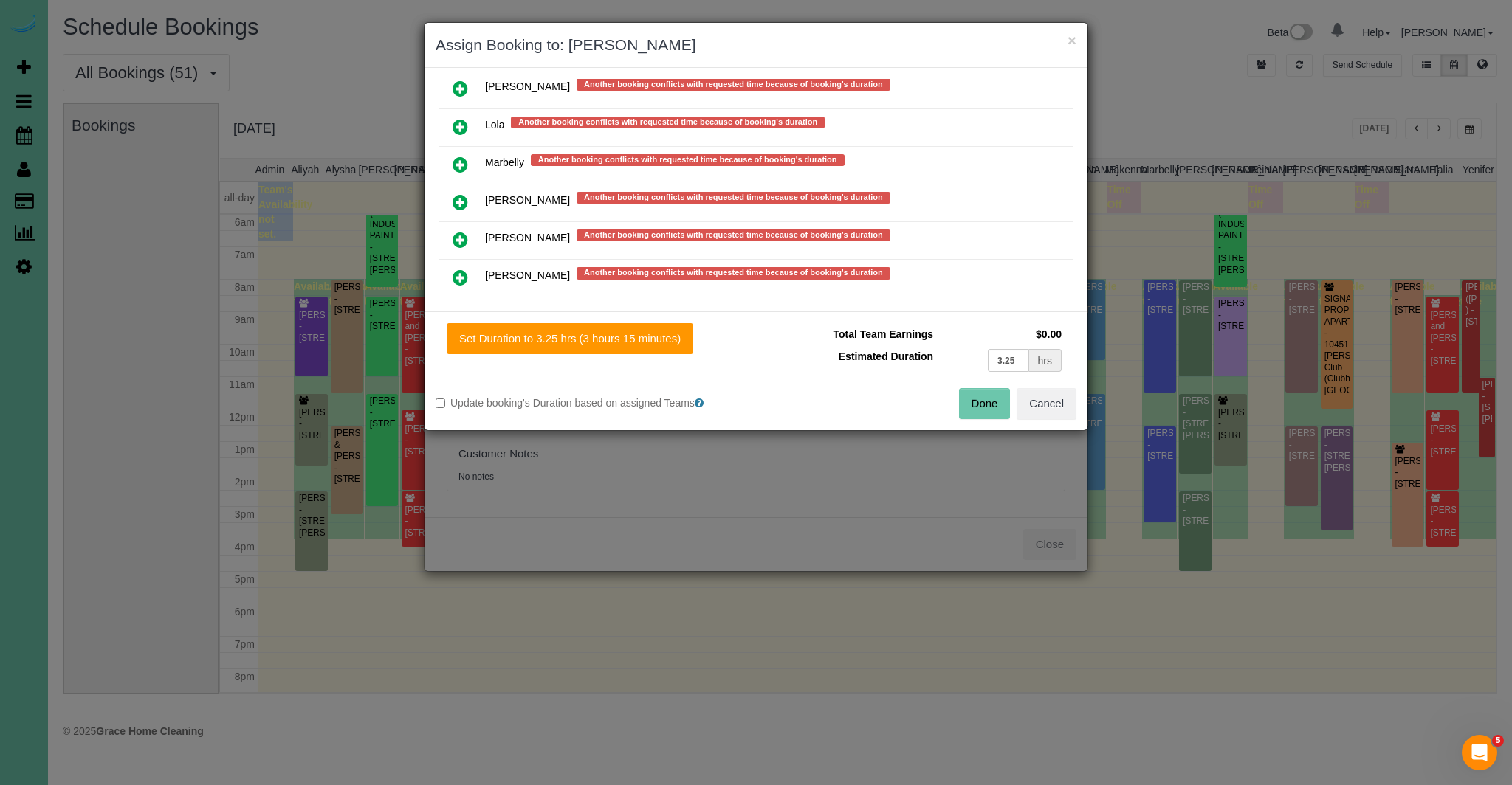
click at [457, 118] on icon at bounding box center [460, 127] width 15 height 18
click at [667, 344] on button "Set Duration to 3.25 hrs (3 hours 15 minutes)" at bounding box center [569, 339] width 247 height 31
type input "3.25"
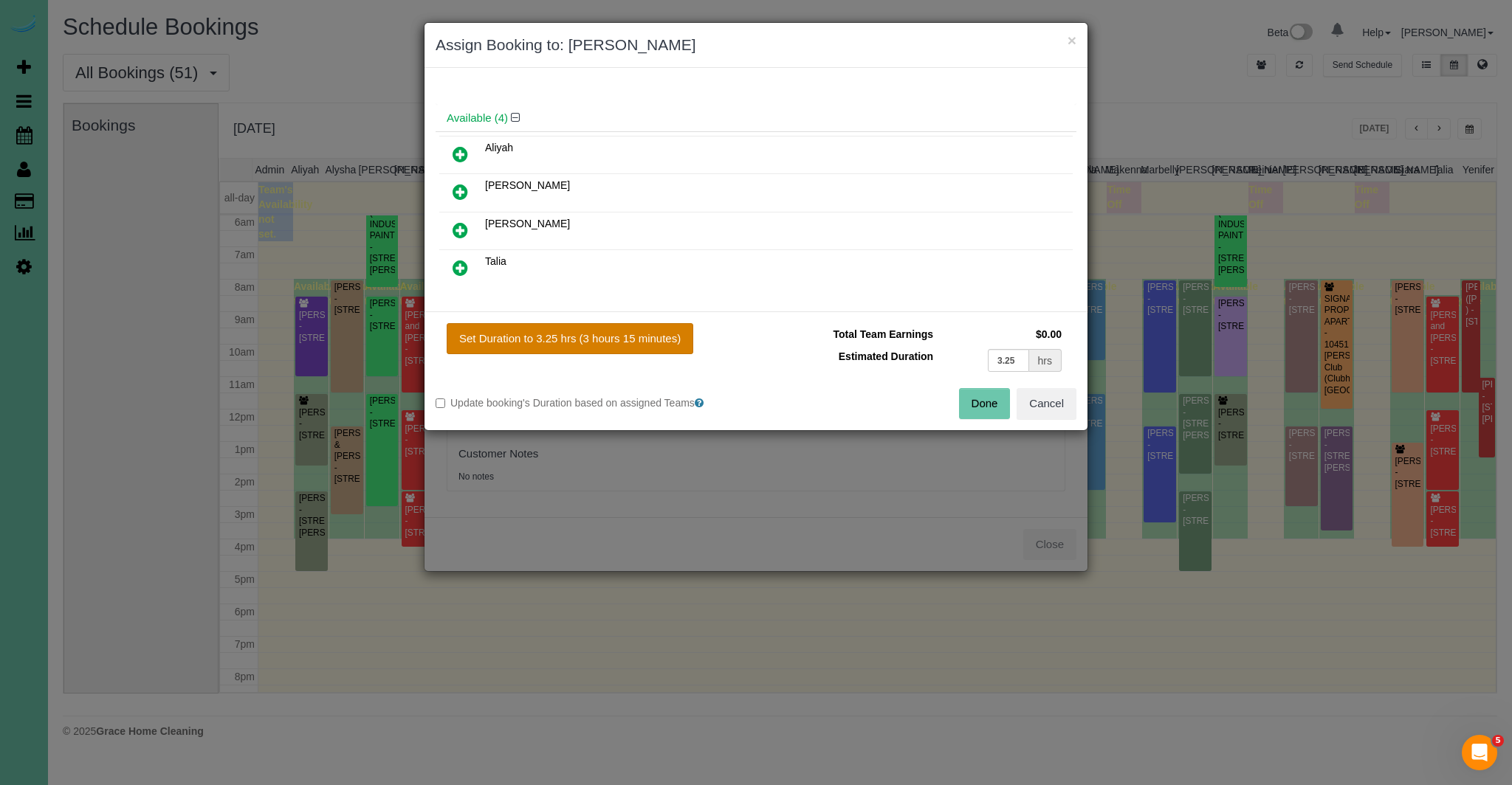
scroll to position [0, 0]
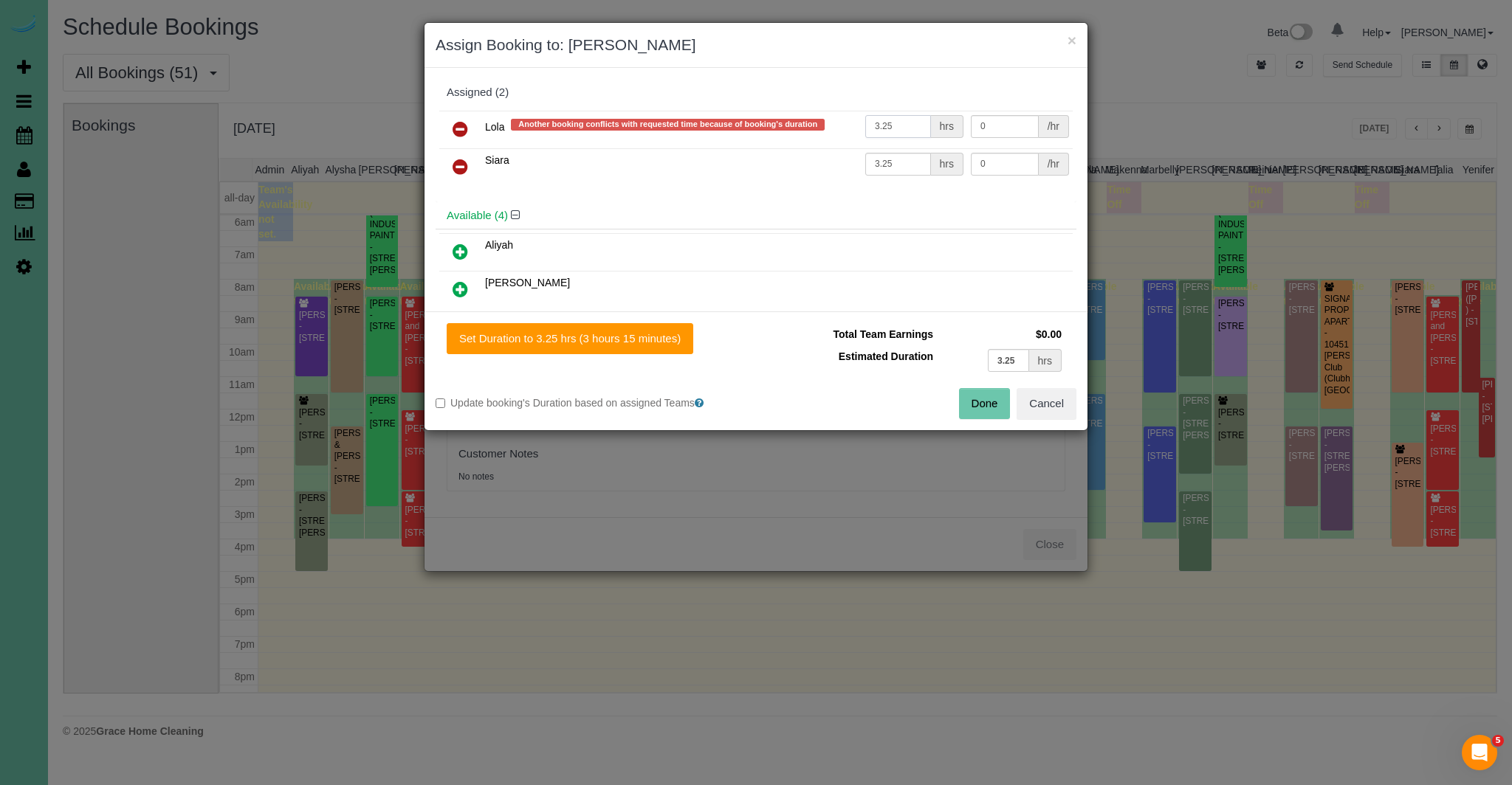
drag, startPoint x: 915, startPoint y: 123, endPoint x: 760, endPoint y: 131, distance: 155.2
click at [760, 131] on tr "Lola Another booking conflicts with requested time because of booking's duratio…" at bounding box center [756, 129] width 634 height 38
type input "0"
click at [992, 392] on button "Done" at bounding box center [984, 404] width 51 height 31
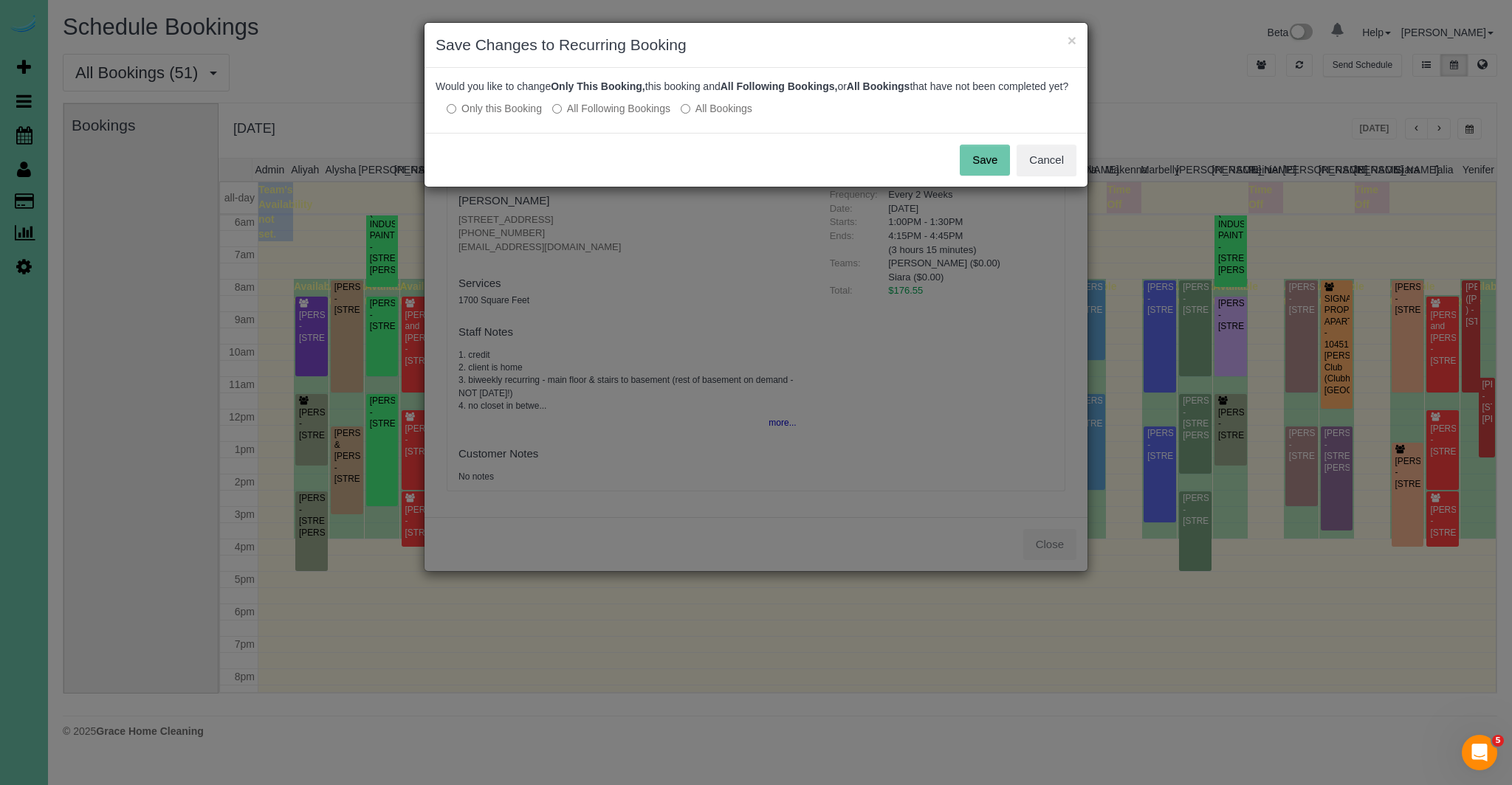
click at [988, 170] on button "Save" at bounding box center [984, 160] width 51 height 31
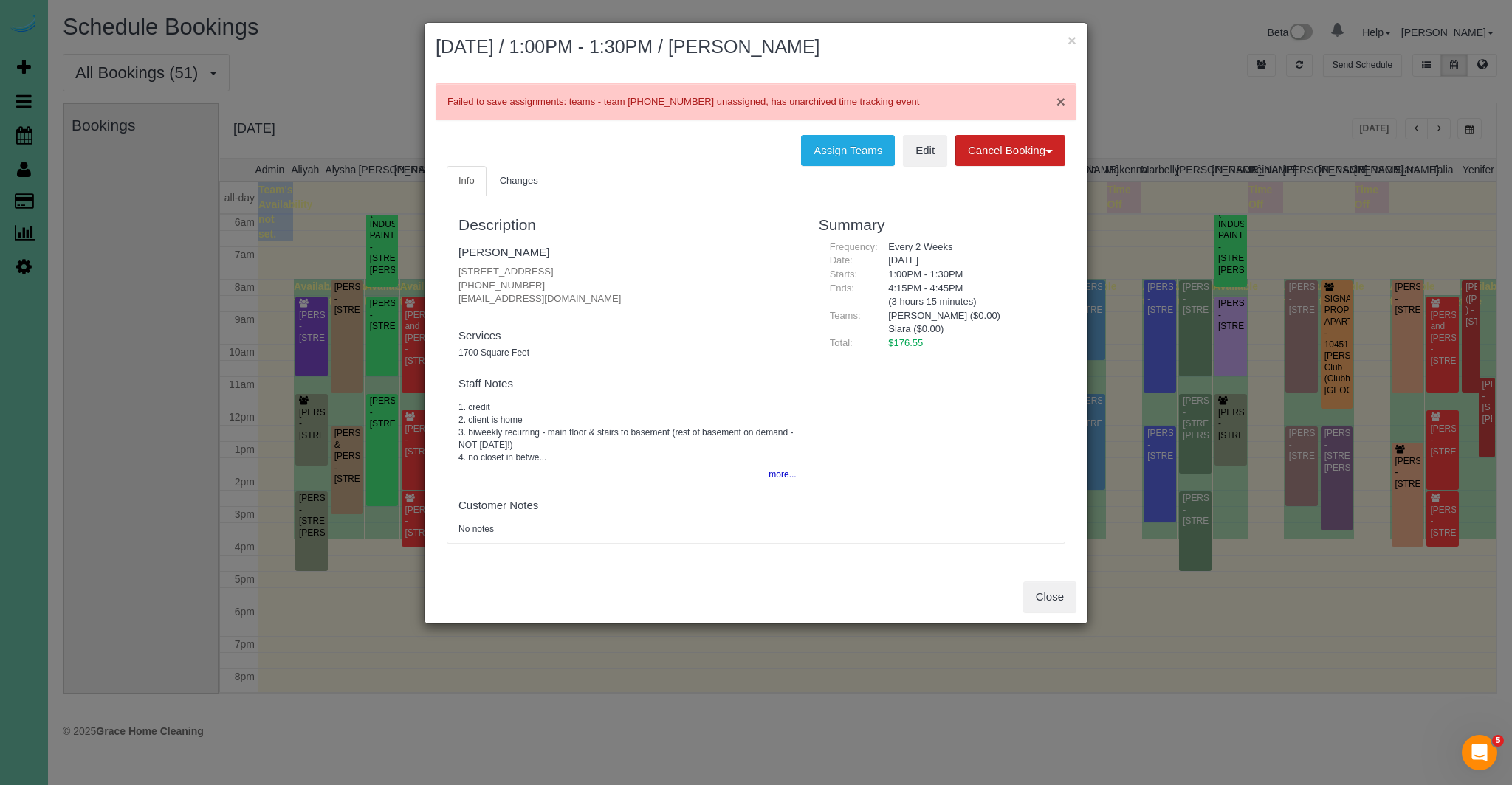
click at [1062, 107] on span "×" at bounding box center [1061, 101] width 9 height 17
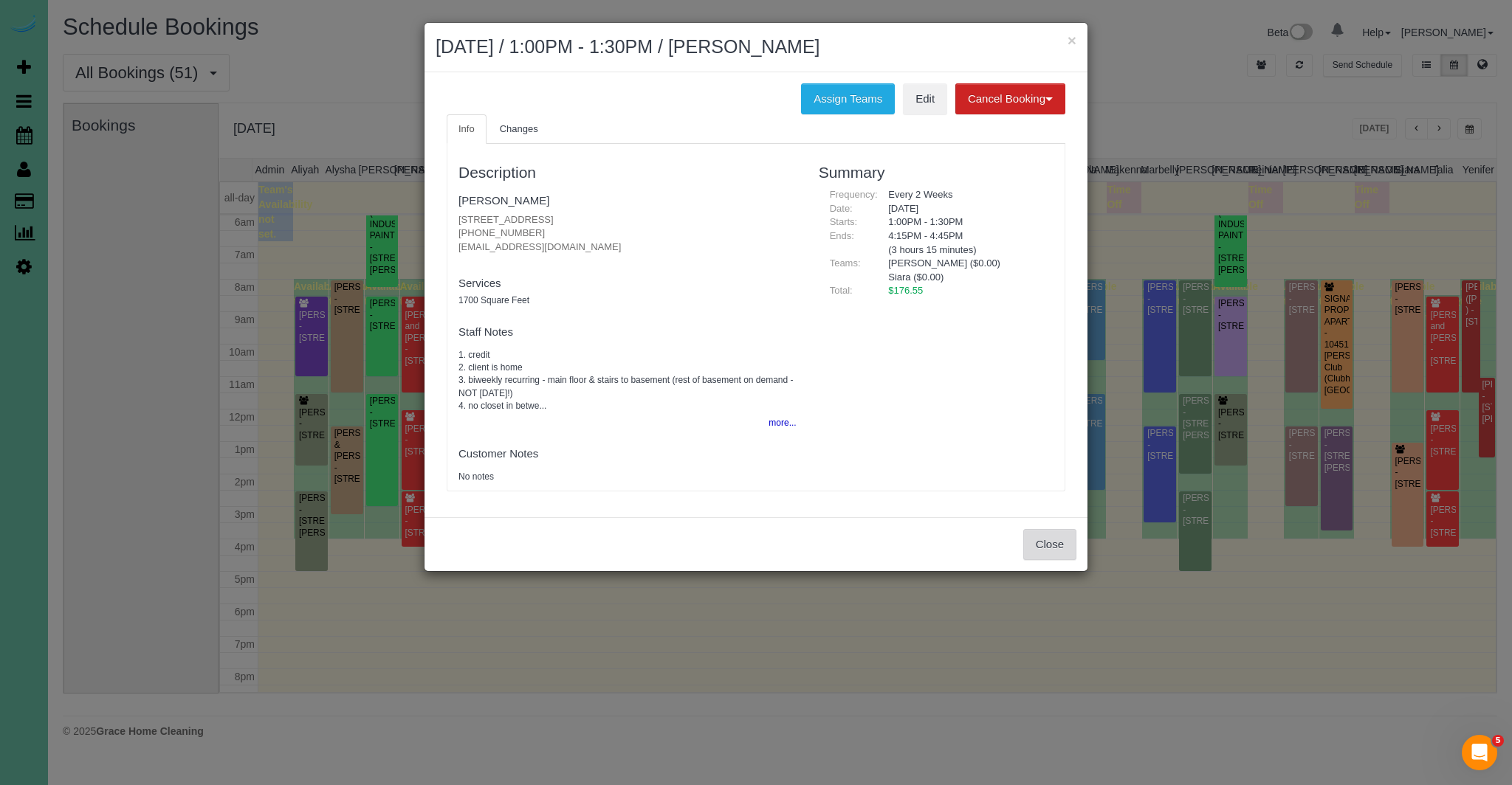
click at [1068, 545] on button "Close" at bounding box center [1049, 544] width 53 height 31
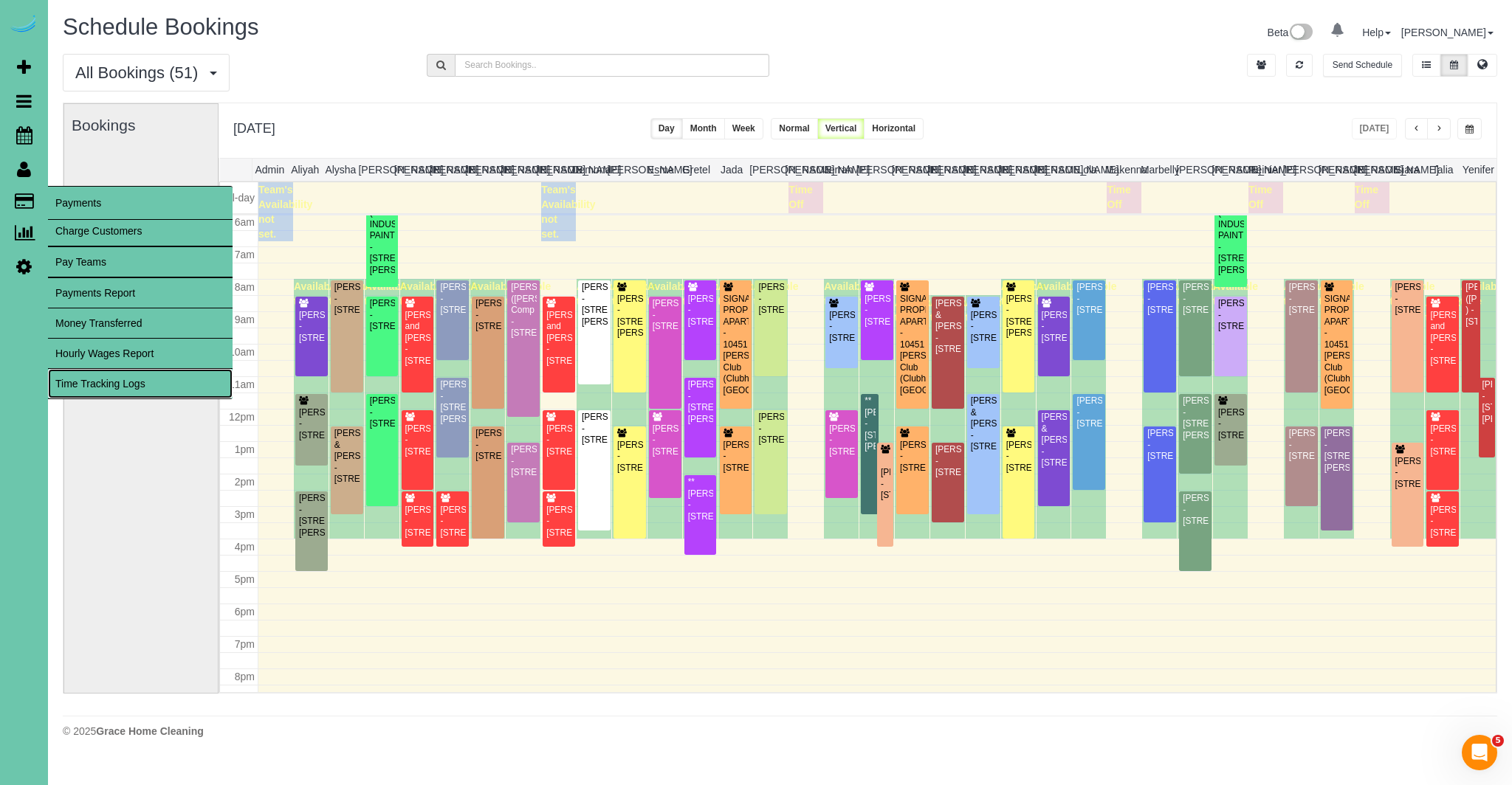
click at [78, 379] on link "Time Tracking Logs" at bounding box center [141, 384] width 185 height 30
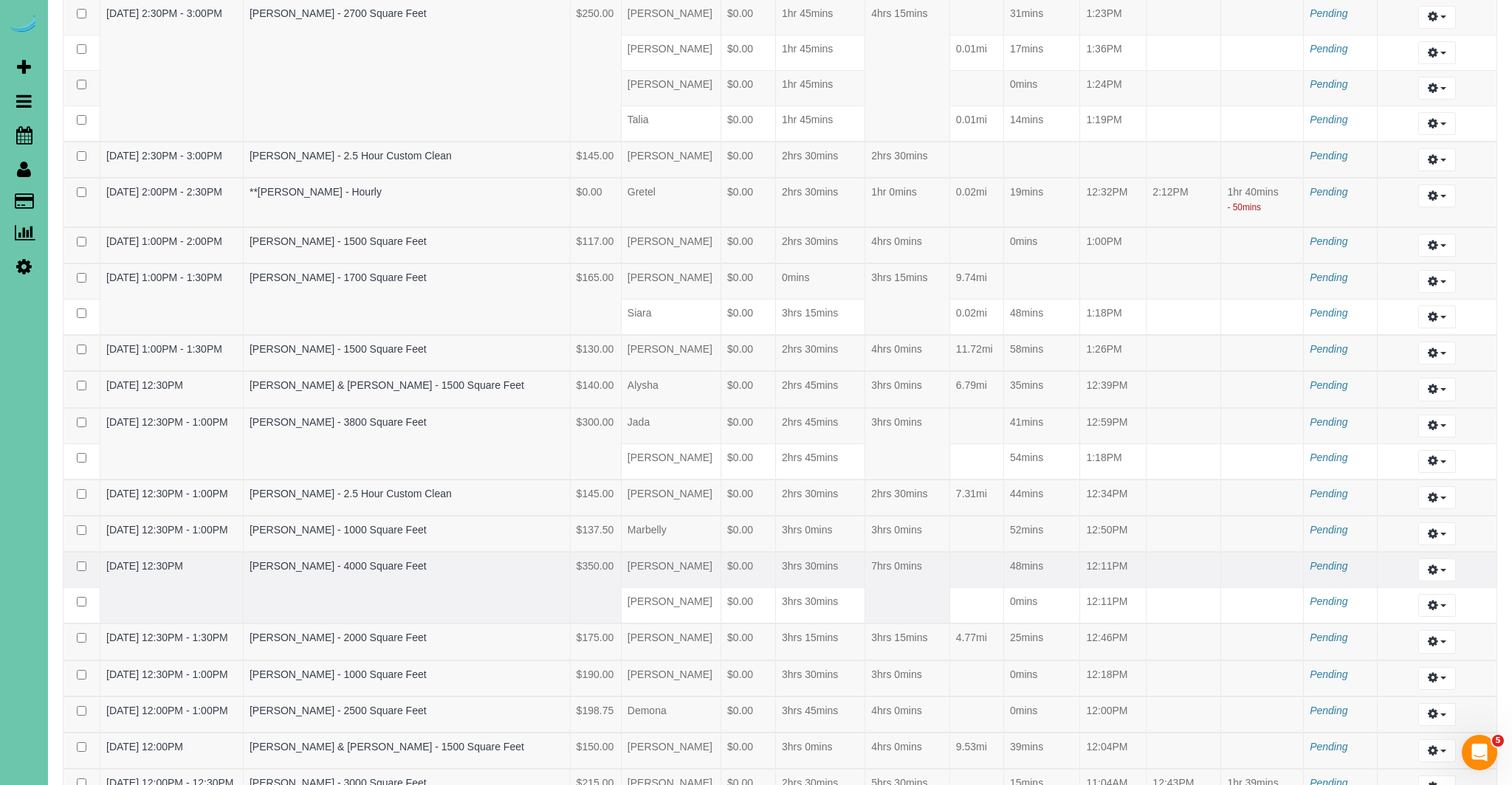
scroll to position [215, 0]
click at [1423, 275] on button "button" at bounding box center [1437, 282] width 38 height 22
click at [1376, 343] on link "Archive ..." at bounding box center [1396, 343] width 116 height 19
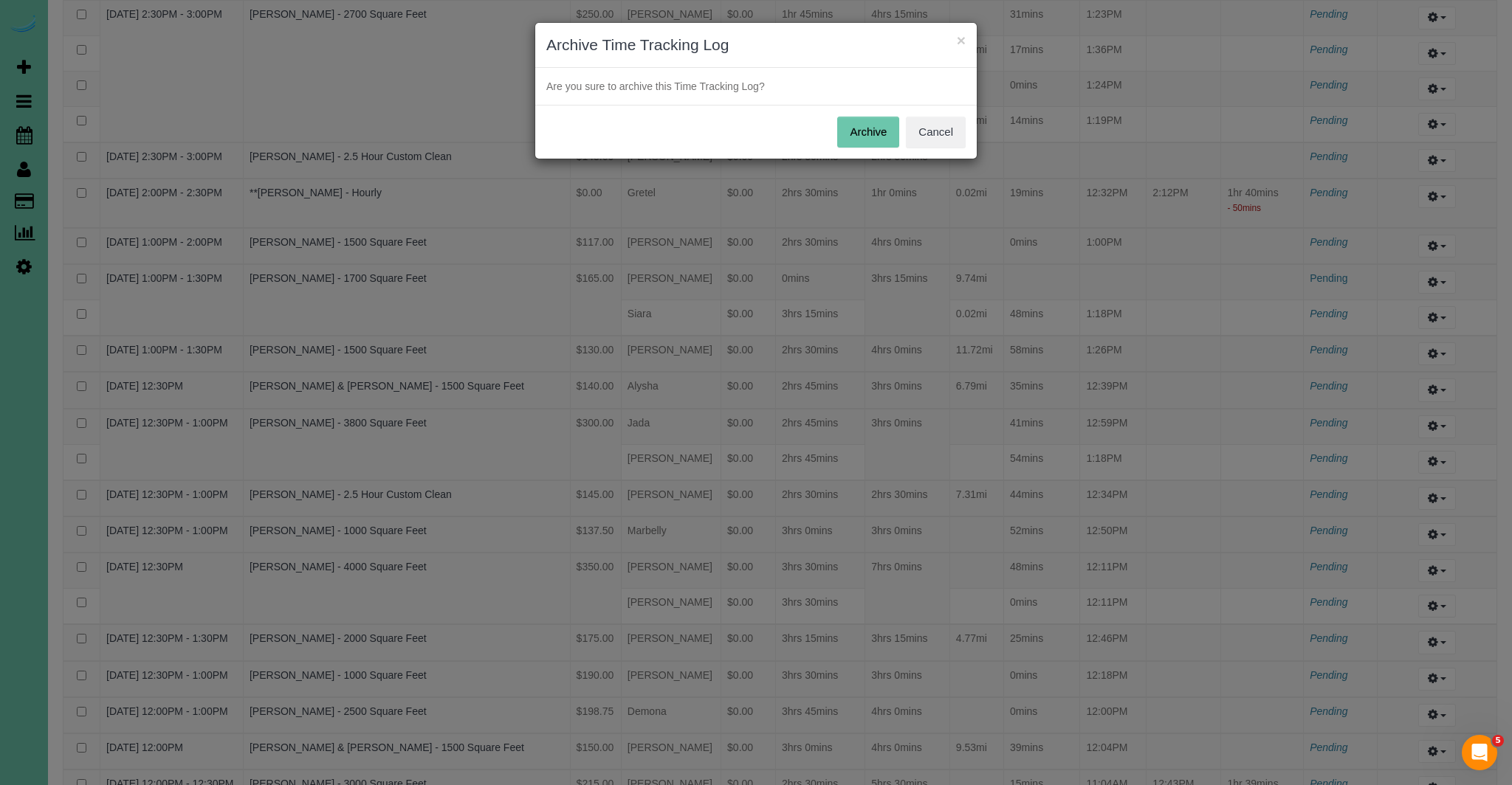
click at [859, 126] on button "Archive" at bounding box center [867, 132] width 62 height 31
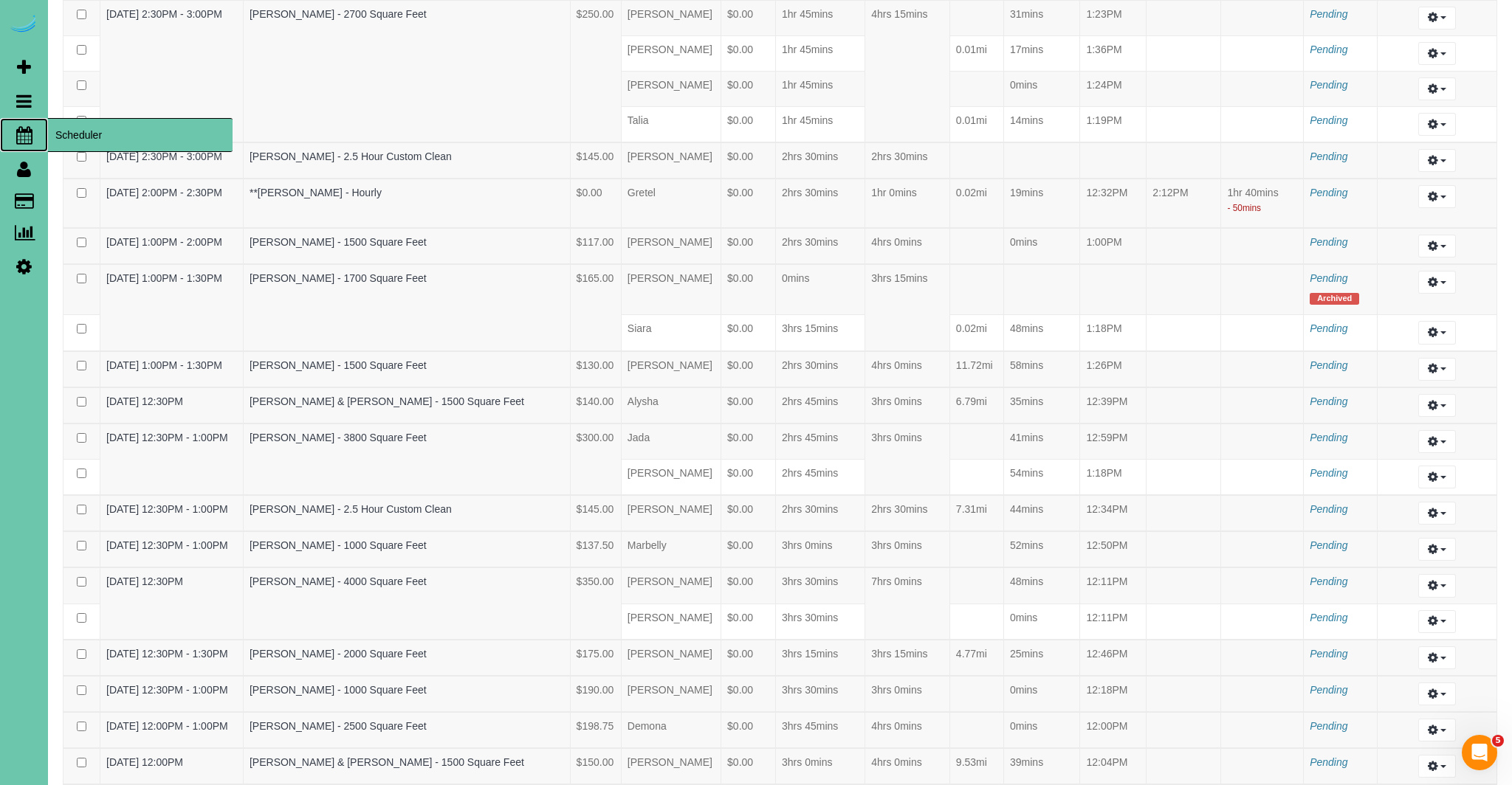
click at [26, 132] on icon at bounding box center [24, 135] width 16 height 18
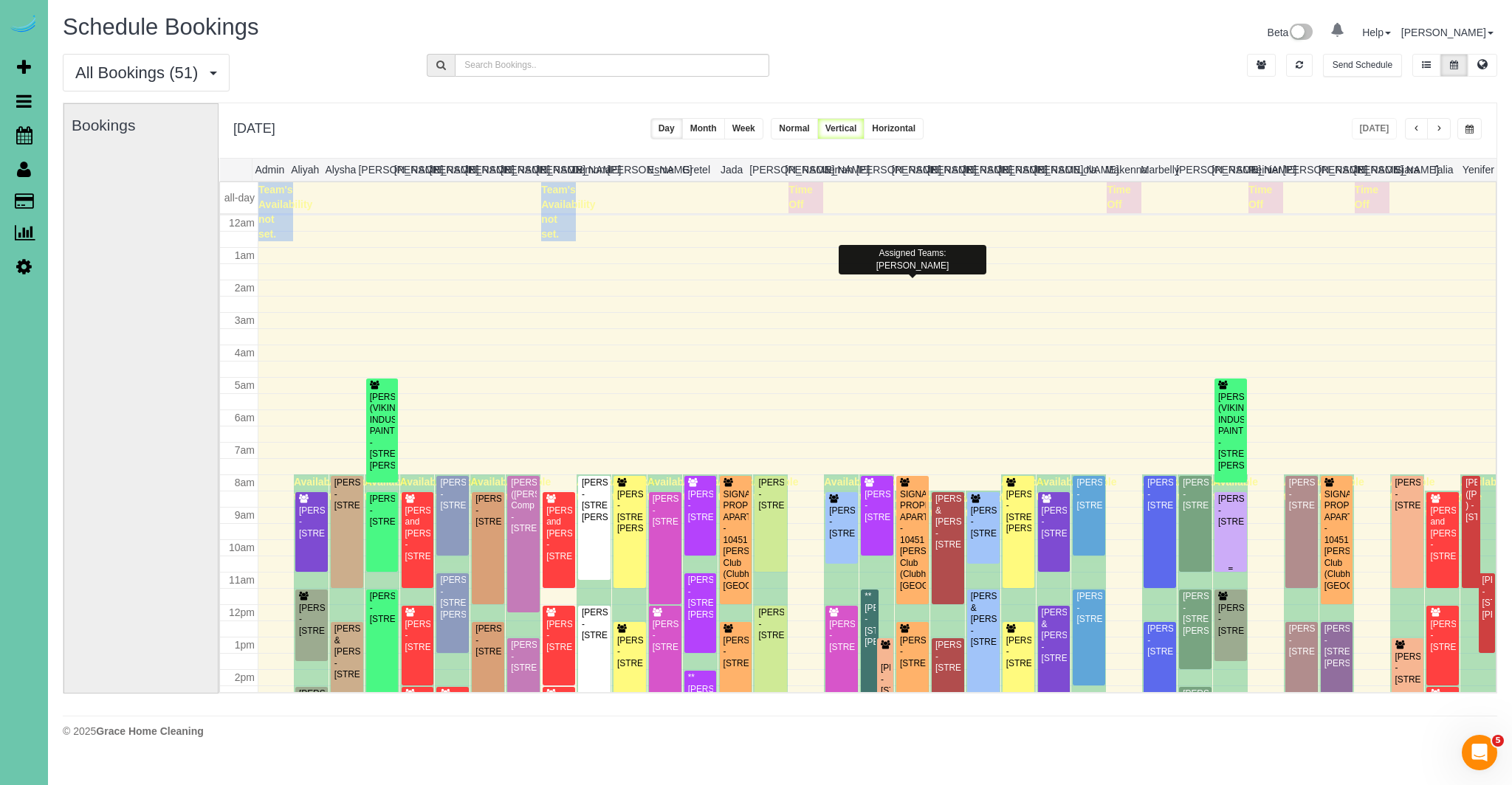
scroll to position [196, 0]
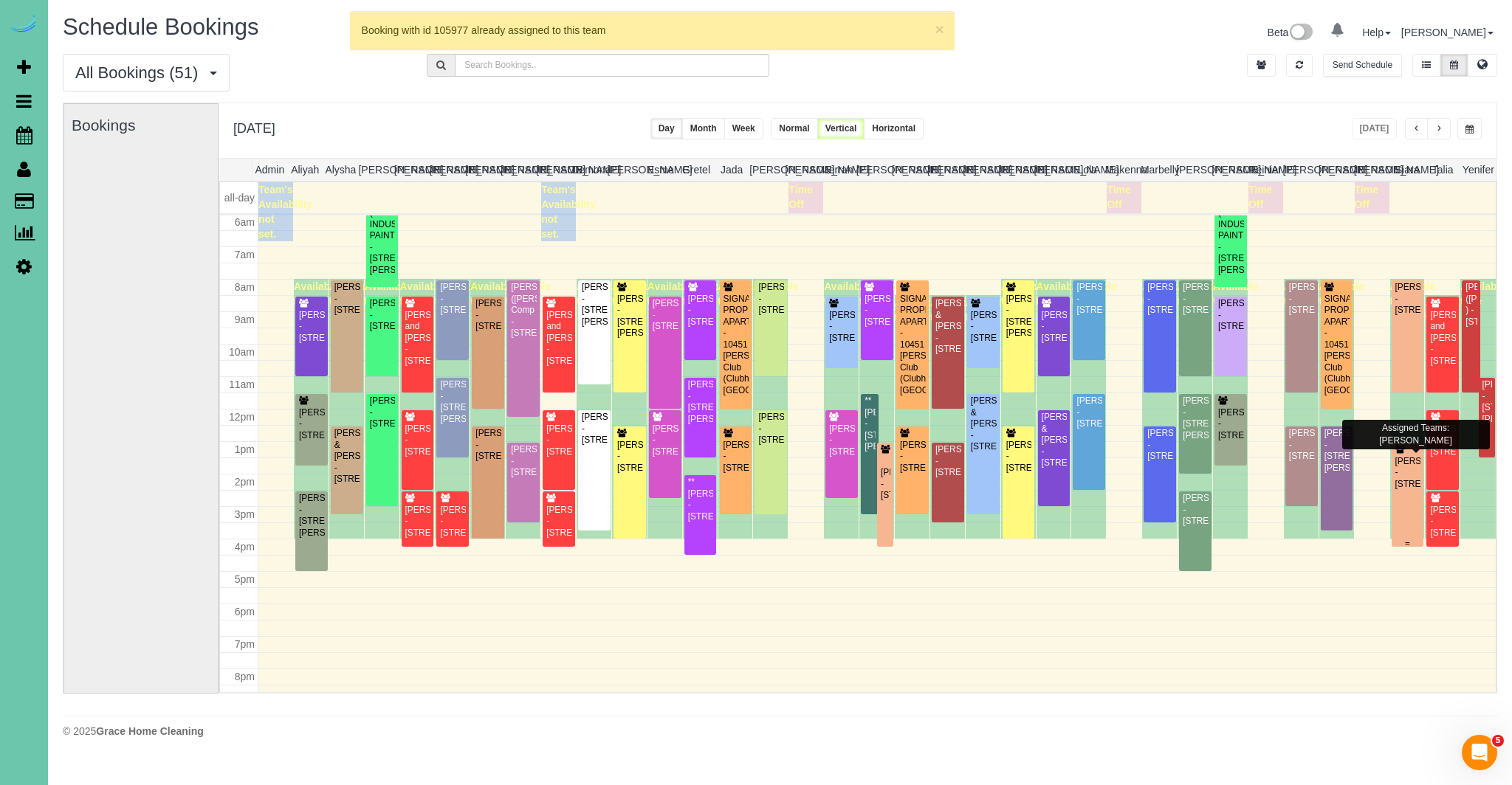
click at [1414, 476] on div "[PERSON_NAME] - [STREET_ADDRESS]" at bounding box center [1408, 473] width 26 height 34
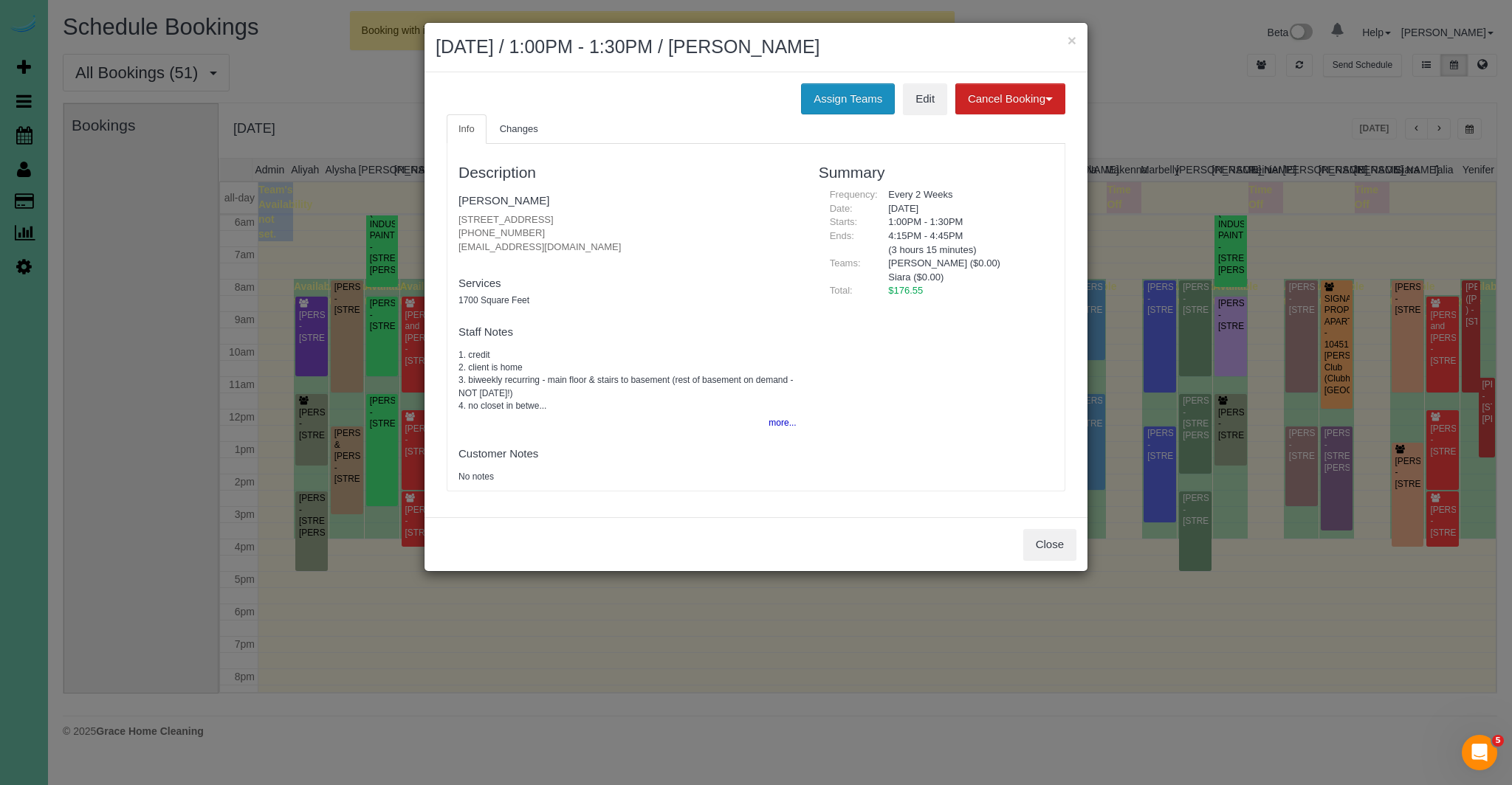
click at [874, 105] on button "Assign Teams" at bounding box center [847, 99] width 94 height 31
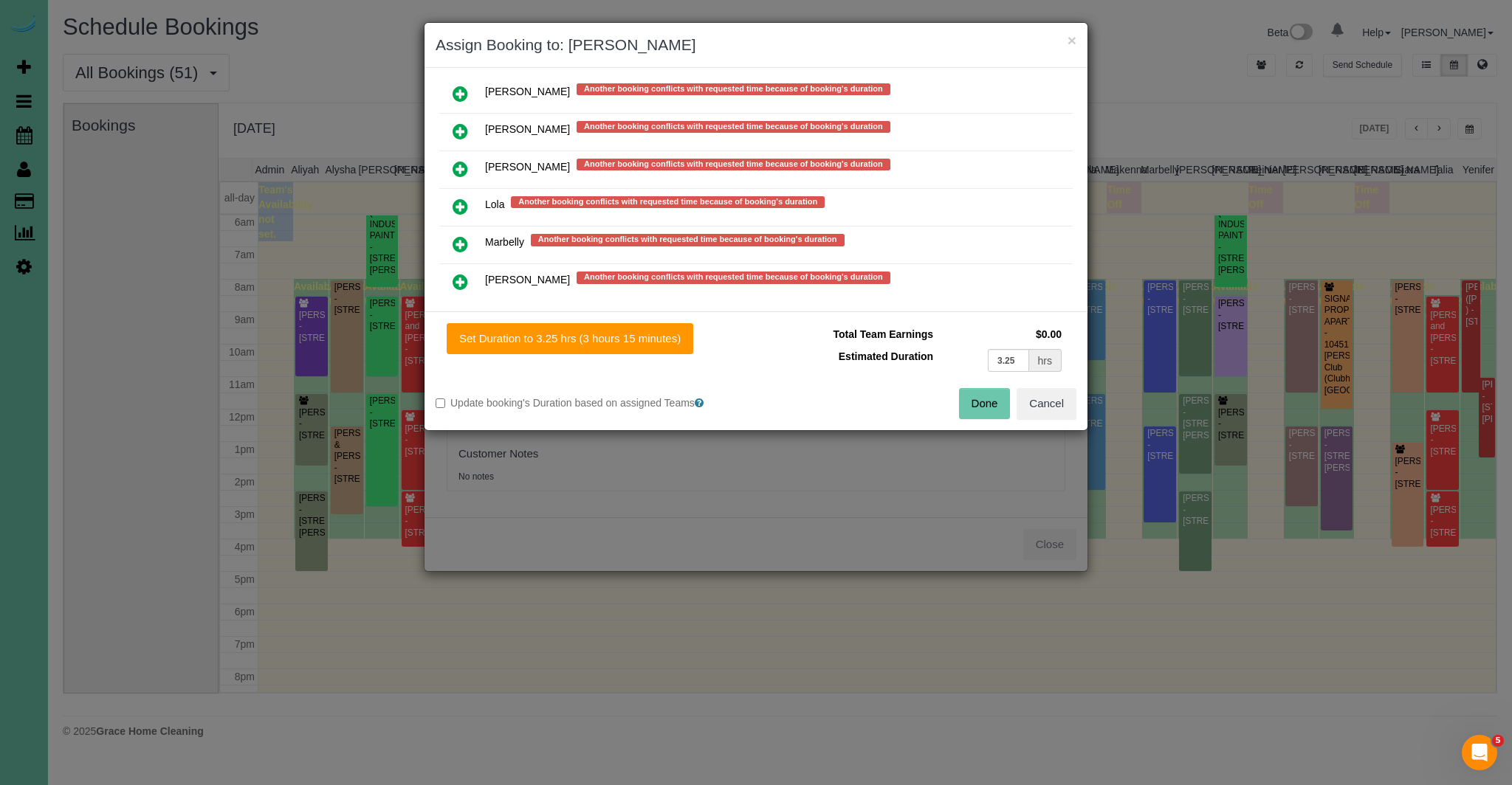
scroll to position [1167, 0]
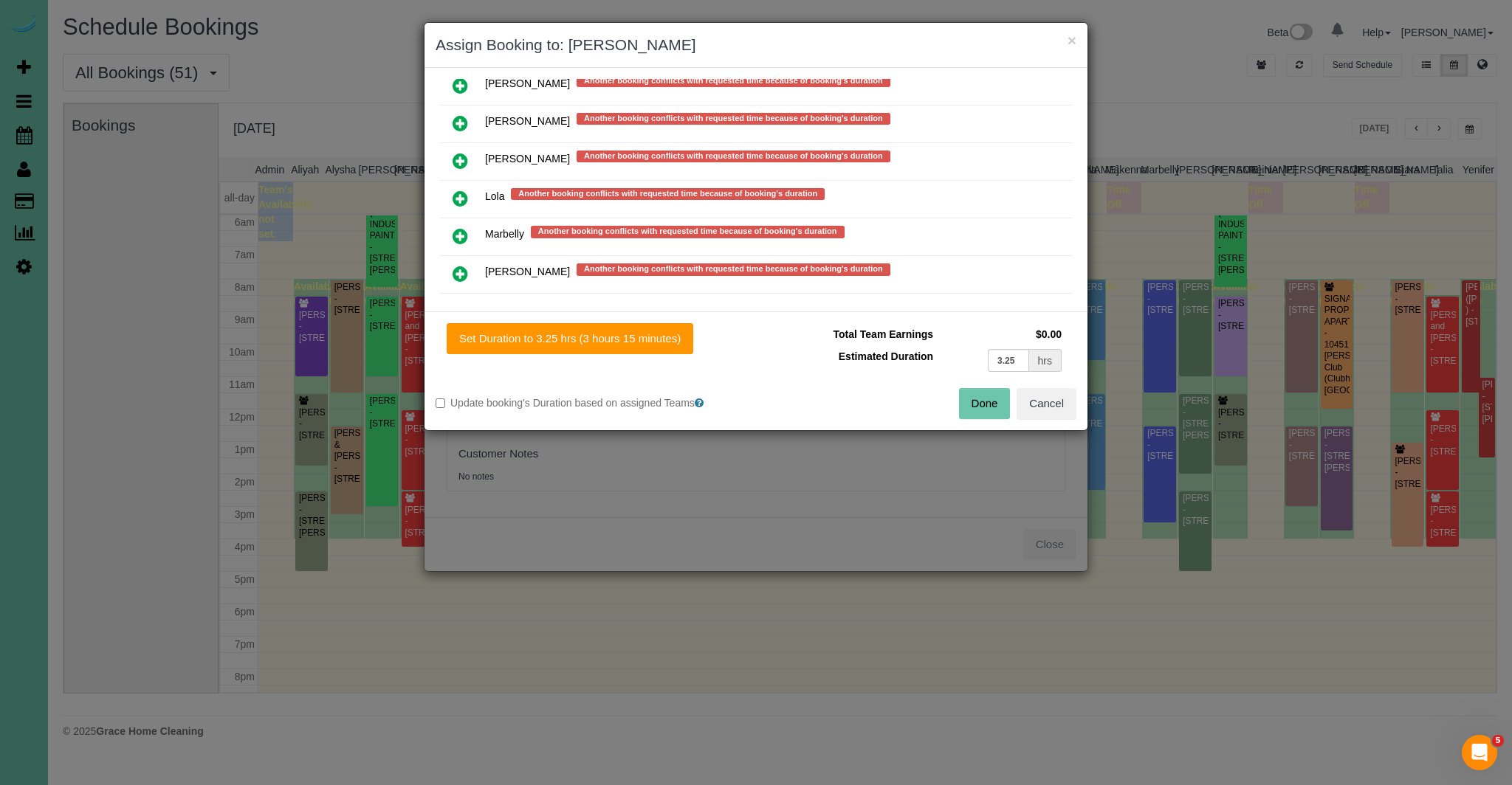
click at [459, 189] on icon at bounding box center [460, 198] width 15 height 18
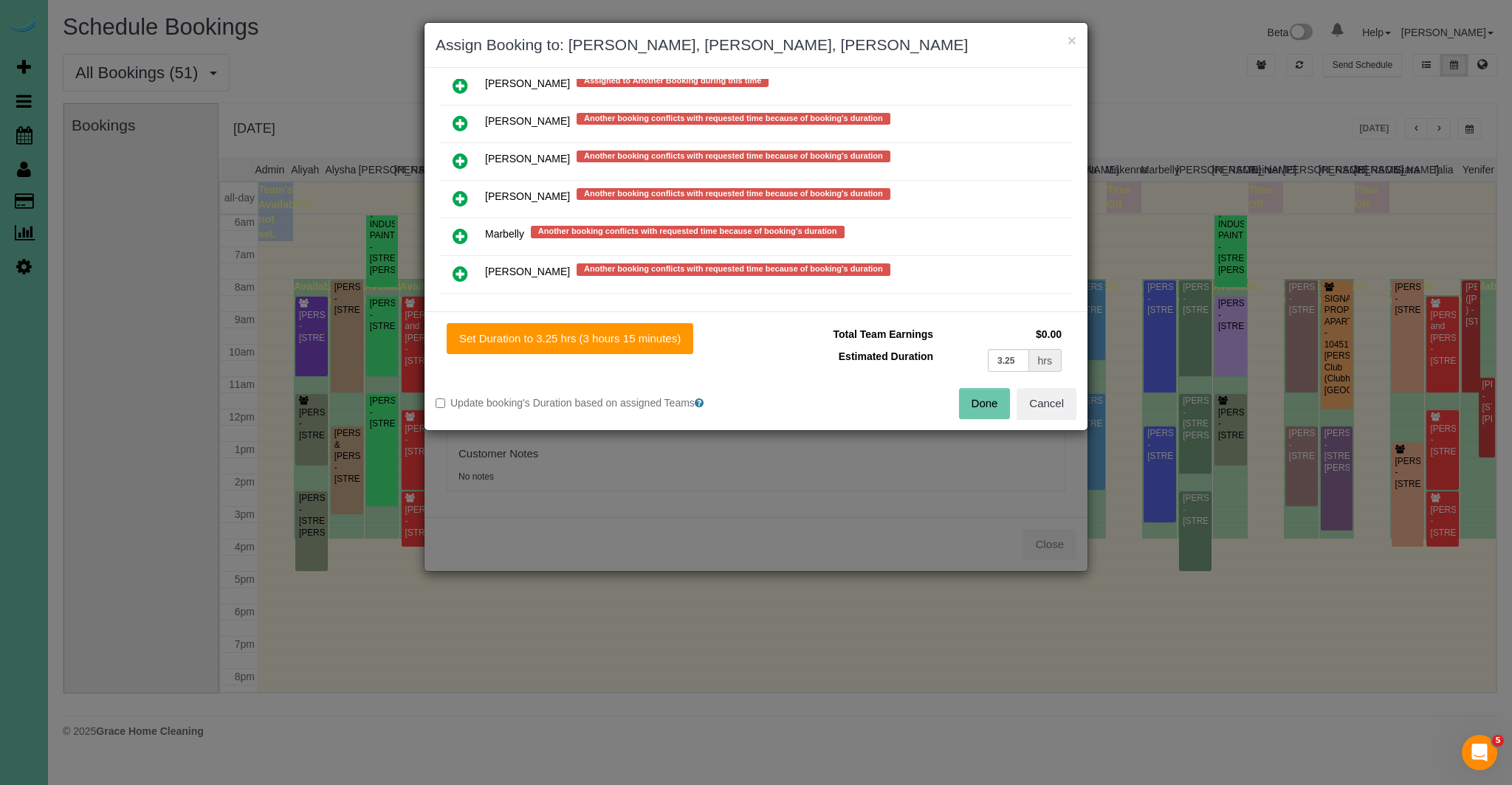
scroll to position [1203, 0]
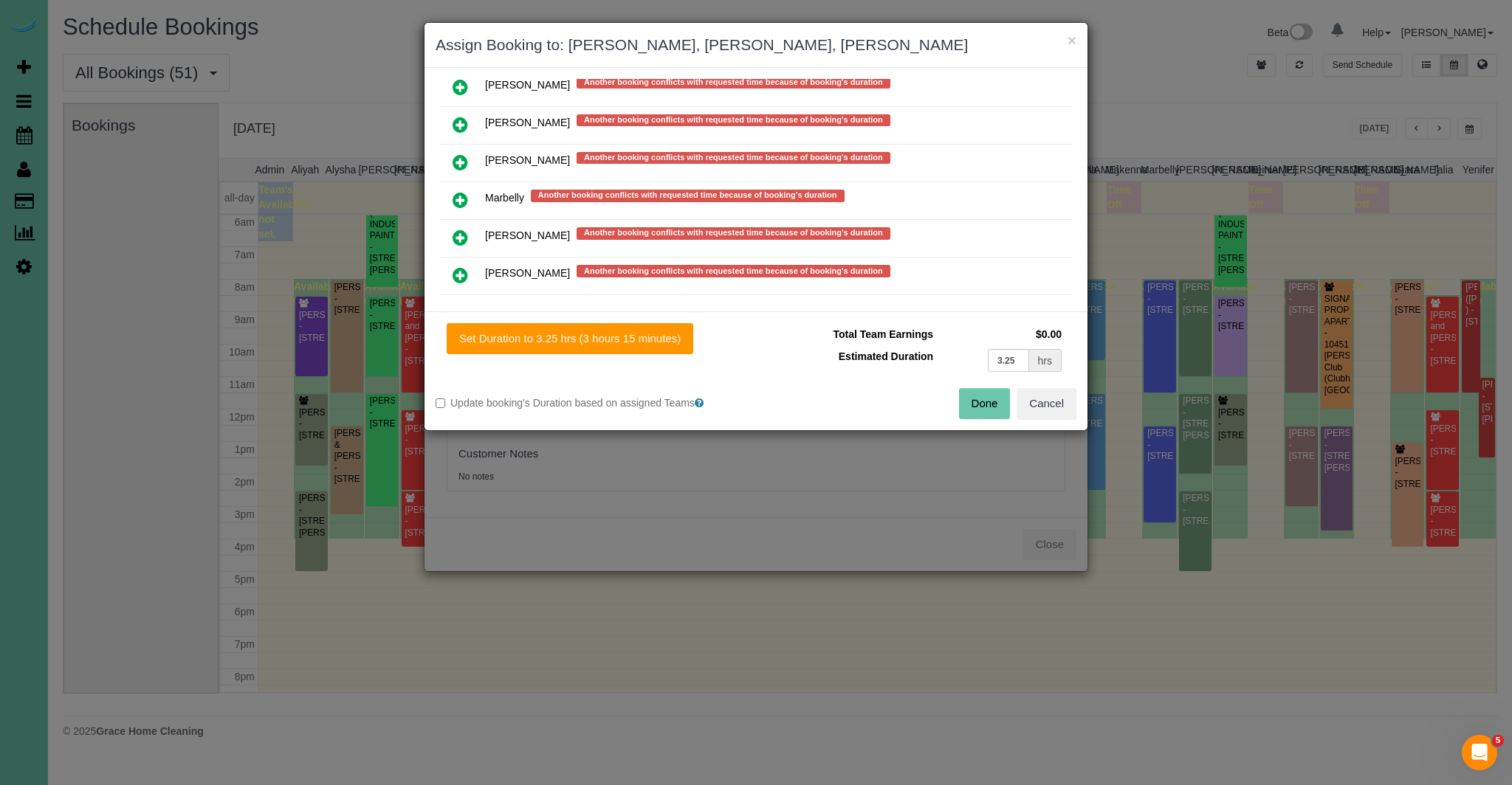
click at [989, 402] on button "Done" at bounding box center [984, 404] width 51 height 31
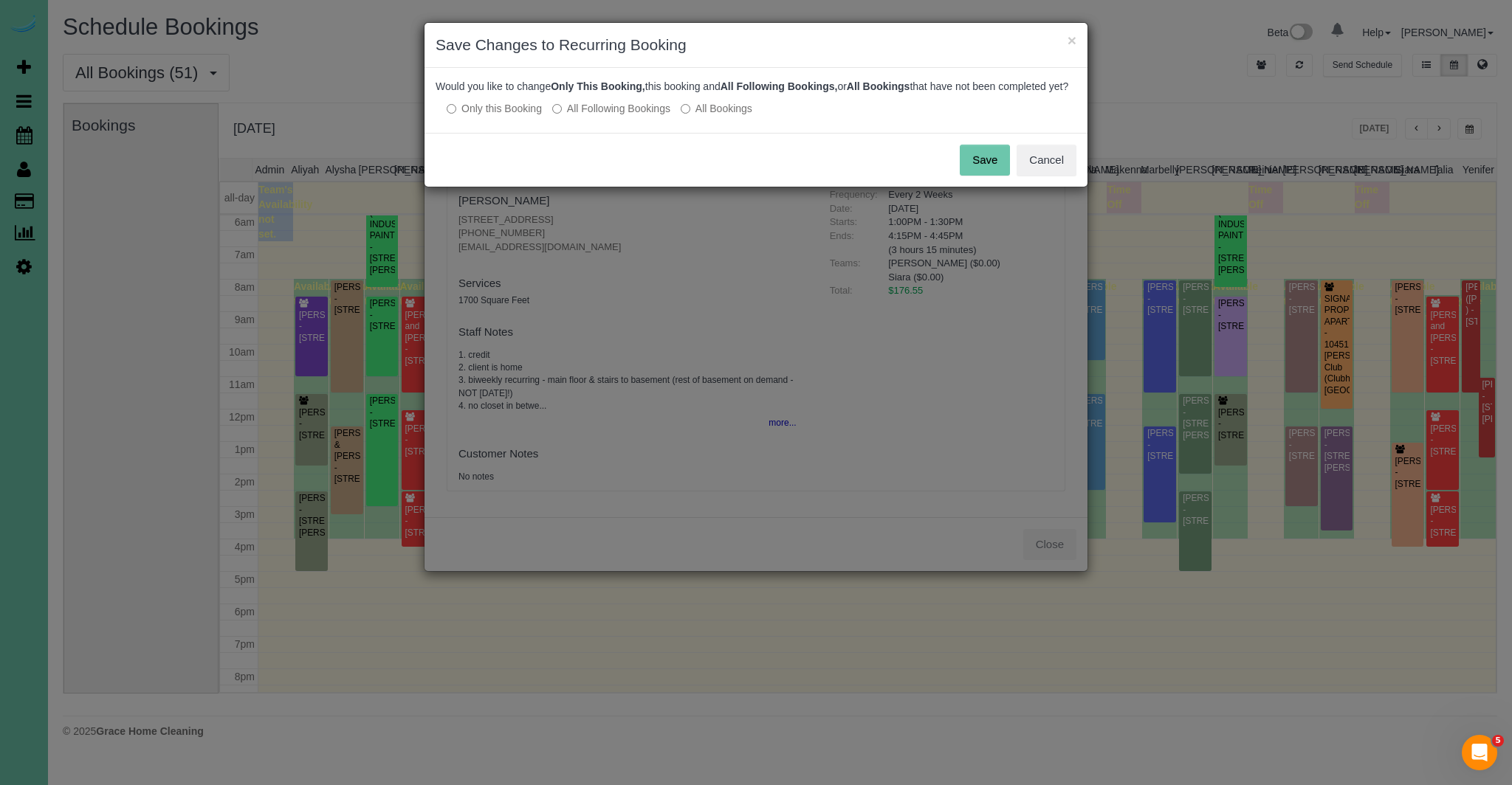
click at [976, 171] on button "Save" at bounding box center [984, 160] width 51 height 31
